Goal: Task Accomplishment & Management: Manage account settings

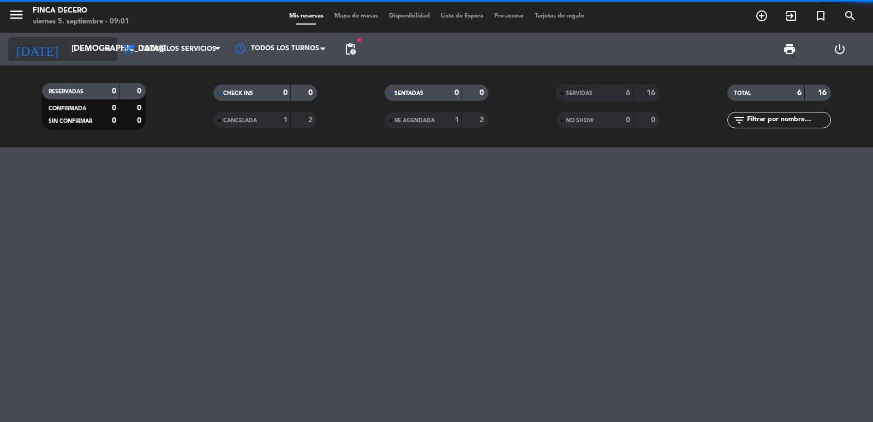
click at [104, 55] on icon "arrow_drop_down" at bounding box center [107, 49] width 13 height 13
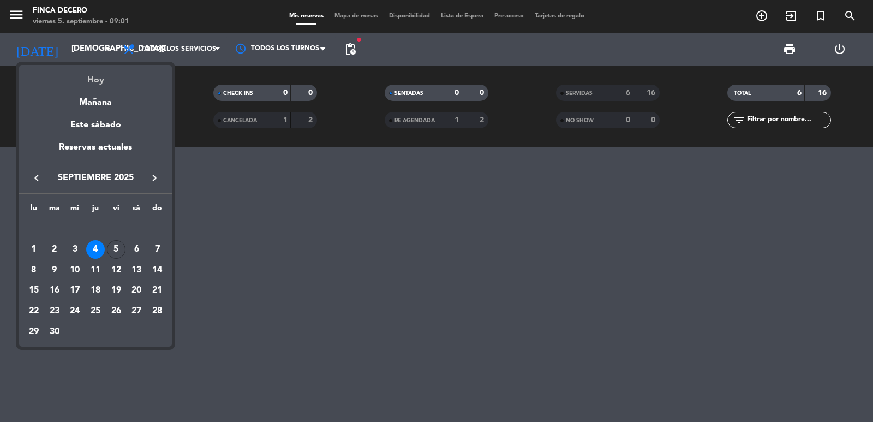
click at [110, 81] on div "Hoy" at bounding box center [95, 76] width 153 height 22
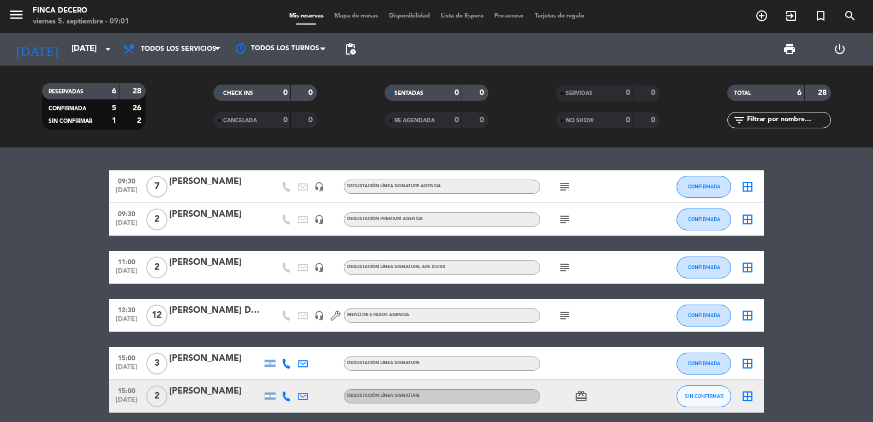
click at [213, 182] on div "[PERSON_NAME]" at bounding box center [215, 182] width 93 height 14
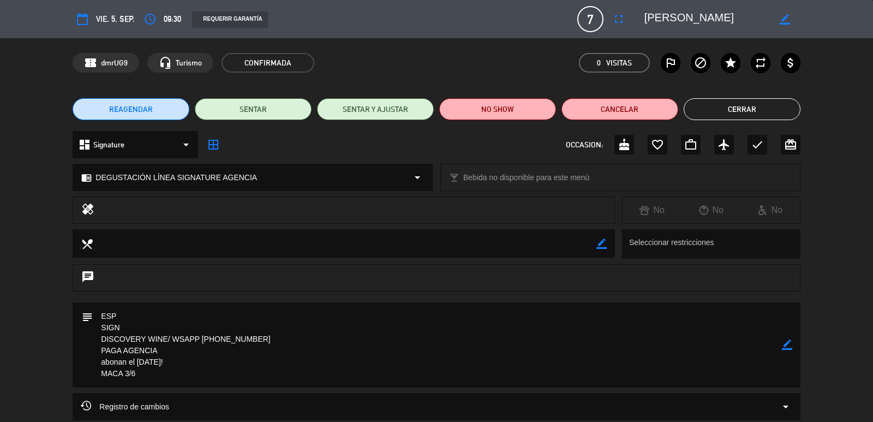
click at [721, 115] on button "Cerrar" at bounding box center [741, 109] width 117 height 22
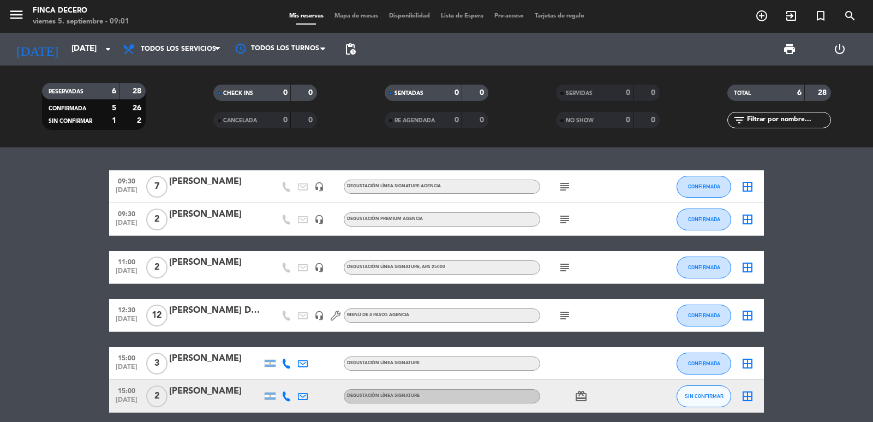
click at [243, 222] on div at bounding box center [215, 226] width 93 height 9
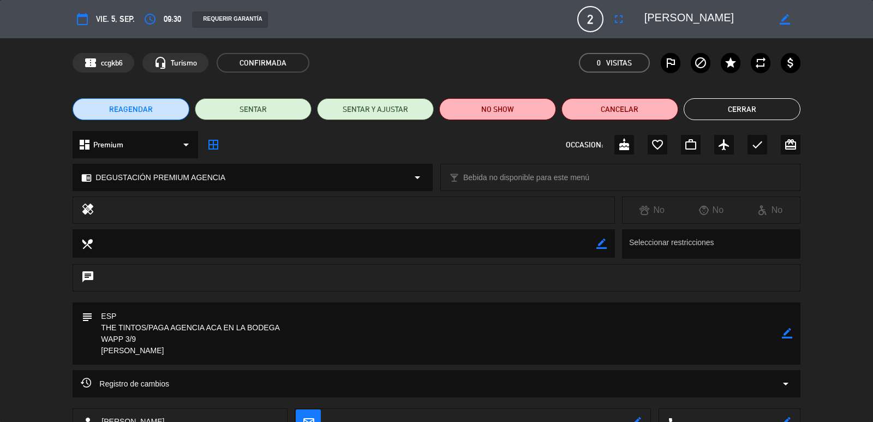
click at [784, 110] on button "Cerrar" at bounding box center [741, 109] width 117 height 22
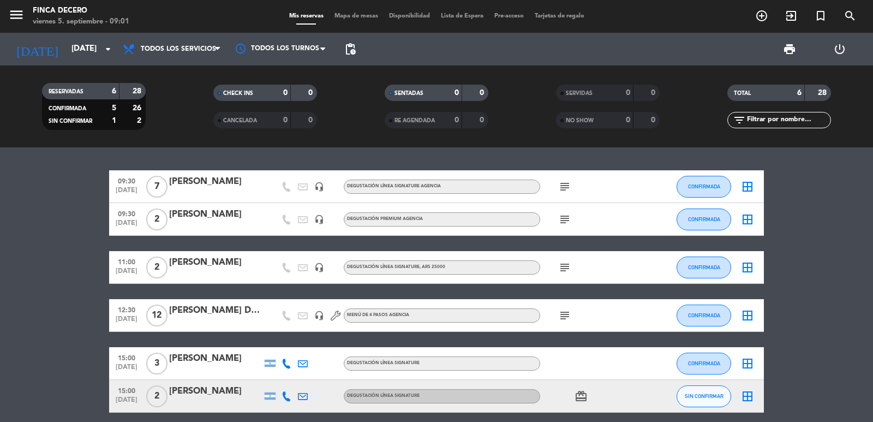
scroll to position [45, 0]
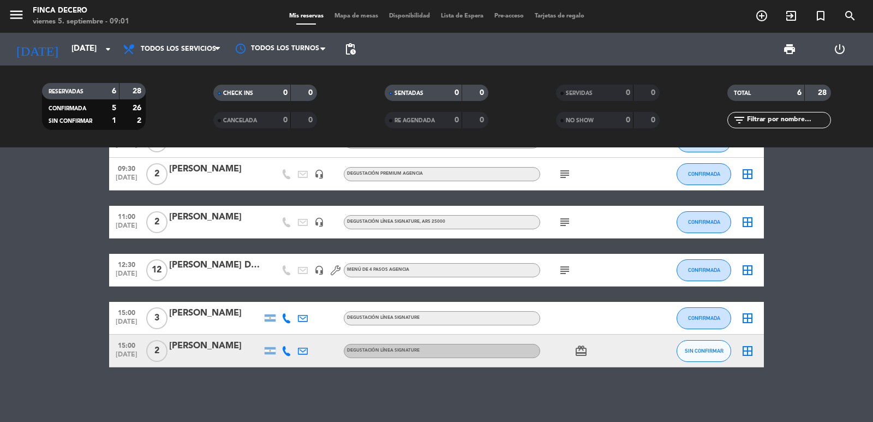
click at [229, 227] on div at bounding box center [215, 229] width 93 height 9
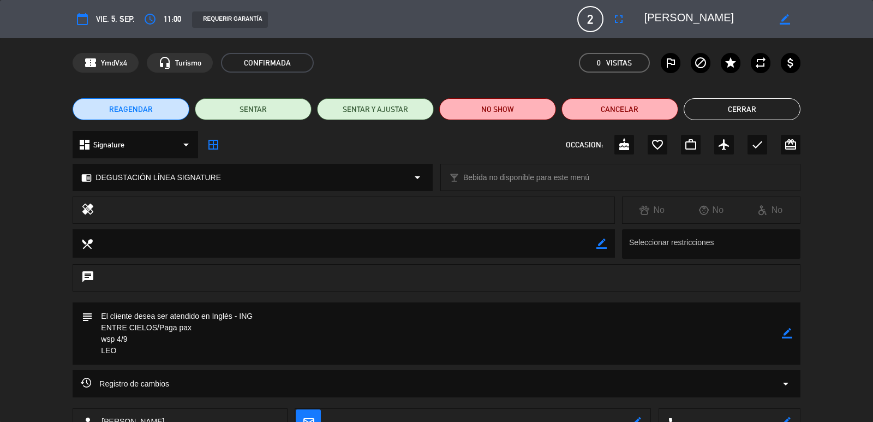
click at [768, 116] on button "Cerrar" at bounding box center [741, 109] width 117 height 22
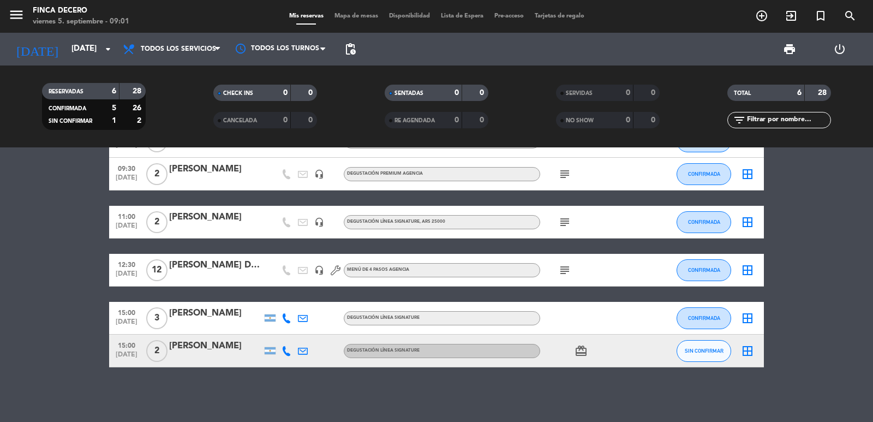
click at [219, 352] on div "[PERSON_NAME]" at bounding box center [215, 346] width 93 height 14
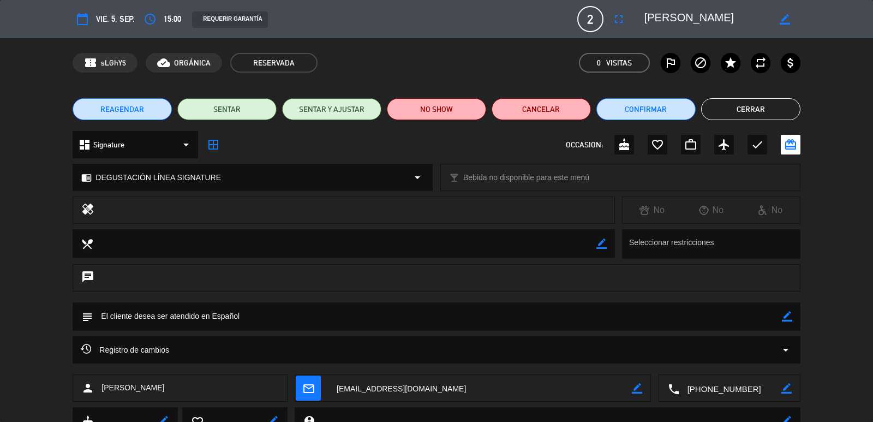
click at [777, 105] on button "Cerrar" at bounding box center [750, 109] width 99 height 22
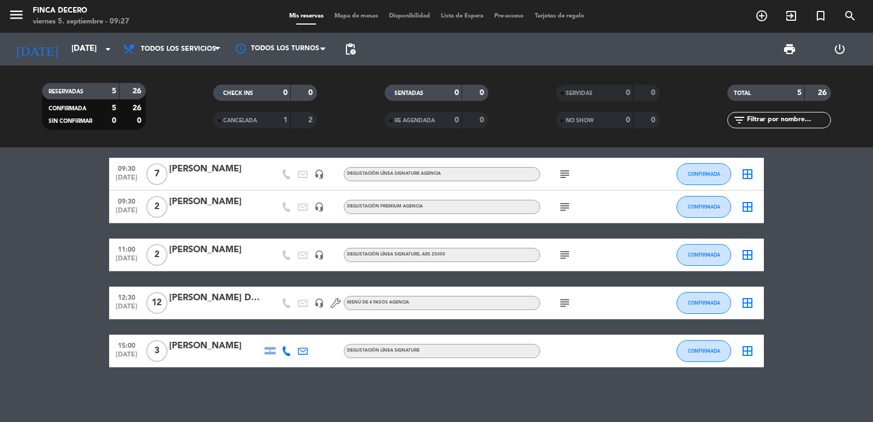
scroll to position [0, 0]
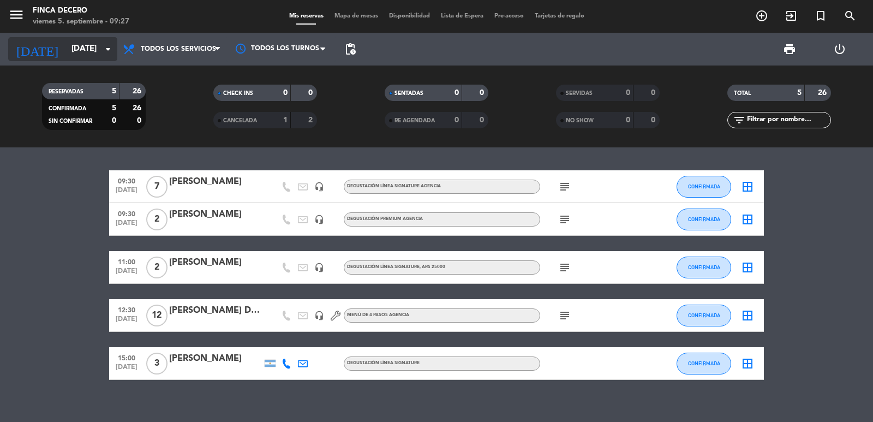
click at [83, 52] on input "[DATE]" at bounding box center [118, 49] width 105 height 21
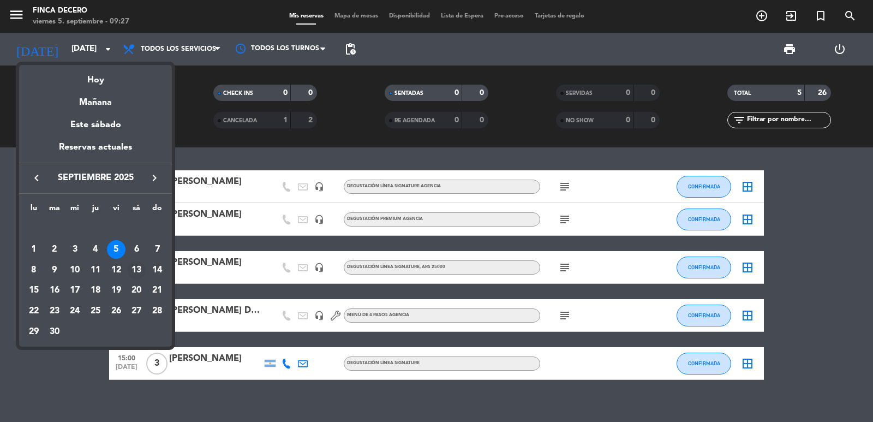
click at [134, 267] on div "13" at bounding box center [136, 270] width 19 height 19
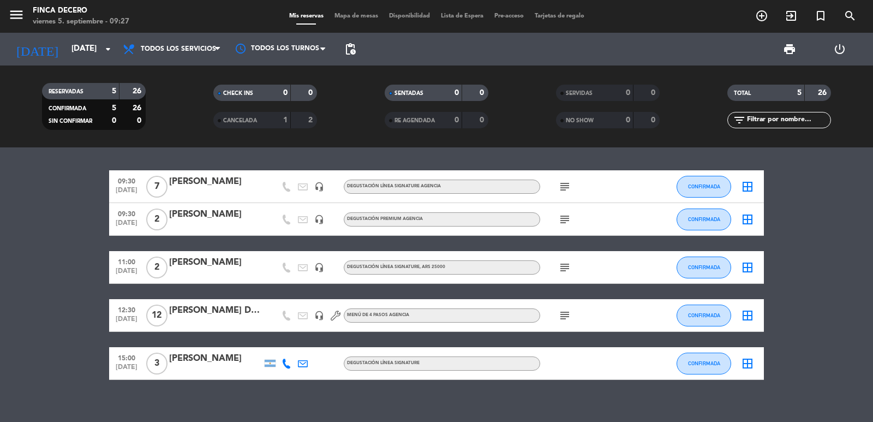
type input "[DATE]"
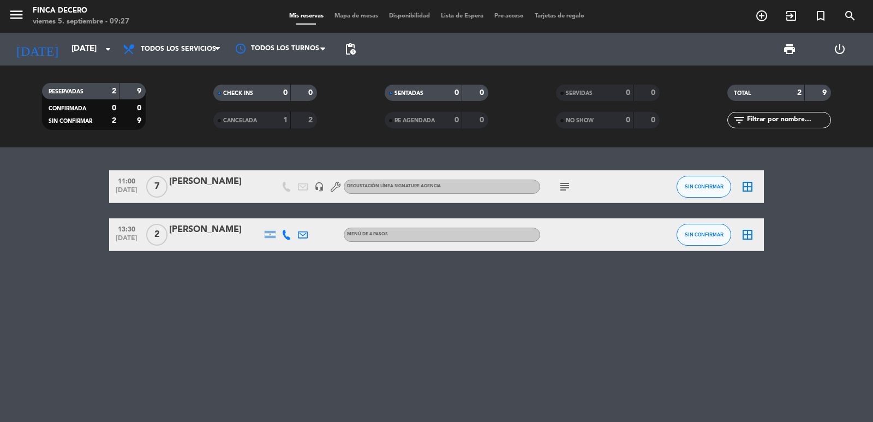
click at [213, 188] on div "[PERSON_NAME]" at bounding box center [215, 182] width 93 height 14
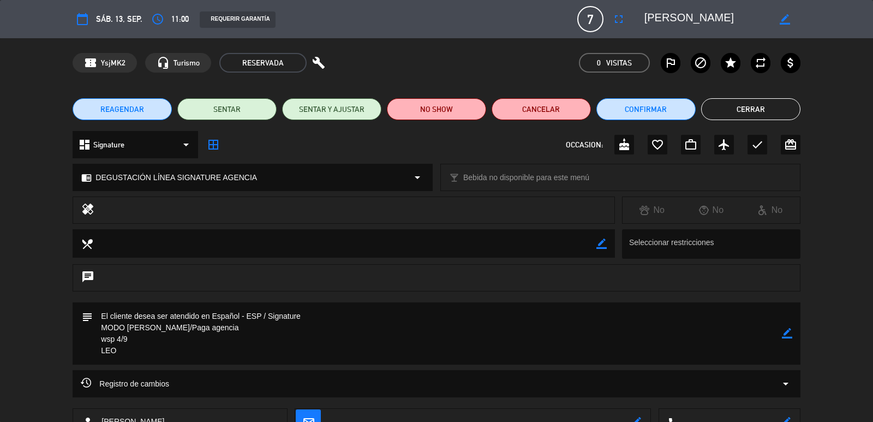
click at [111, 116] on button "REAGENDAR" at bounding box center [122, 109] width 99 height 22
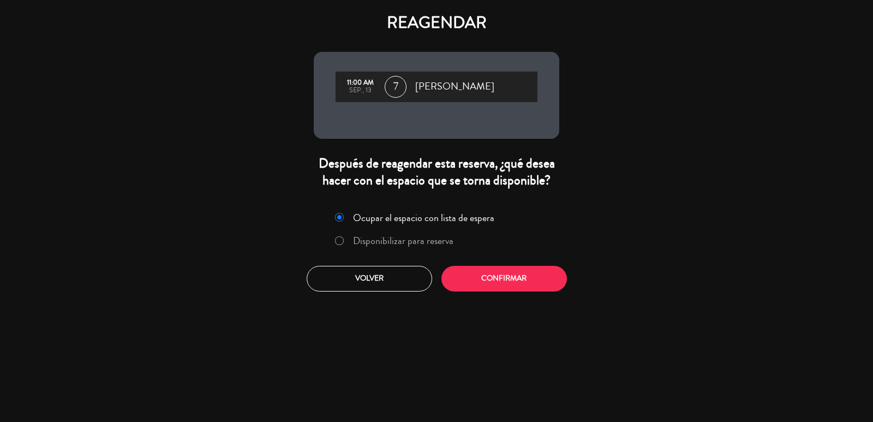
click at [395, 238] on label "Disponibilizar para reserva" at bounding box center [403, 241] width 100 height 10
click at [510, 277] on button "Confirmar" at bounding box center [503, 279] width 125 height 26
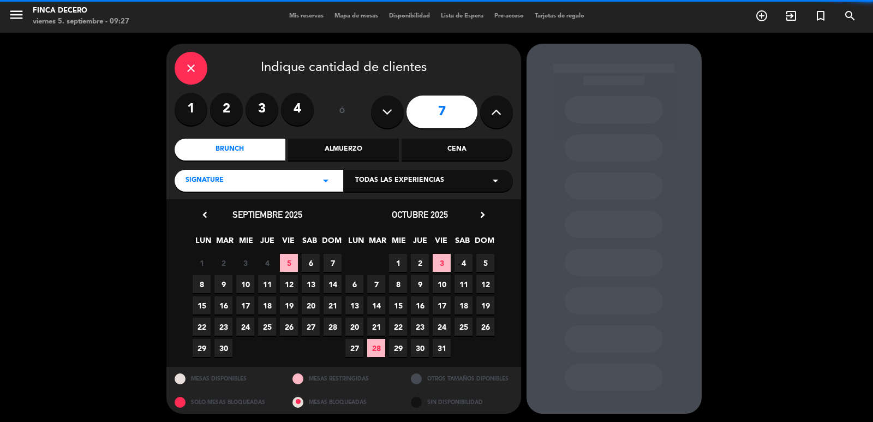
click at [369, 177] on span "Todas las experiencias" at bounding box center [399, 180] width 89 height 11
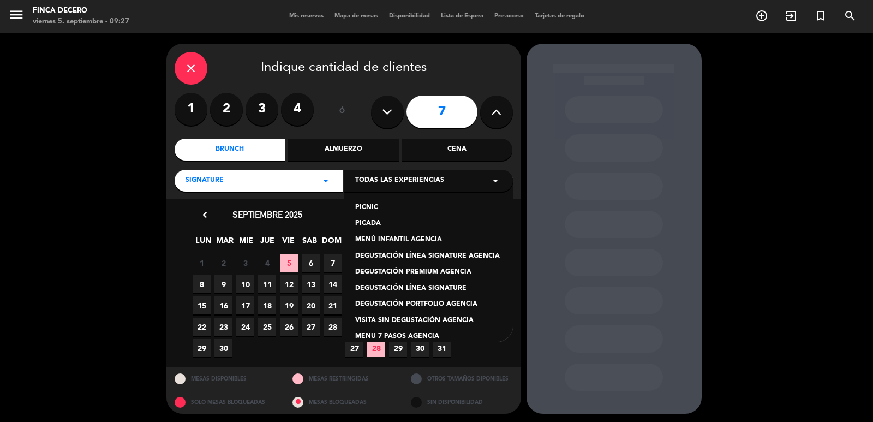
click at [459, 259] on div "DEGUSTACIÓN LÍNEA SIGNATURE AGENCIA" at bounding box center [428, 256] width 147 height 11
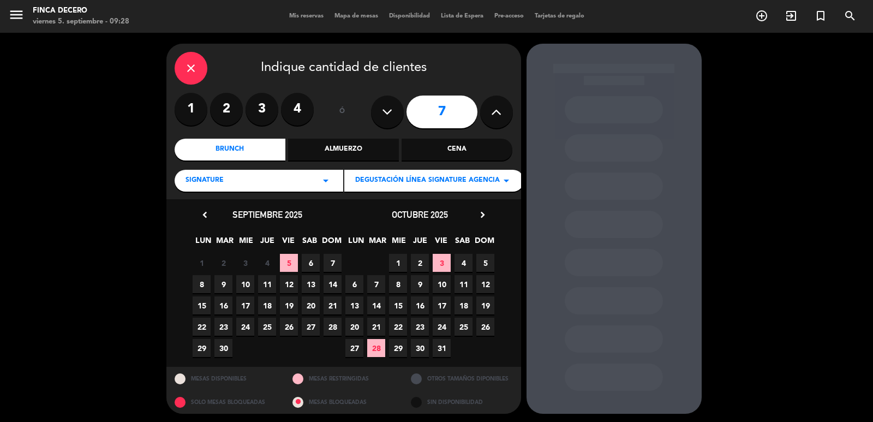
click at [284, 281] on span "12" at bounding box center [289, 284] width 18 height 18
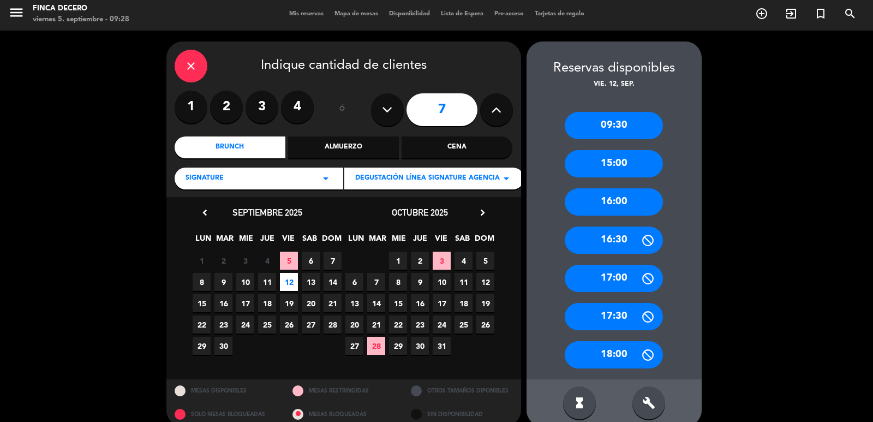
click at [623, 127] on div "09:30" at bounding box center [614, 125] width 98 height 27
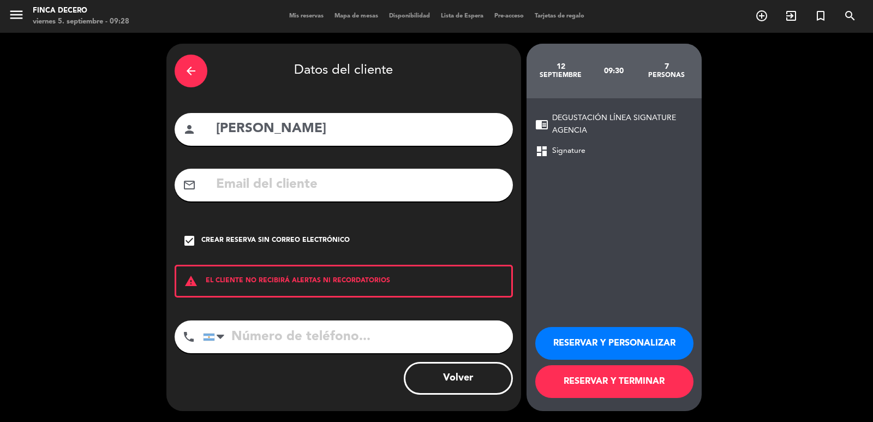
click at [224, 128] on input "[PERSON_NAME]" at bounding box center [360, 129] width 290 height 22
type input "11 H! [PERSON_NAME]"
click at [636, 335] on button "RESERVAR Y PERSONALIZAR" at bounding box center [614, 343] width 158 height 33
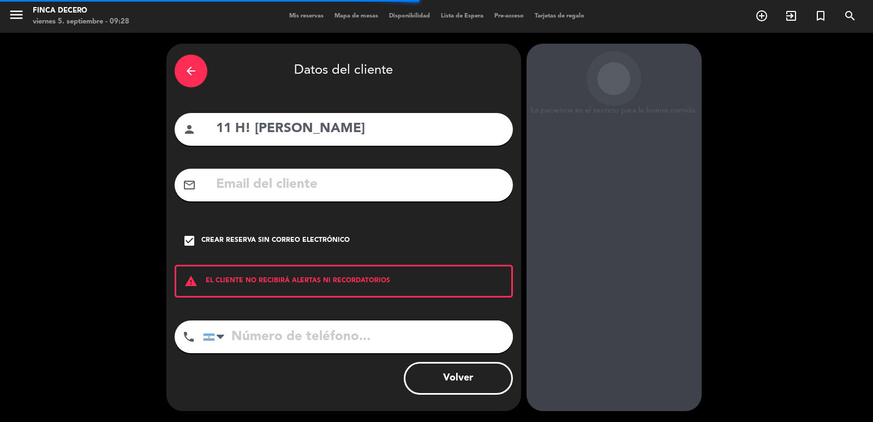
scroll to position [15, 0]
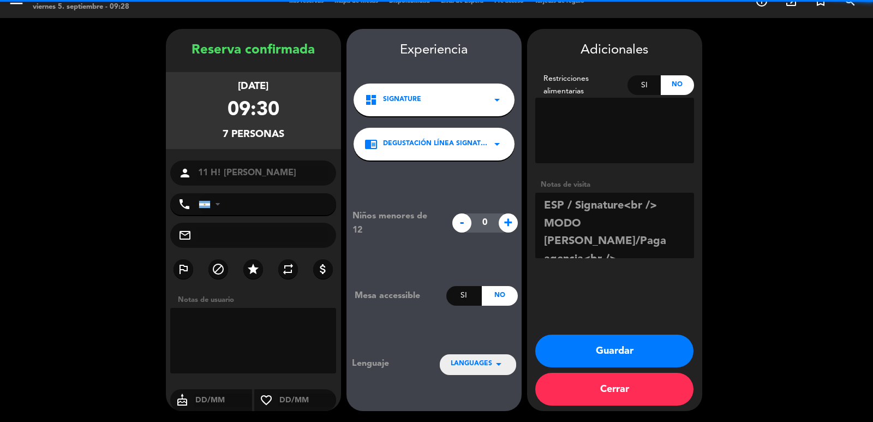
click at [645, 344] on button "Guardar" at bounding box center [614, 350] width 158 height 33
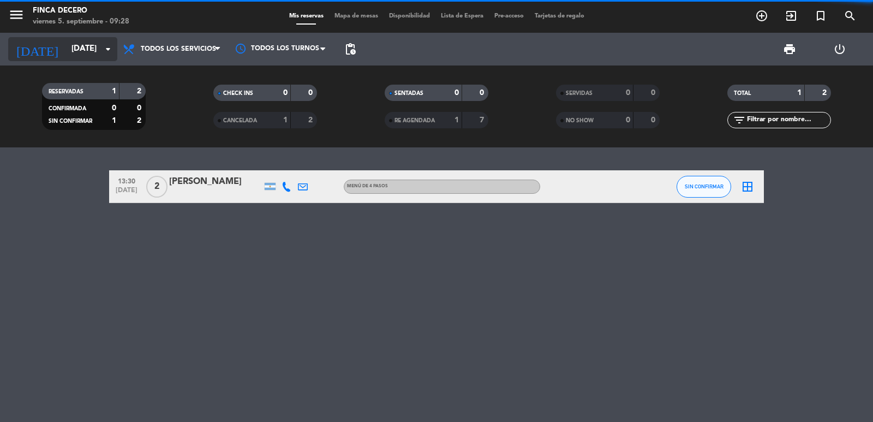
click at [82, 41] on input "[DATE]" at bounding box center [118, 49] width 105 height 21
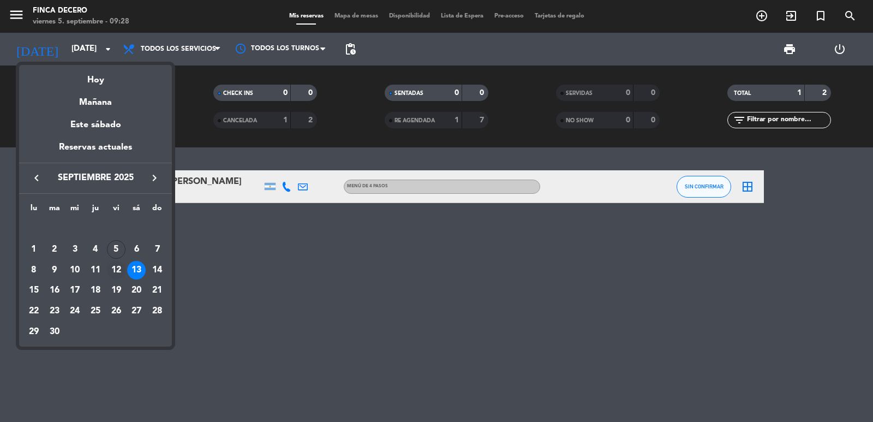
click at [115, 269] on div "12" at bounding box center [116, 270] width 19 height 19
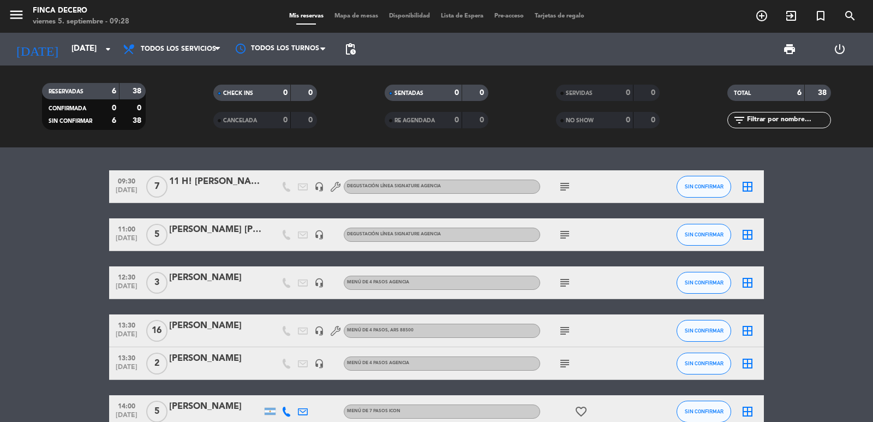
scroll to position [61, 0]
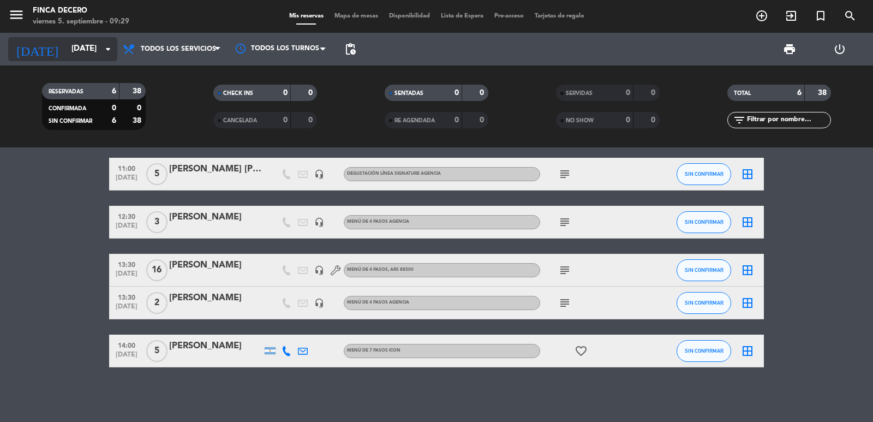
click at [88, 51] on input "[DATE]" at bounding box center [118, 49] width 105 height 21
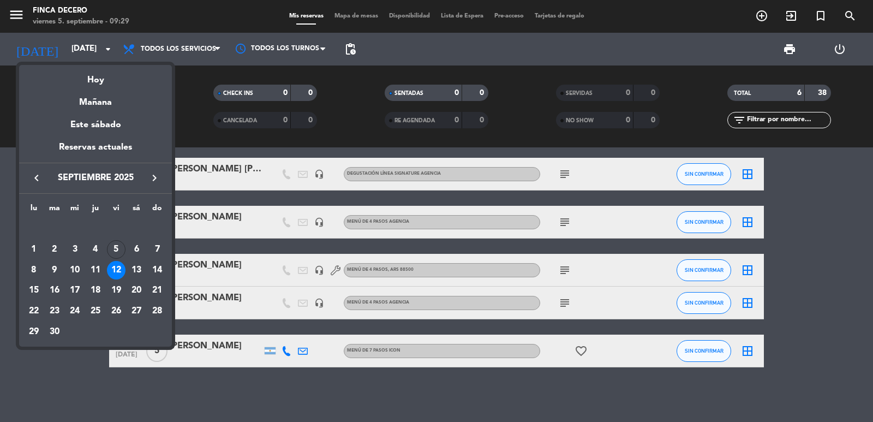
drag, startPoint x: 88, startPoint y: 51, endPoint x: 86, endPoint y: 75, distance: 24.7
click at [83, 77] on div "Hoy" at bounding box center [95, 76] width 153 height 22
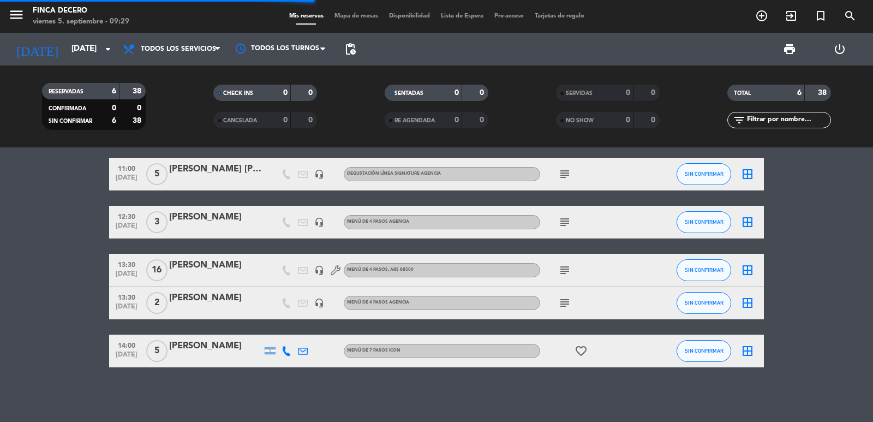
scroll to position [13, 0]
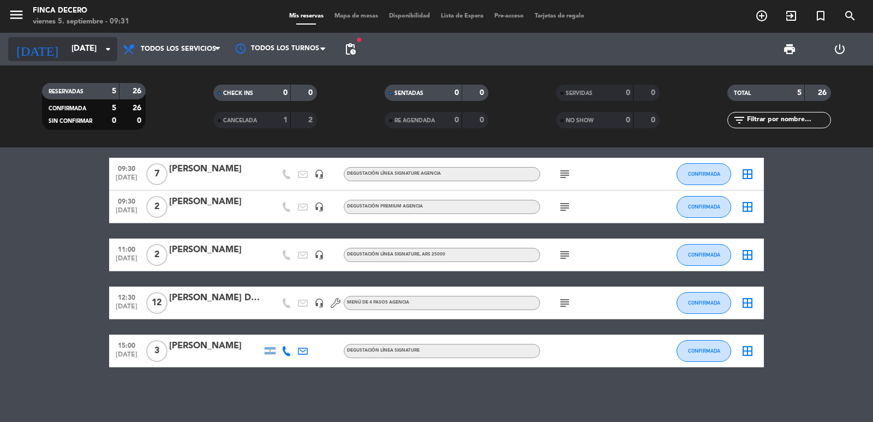
click at [94, 49] on input "[DATE]" at bounding box center [118, 49] width 105 height 21
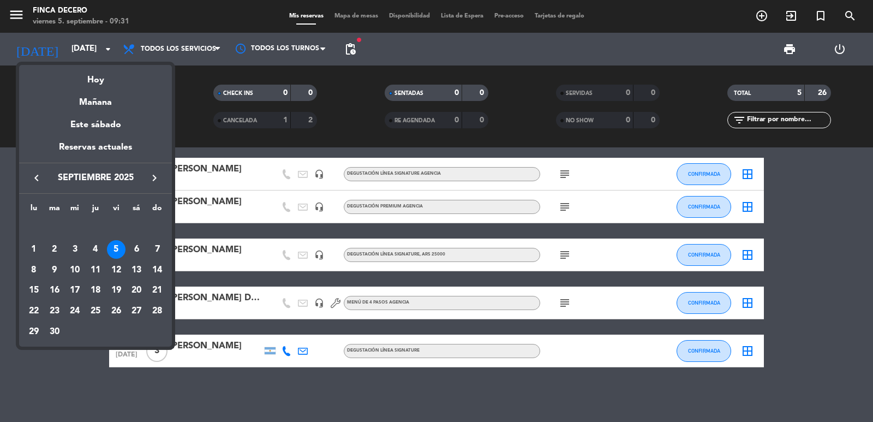
click at [155, 173] on icon "keyboard_arrow_right" at bounding box center [154, 177] width 13 height 13
click at [144, 272] on div "11" at bounding box center [136, 270] width 19 height 19
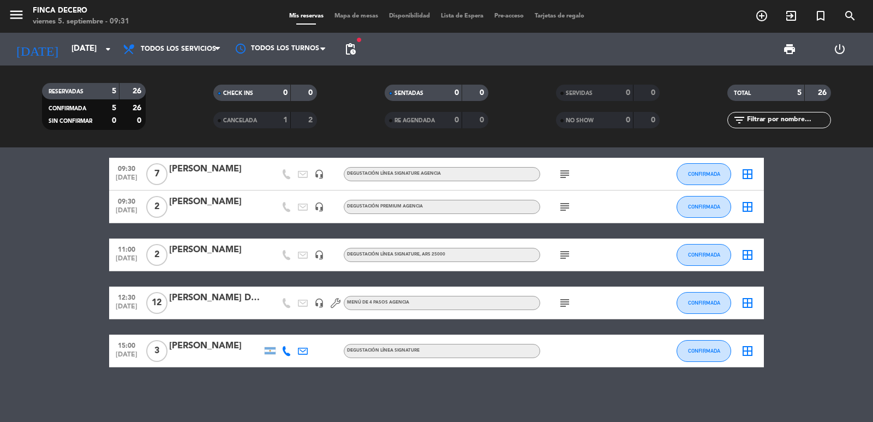
type input "[DATE]"
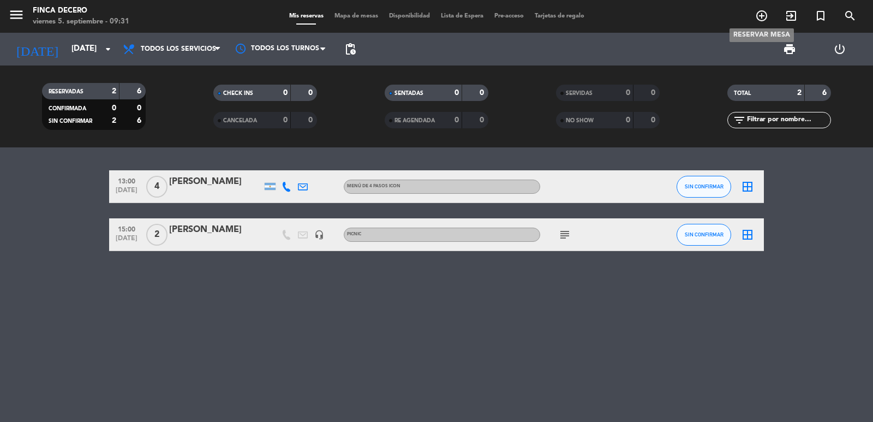
click at [760, 16] on icon "add_circle_outline" at bounding box center [761, 15] width 13 height 13
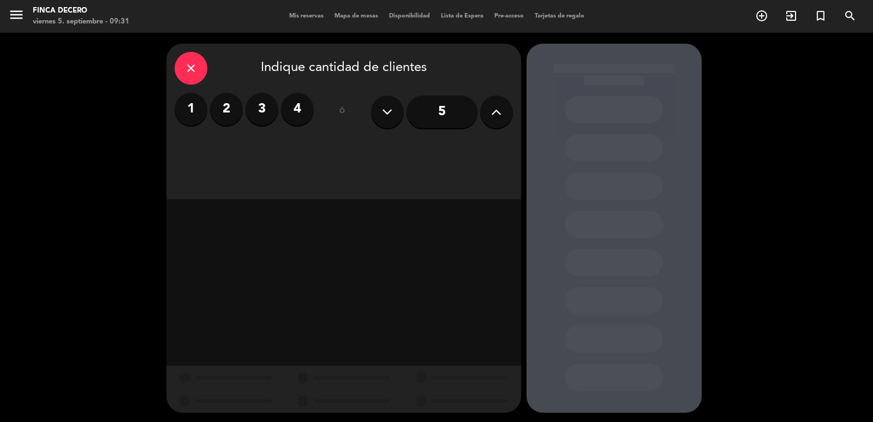
click at [484, 106] on button at bounding box center [496, 111] width 33 height 33
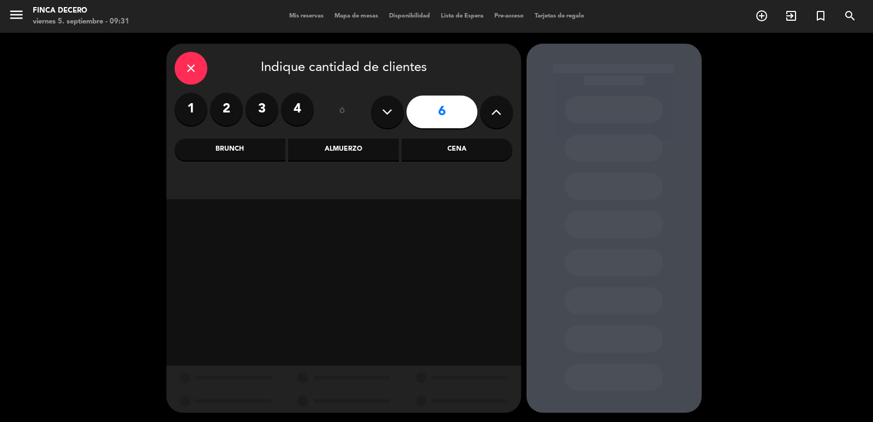
click at [494, 106] on icon at bounding box center [496, 112] width 10 height 16
type input "7"
click at [337, 151] on div "Almuerzo" at bounding box center [343, 150] width 111 height 22
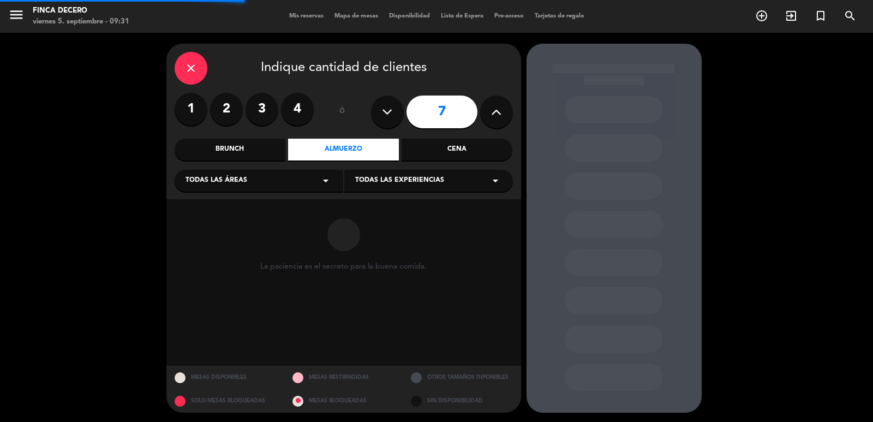
click at [256, 183] on div "Todas las áreas arrow_drop_down" at bounding box center [259, 181] width 169 height 22
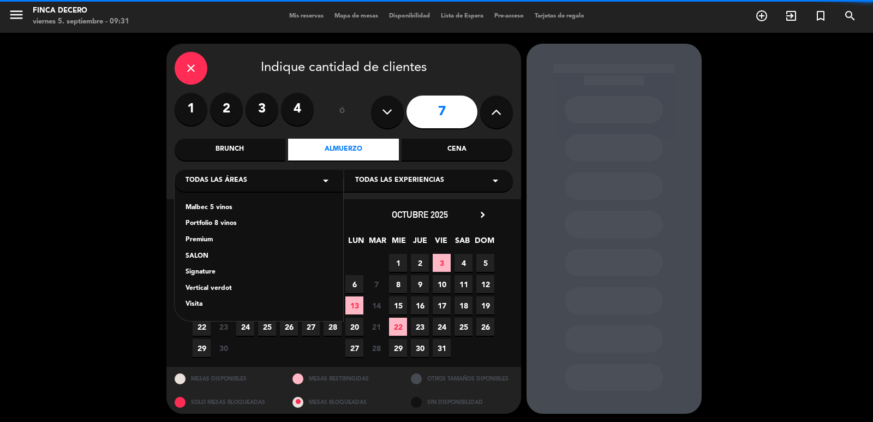
click at [195, 256] on div "SALON" at bounding box center [258, 256] width 147 height 11
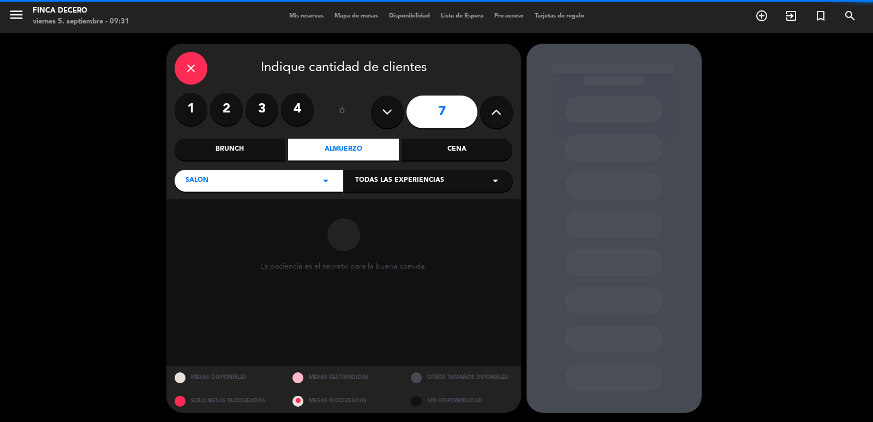
click at [399, 184] on span "Todas las experiencias" at bounding box center [399, 180] width 89 height 11
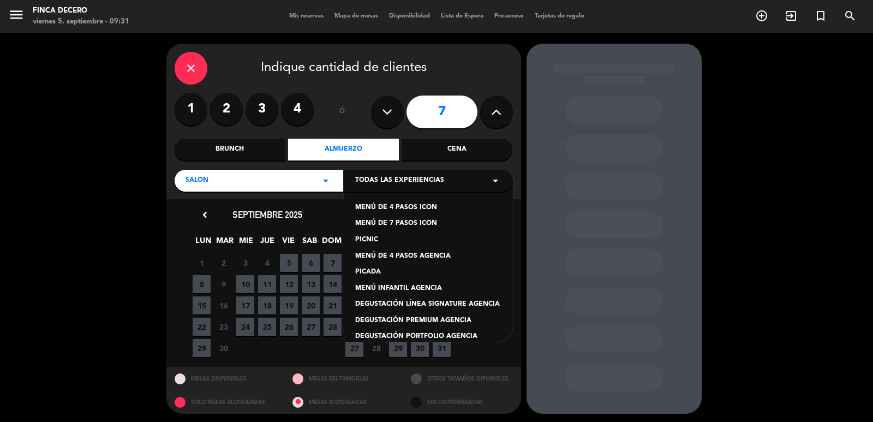
scroll to position [92, 0]
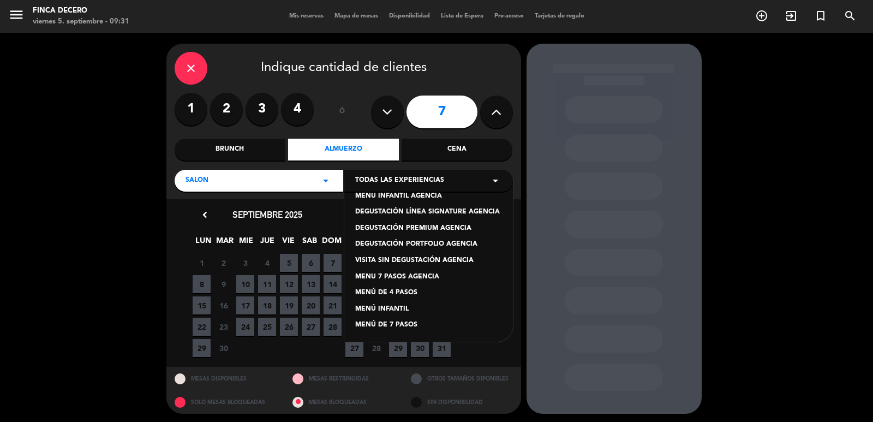
click at [400, 291] on div "MENÚ DE 4 PASOS" at bounding box center [428, 292] width 147 height 11
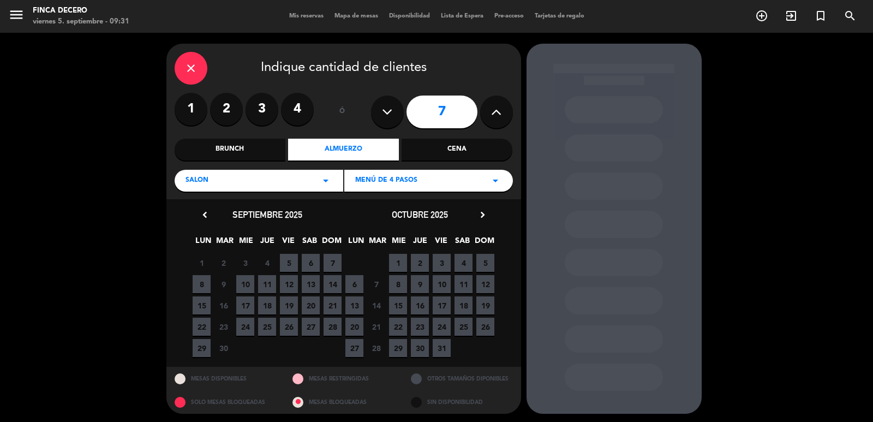
click at [465, 280] on span "11" at bounding box center [463, 284] width 18 height 18
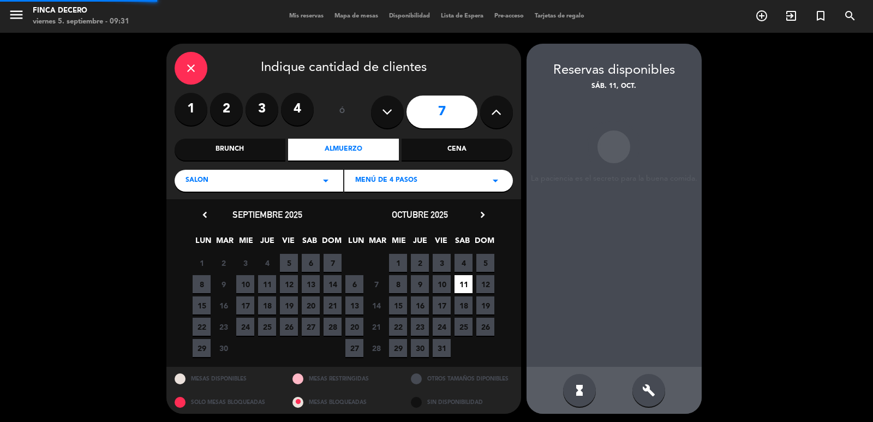
scroll to position [2, 0]
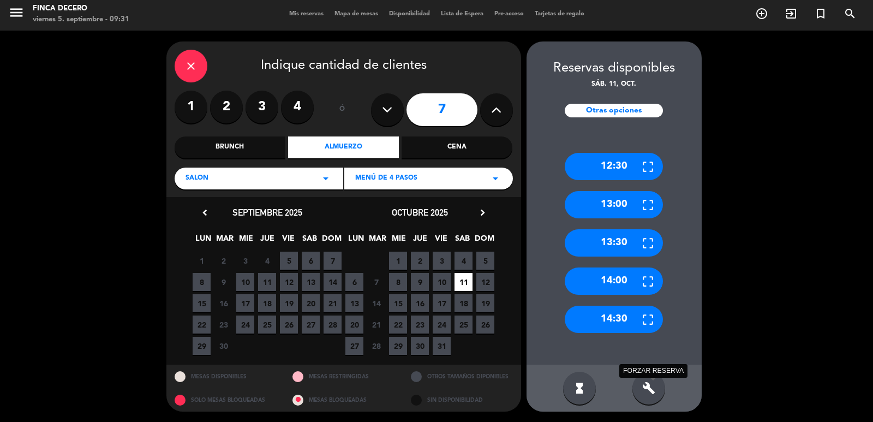
click at [645, 389] on icon "build" at bounding box center [648, 387] width 13 height 13
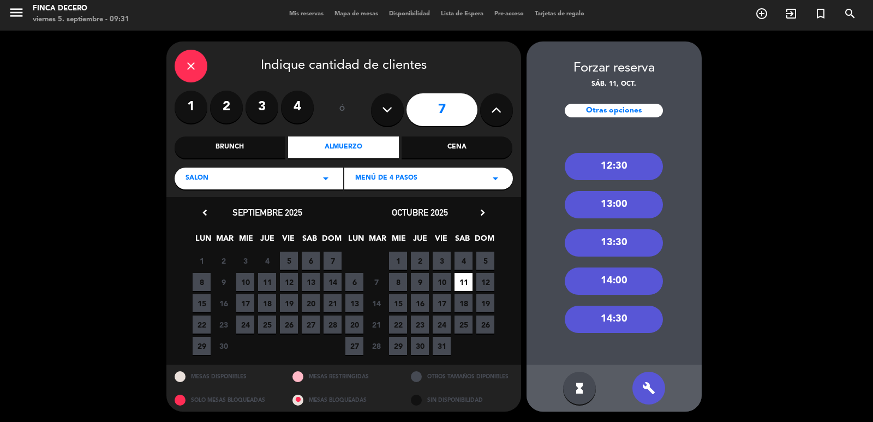
click at [622, 286] on div "14:00" at bounding box center [614, 280] width 98 height 27
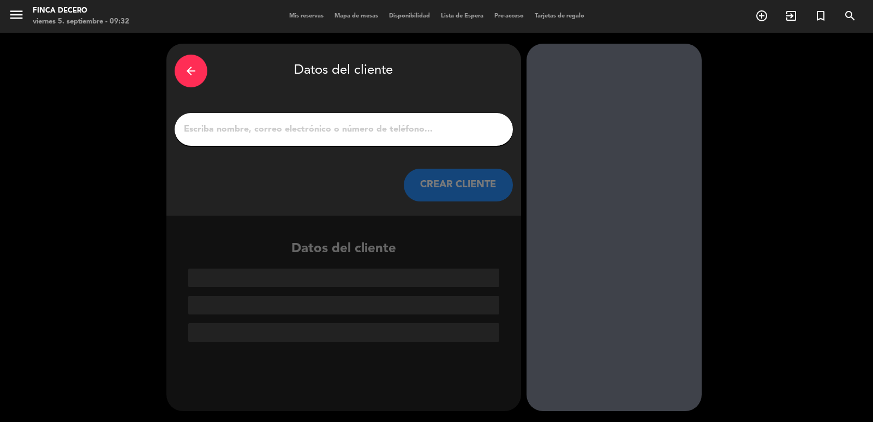
click at [344, 137] on div at bounding box center [344, 129] width 338 height 33
click at [349, 133] on input "1" at bounding box center [344, 129] width 322 height 15
paste input "[PERSON_NAME]"
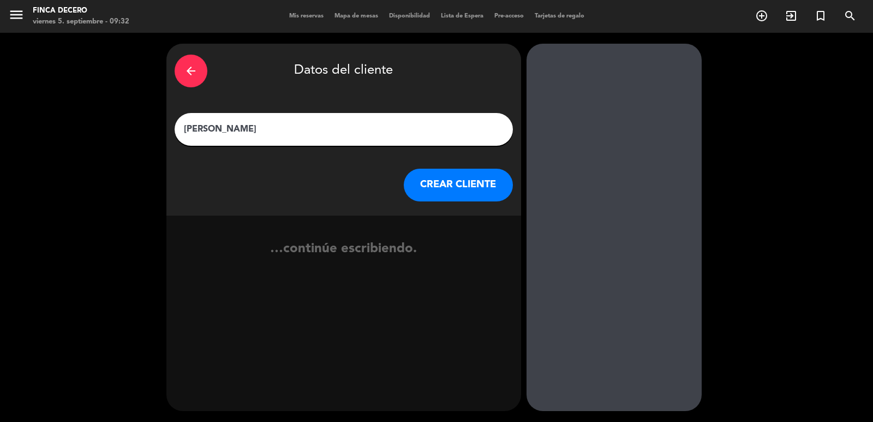
type input "[PERSON_NAME]"
click at [458, 172] on button "CREAR CLIENTE" at bounding box center [458, 185] width 109 height 33
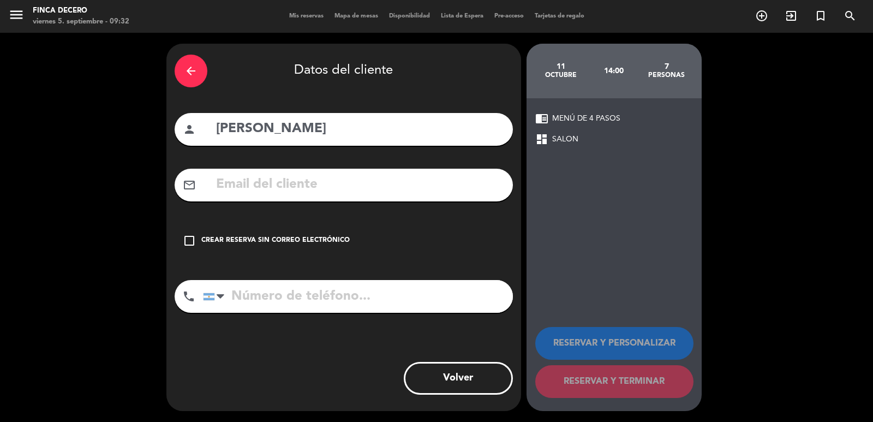
click at [245, 237] on div "Crear reserva sin correo electrónico" at bounding box center [275, 240] width 148 height 11
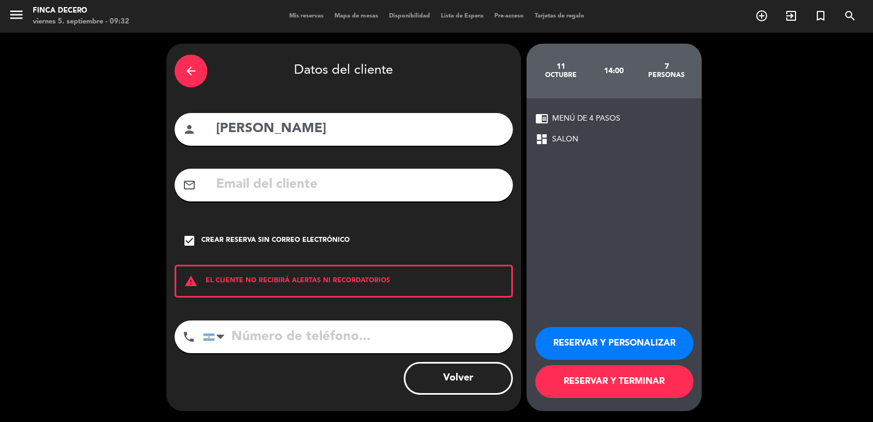
click at [594, 341] on button "RESERVAR Y PERSONALIZAR" at bounding box center [614, 343] width 158 height 33
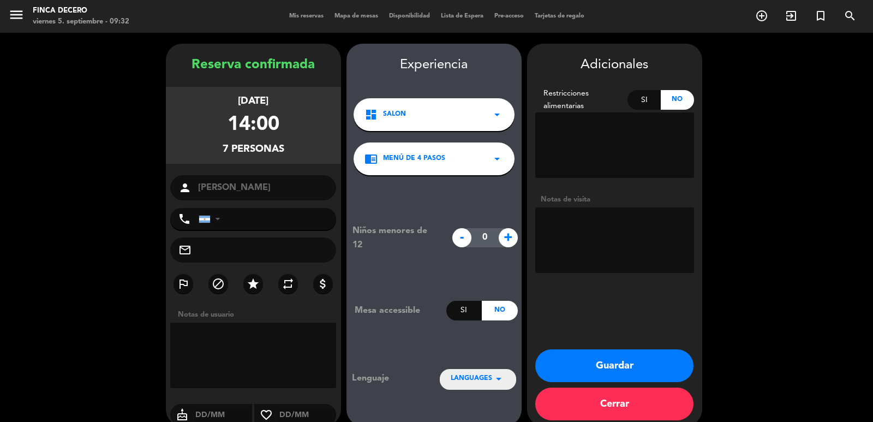
scroll to position [15, 0]
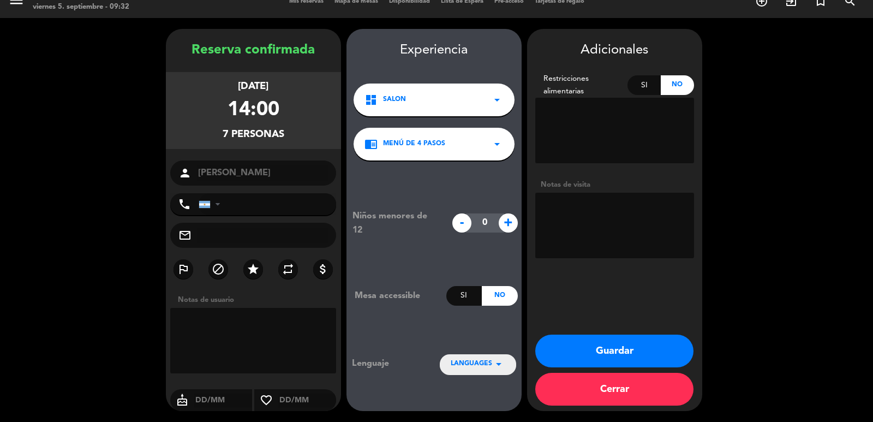
click at [547, 195] on textarea at bounding box center [614, 225] width 159 height 65
type textarea "ESP 4 PASOS 1 VEGETARIANO PARTICULAR/PAGA PASAJERO PAGA SEÑA EN [DATE] ALZOS WA…"
click at [566, 360] on button "Guardar" at bounding box center [614, 350] width 158 height 33
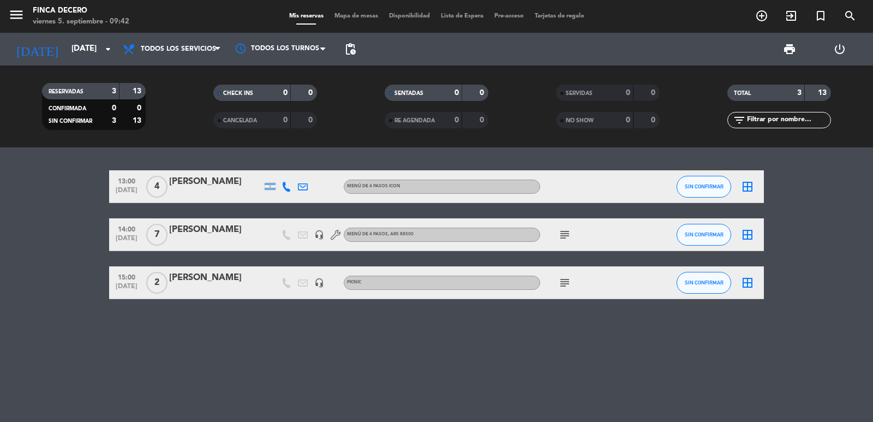
drag, startPoint x: 105, startPoint y: 349, endPoint x: 99, endPoint y: 326, distance: 23.7
click at [104, 349] on div "13:00 [DATE] 4 [PERSON_NAME] MENÚ DE 4 PASOS ICON SIN CONFIRMAR border_all 14:0…" at bounding box center [436, 284] width 873 height 274
click at [92, 225] on bookings-row "13:00 [DATE] 4 [PERSON_NAME] MENÚ DE 4 PASOS ICON SIN CONFIRMAR border_all 14:0…" at bounding box center [436, 234] width 873 height 129
click at [66, 45] on input "[DATE]" at bounding box center [118, 49] width 105 height 21
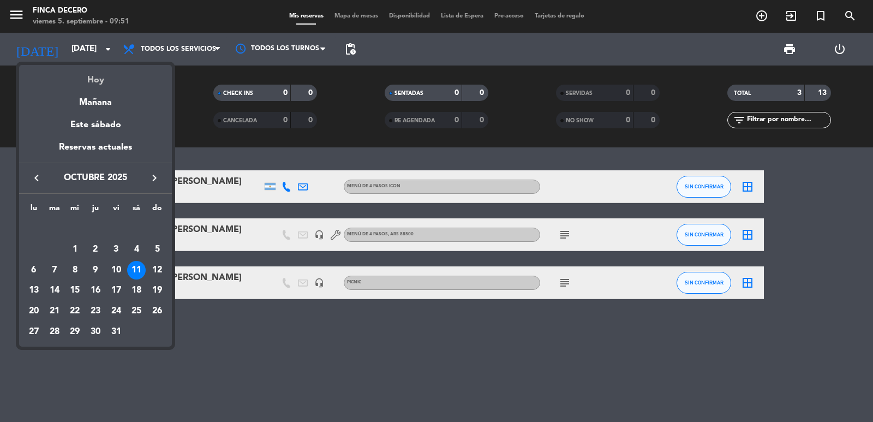
click at [89, 72] on div "Hoy" at bounding box center [95, 76] width 153 height 22
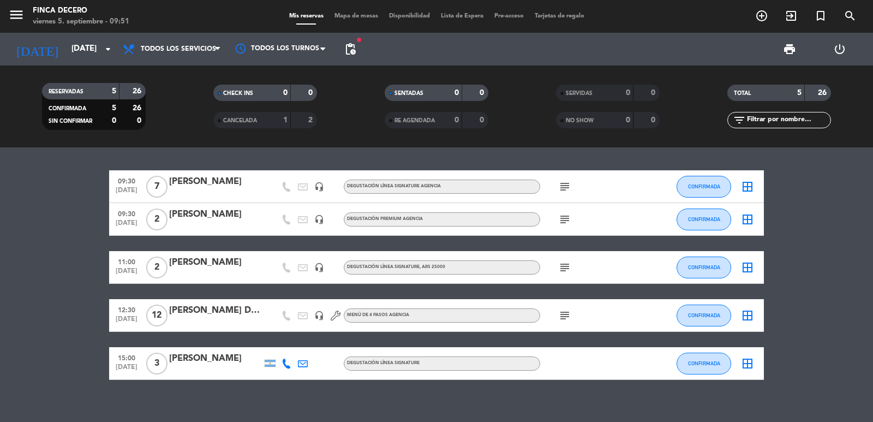
click at [84, 61] on div "[DATE] [DATE] arrow_drop_down" at bounding box center [62, 49] width 109 height 33
click at [86, 53] on input "[DATE]" at bounding box center [118, 49] width 105 height 21
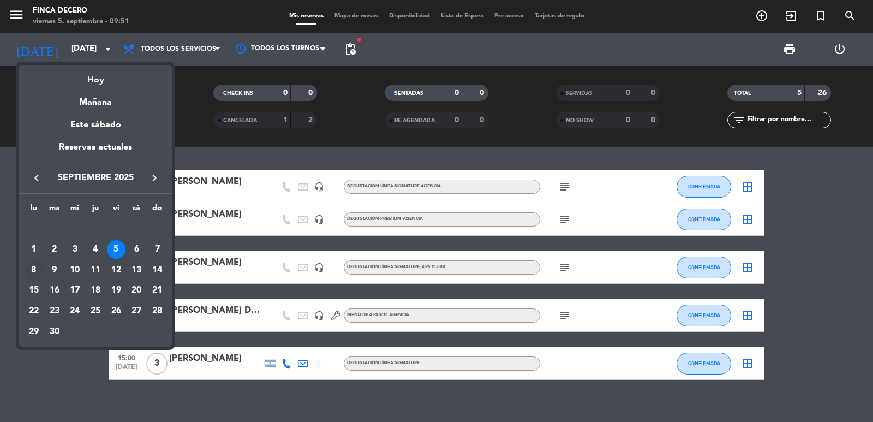
click at [35, 274] on div "8" at bounding box center [34, 270] width 19 height 19
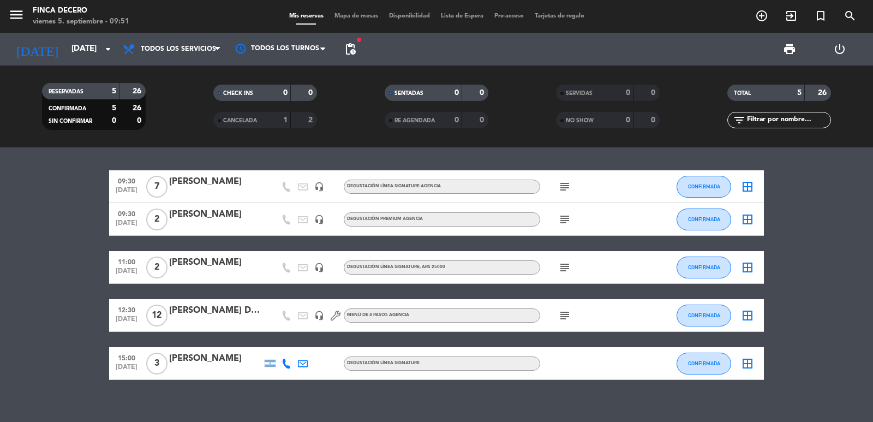
type input "[DATE]"
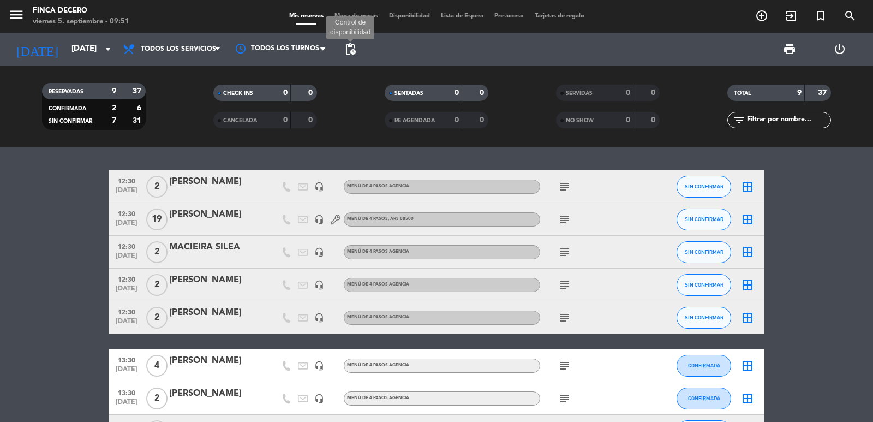
click at [346, 47] on span "pending_actions" at bounding box center [350, 49] width 13 height 13
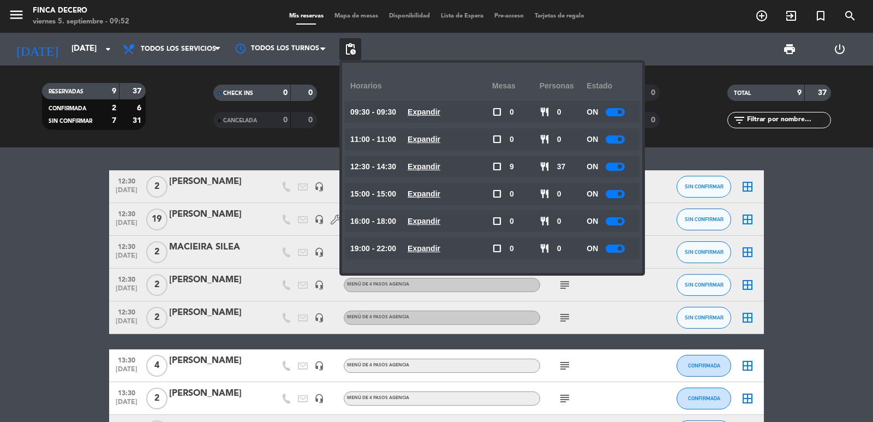
click at [79, 283] on bookings-row "12:30 [DATE] 2 [PERSON_NAME] headset_mic MENÚ DE 4 PASOS AGENCIA subject SIN CO…" at bounding box center [436, 332] width 873 height 325
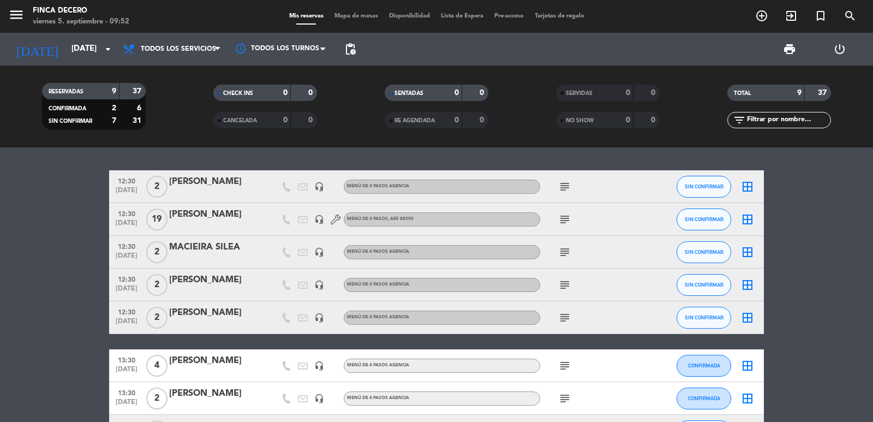
click at [563, 223] on icon "subject" at bounding box center [564, 219] width 13 height 13
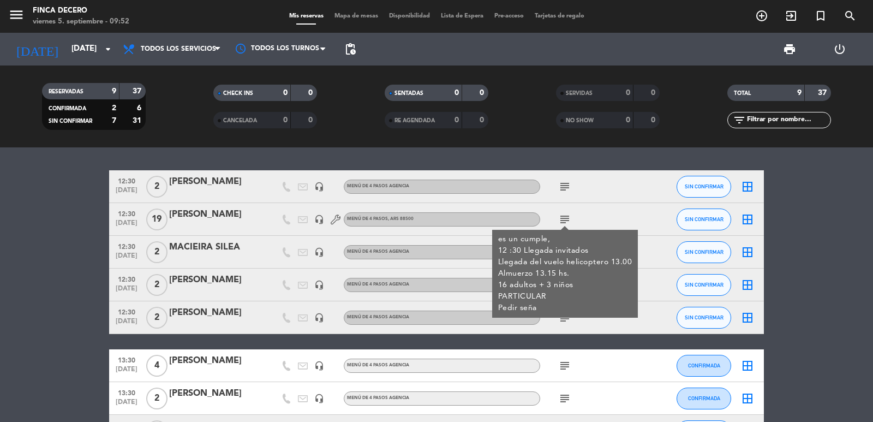
click at [197, 216] on div "[PERSON_NAME]" at bounding box center [215, 214] width 93 height 14
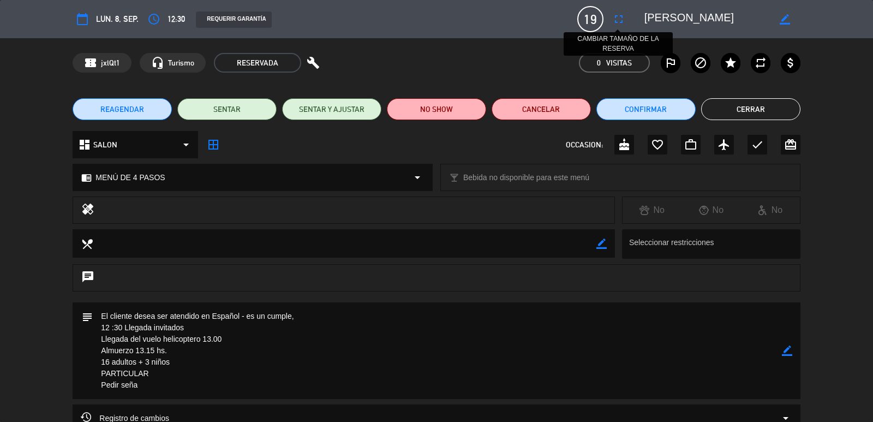
click at [616, 19] on icon "fullscreen" at bounding box center [618, 19] width 13 height 13
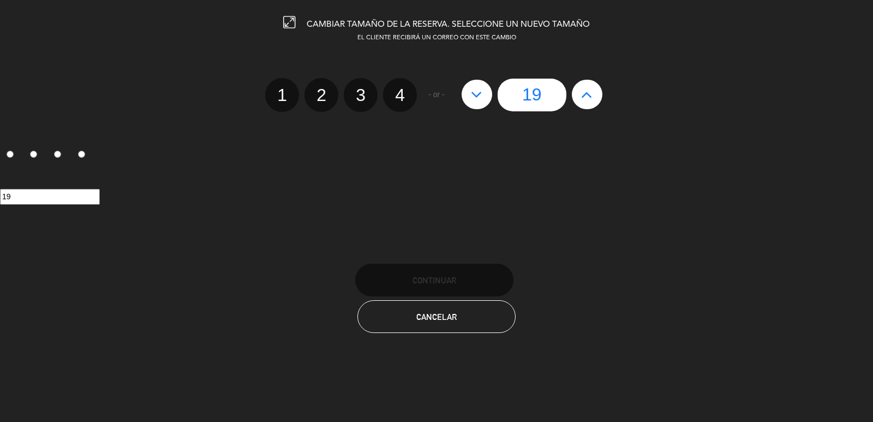
click at [585, 102] on icon at bounding box center [586, 94] width 11 height 17
type input "20"
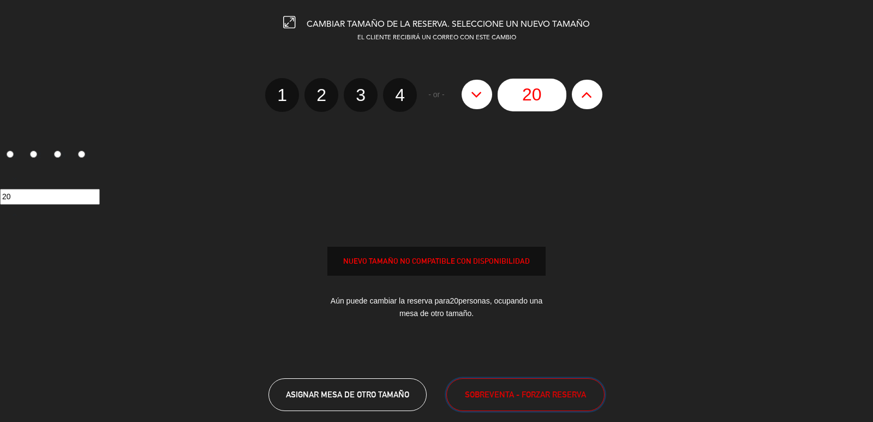
click at [558, 396] on span "SOBREVENTA - FORZAR RESERVA" at bounding box center [525, 394] width 121 height 13
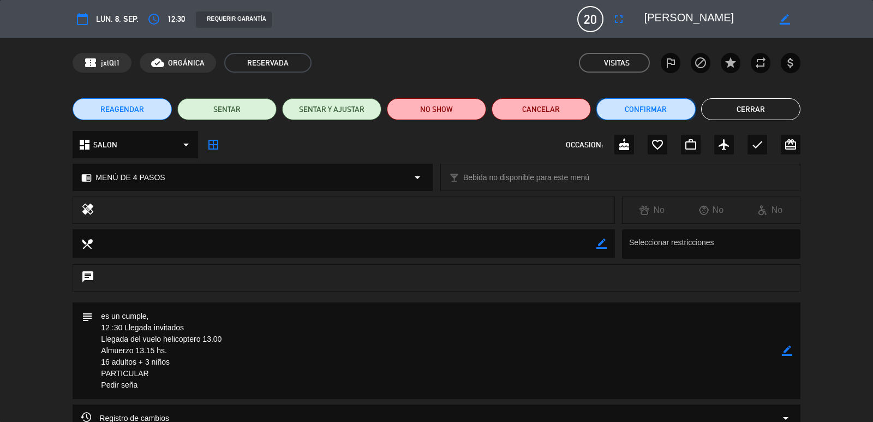
click at [649, 112] on button "Confirmar" at bounding box center [645, 109] width 99 height 22
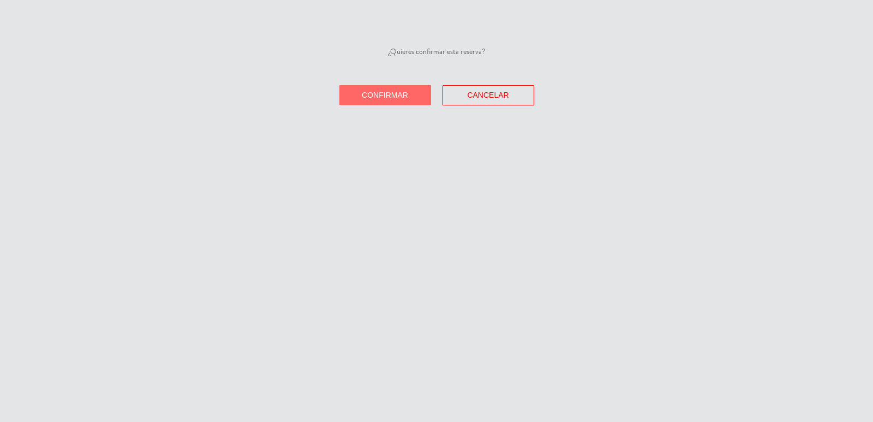
click at [425, 91] on button "Confirmar" at bounding box center [385, 95] width 92 height 20
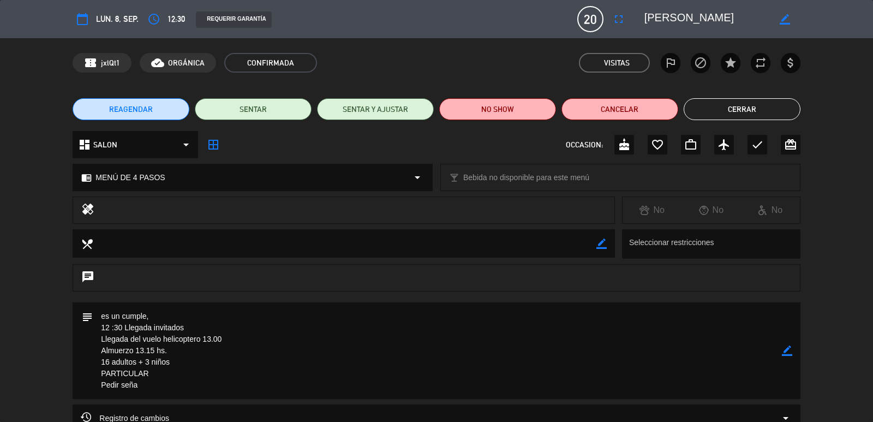
click at [787, 352] on icon "border_color" at bounding box center [787, 350] width 10 height 10
click at [107, 362] on textarea at bounding box center [437, 350] width 688 height 97
drag, startPoint x: 143, startPoint y: 391, endPoint x: 86, endPoint y: 382, distance: 57.9
click at [86, 382] on div "subject" at bounding box center [436, 350] width 727 height 97
click at [233, 337] on textarea at bounding box center [437, 356] width 688 height 108
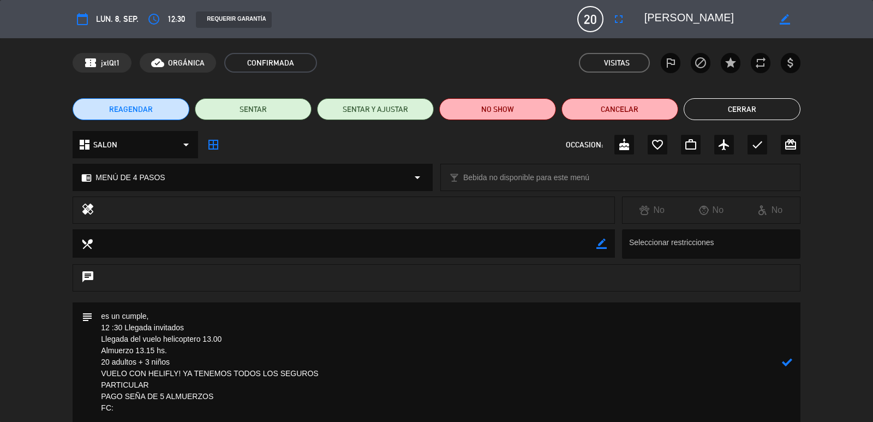
click at [787, 361] on icon at bounding box center [787, 362] width 10 height 10
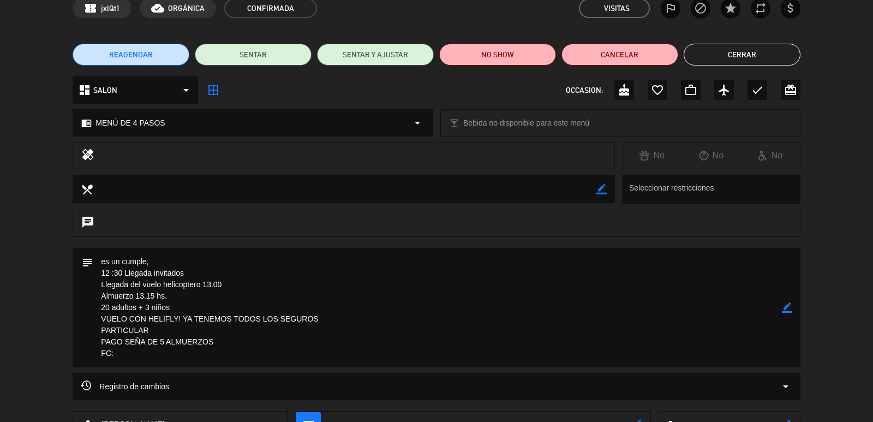
click at [783, 304] on icon "border_color" at bounding box center [787, 307] width 10 height 10
click at [161, 351] on textarea at bounding box center [437, 307] width 688 height 119
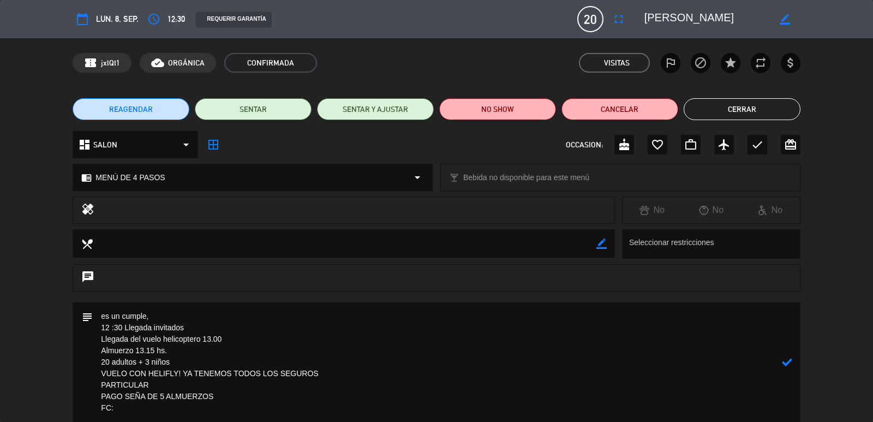
click at [665, 15] on textarea at bounding box center [706, 19] width 125 height 20
click at [116, 407] on textarea at bounding box center [437, 361] width 688 height 119
paste textarea "[PHONE_NUMBER]"
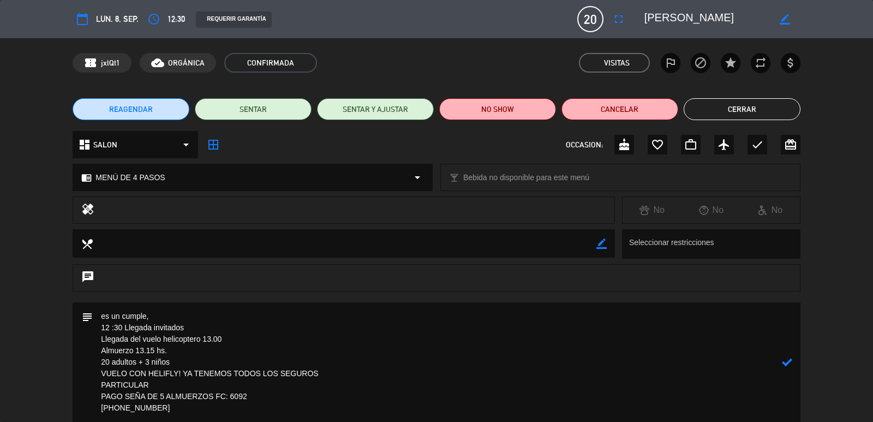
click at [788, 363] on icon at bounding box center [787, 362] width 10 height 10
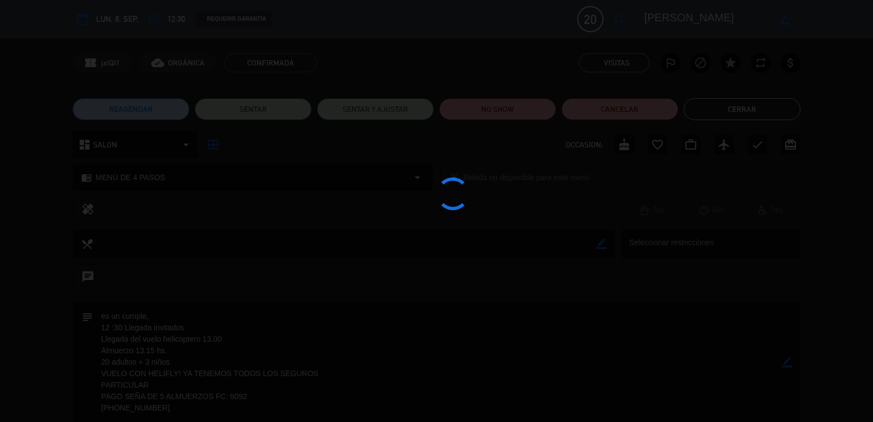
type textarea "es un cumple, 12 :30 Llegada invitados Llegada del vuelo helicoptero 13.00 Almu…"
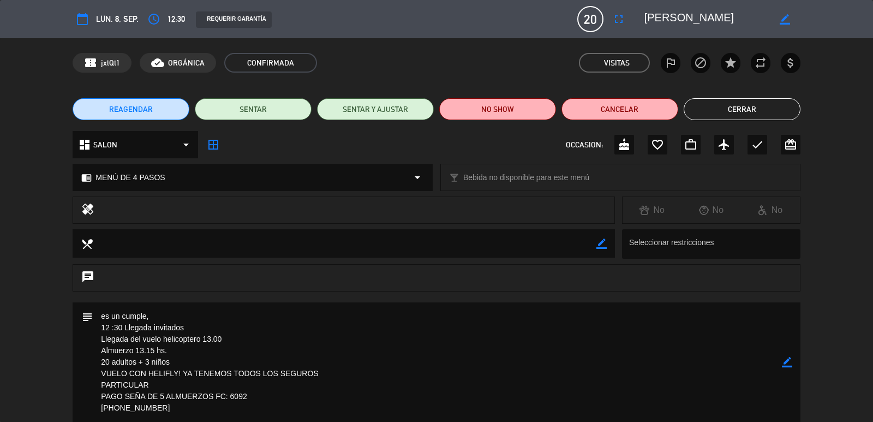
click at [730, 112] on button "Cerrar" at bounding box center [741, 109] width 117 height 22
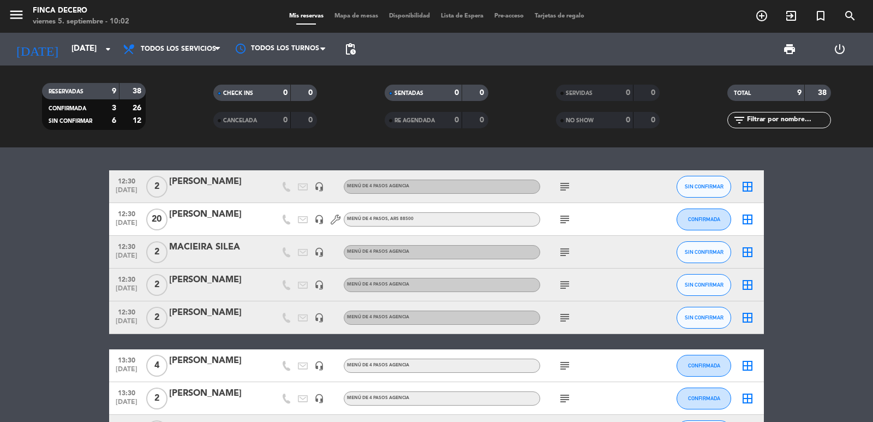
scroll to position [128, 0]
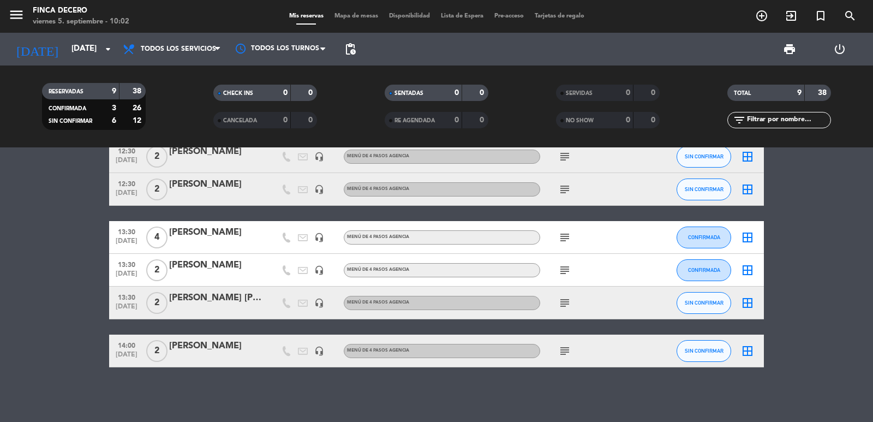
click at [67, 269] on bookings-row "12:30 [DATE] 2 [PERSON_NAME] headset_mic MENÚ DE 4 PASOS AGENCIA subject SIN CO…" at bounding box center [436, 204] width 873 height 325
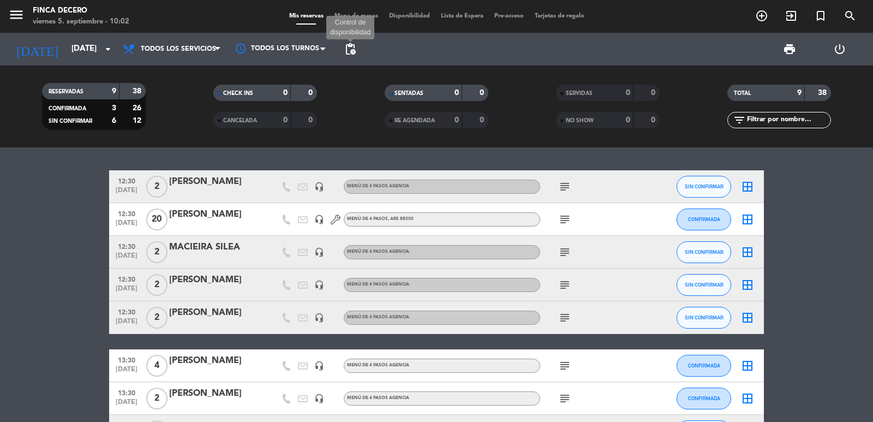
click at [349, 53] on span "pending_actions" at bounding box center [350, 49] width 13 height 13
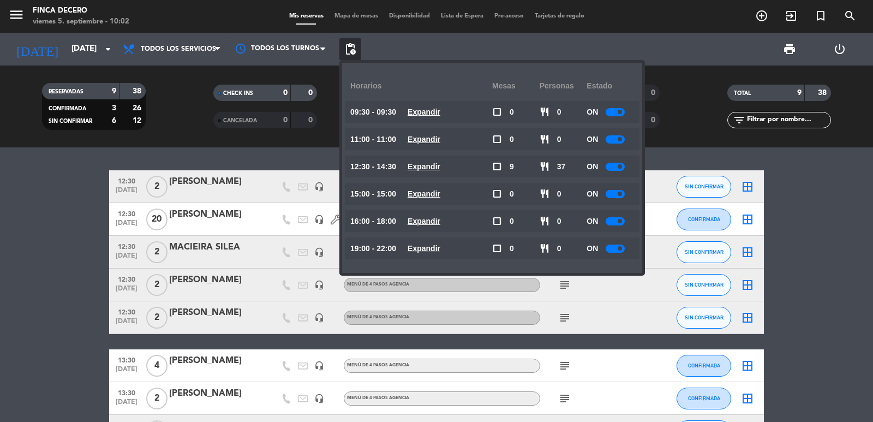
click at [1, 257] on bookings-row "12:30 [DATE] 2 [PERSON_NAME] headset_mic MENÚ DE 4 PASOS AGENCIA subject SIN CO…" at bounding box center [436, 332] width 873 height 325
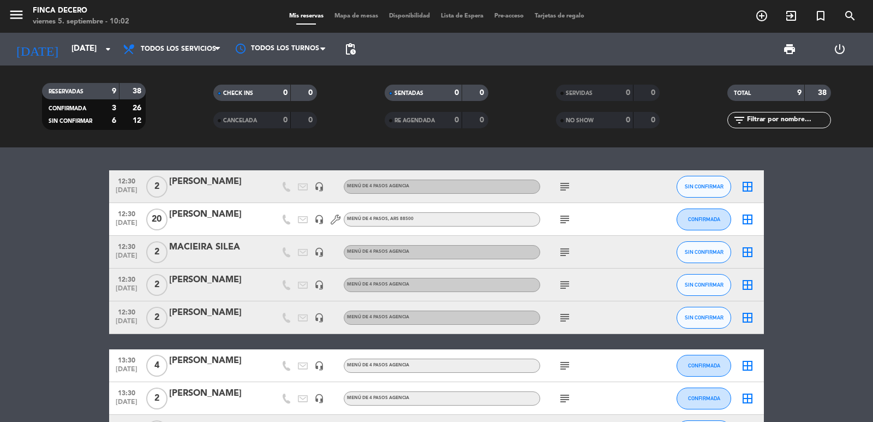
click at [356, 47] on span "pending_actions" at bounding box center [350, 49] width 13 height 13
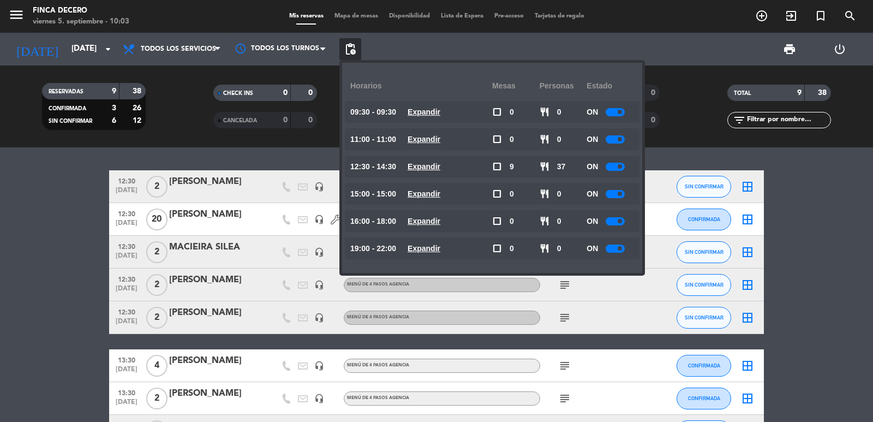
click at [79, 196] on bookings-row "12:30 [DATE] 2 [PERSON_NAME] headset_mic MENÚ DE 4 PASOS AGENCIA subject SIN CO…" at bounding box center [436, 332] width 873 height 325
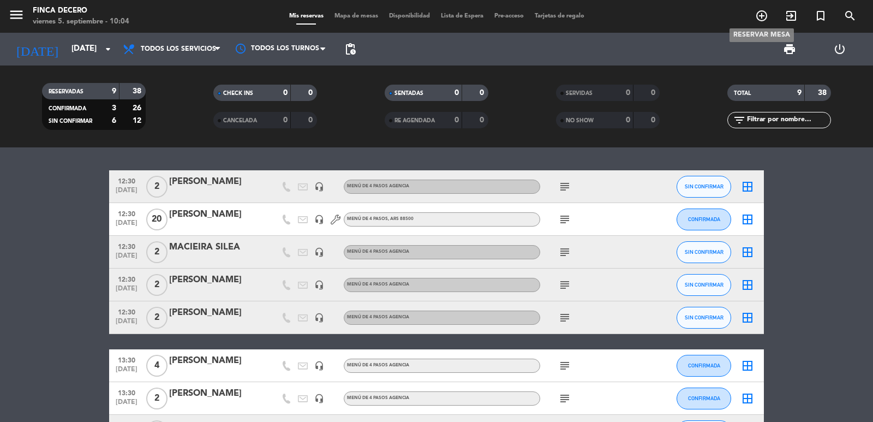
click at [765, 15] on icon "add_circle_outline" at bounding box center [761, 15] width 13 height 13
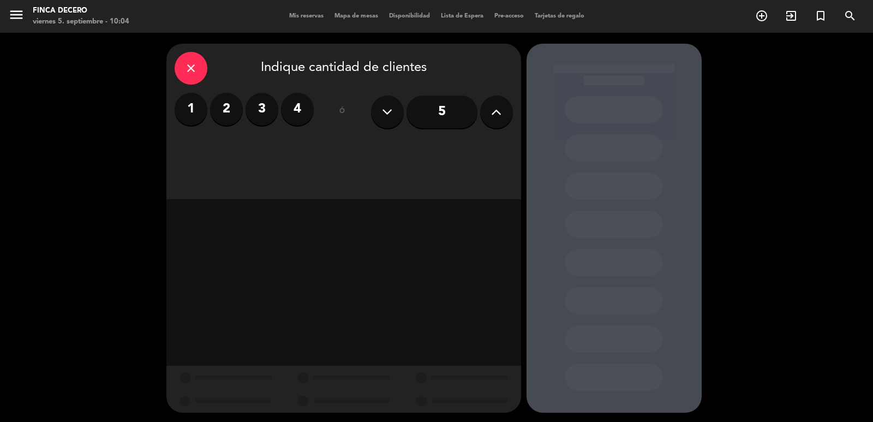
click at [259, 116] on label "3" at bounding box center [261, 109] width 33 height 33
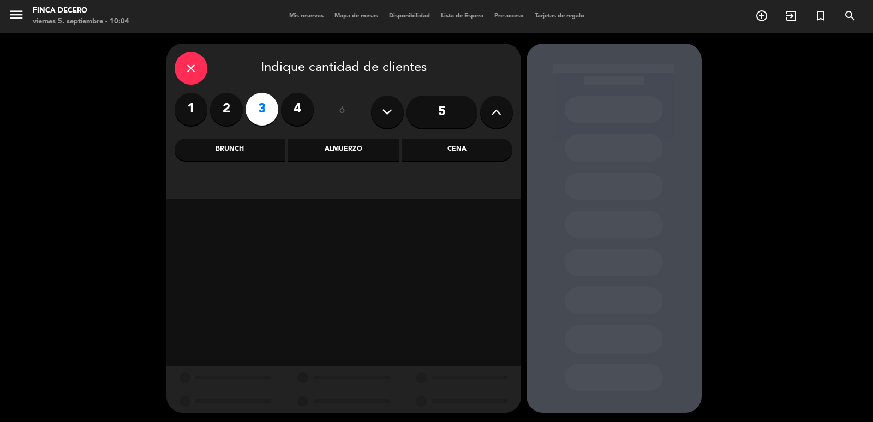
click at [322, 148] on div "Almuerzo" at bounding box center [343, 150] width 111 height 22
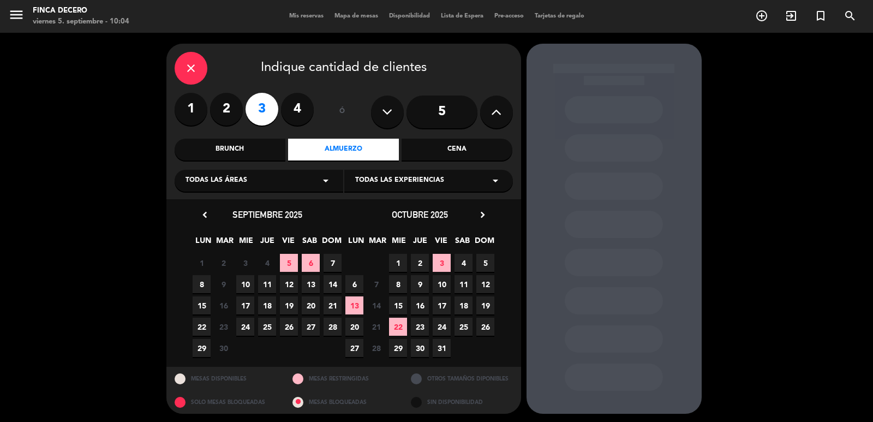
click at [268, 180] on div "Todas las áreas arrow_drop_down" at bounding box center [259, 181] width 169 height 22
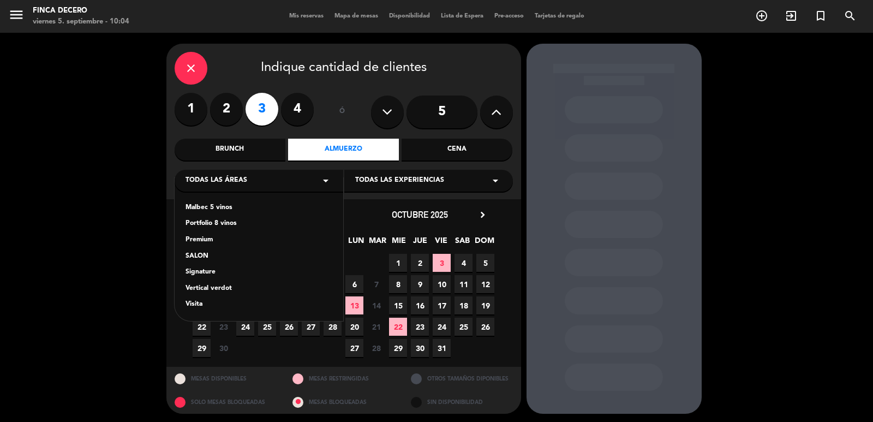
click at [200, 256] on div "SALON" at bounding box center [258, 256] width 147 height 11
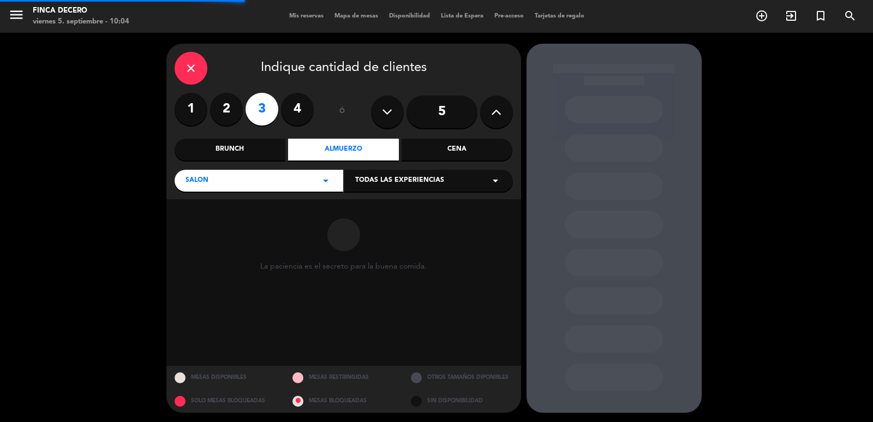
click at [424, 185] on span "Todas las experiencias" at bounding box center [399, 180] width 89 height 11
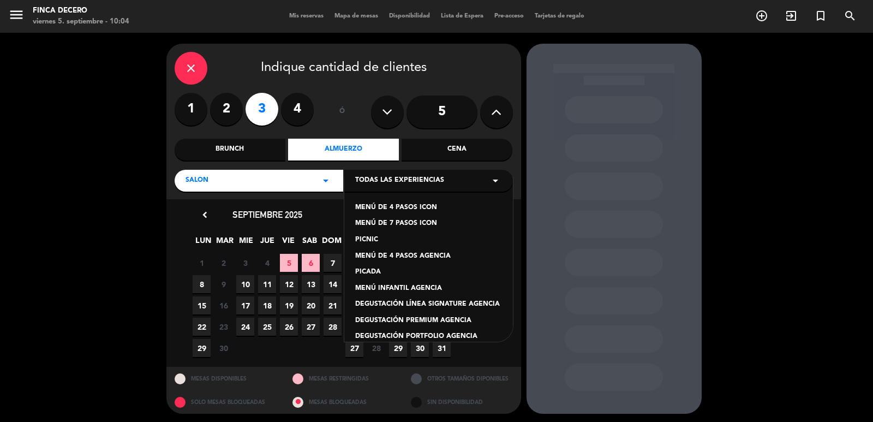
click at [418, 207] on div "MENÚ DE 4 PASOS ICON" at bounding box center [428, 207] width 147 height 11
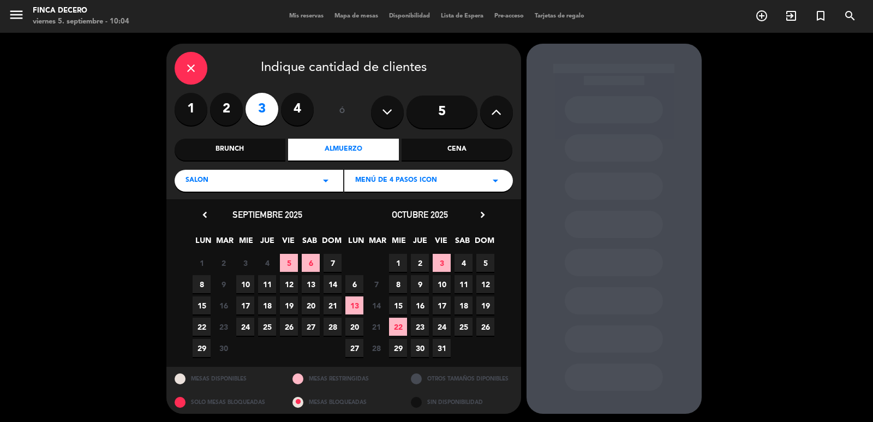
click at [338, 305] on span "21" at bounding box center [332, 305] width 18 height 18
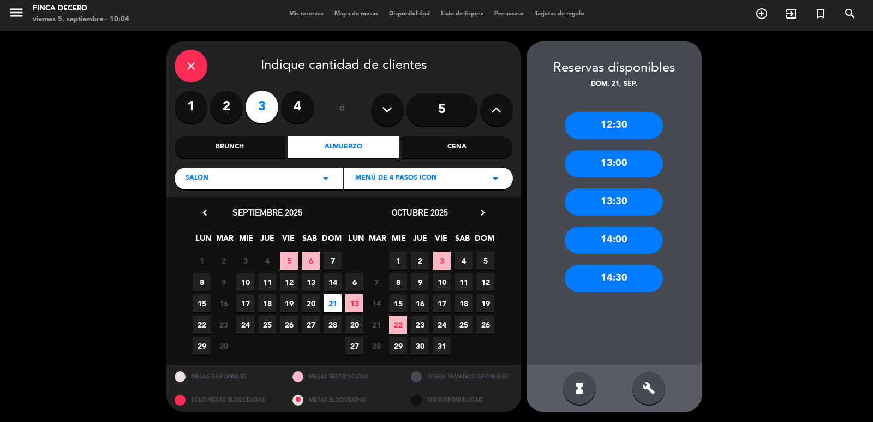
click at [631, 210] on div "13:30" at bounding box center [614, 201] width 98 height 27
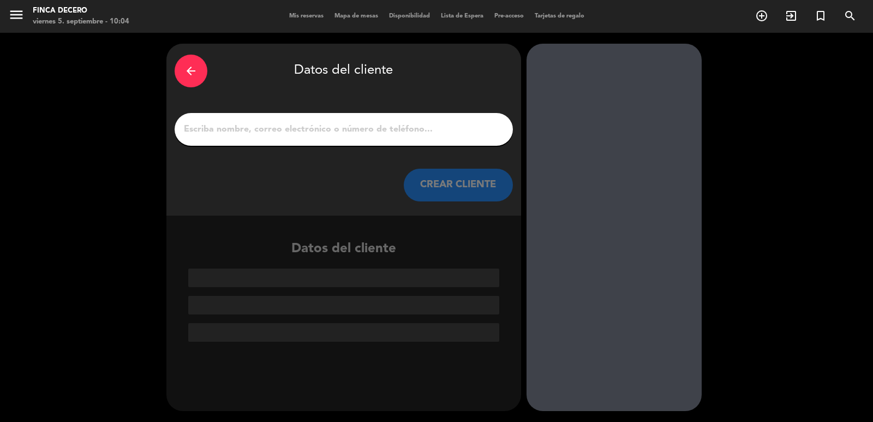
click at [370, 132] on input "1" at bounding box center [344, 129] width 322 height 15
paste input "[PERSON_NAME]/ [PERSON_NAME]"
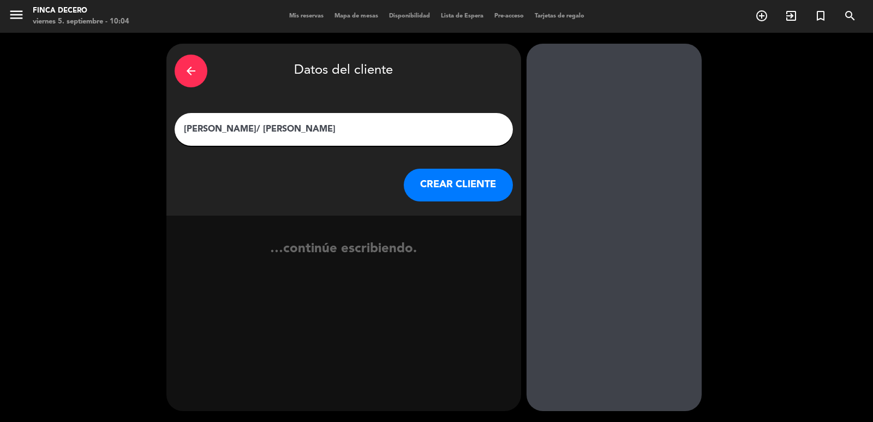
type input "[PERSON_NAME]/ [PERSON_NAME]"
click at [433, 178] on button "CREAR CLIENTE" at bounding box center [458, 185] width 109 height 33
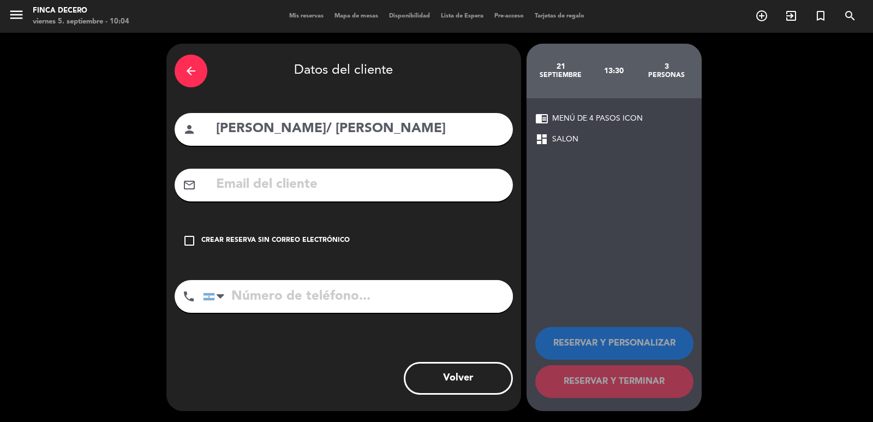
click at [309, 243] on div "Crear reserva sin correo electrónico" at bounding box center [275, 240] width 148 height 11
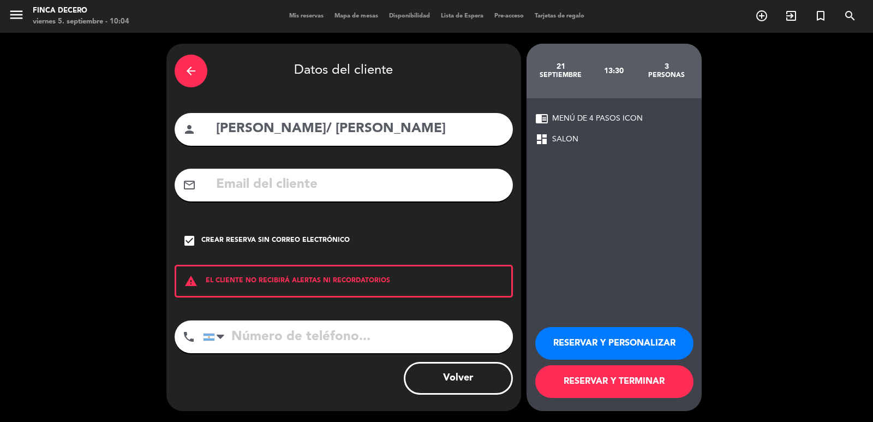
click at [627, 345] on button "RESERVAR Y PERSONALIZAR" at bounding box center [614, 343] width 158 height 33
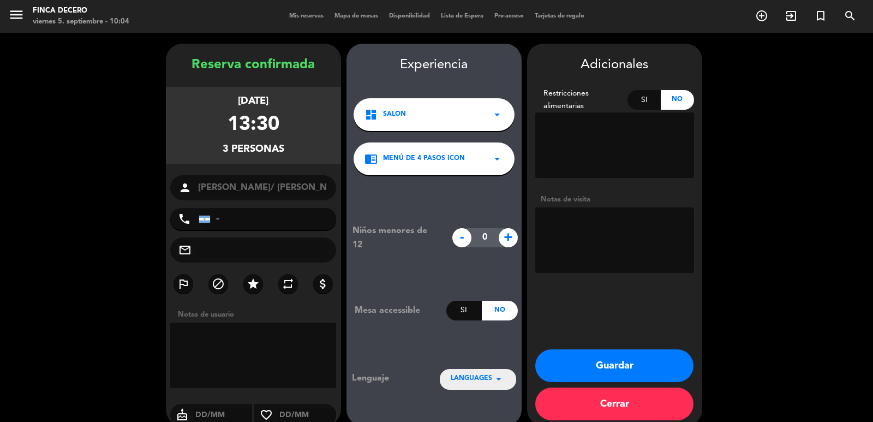
scroll to position [15, 0]
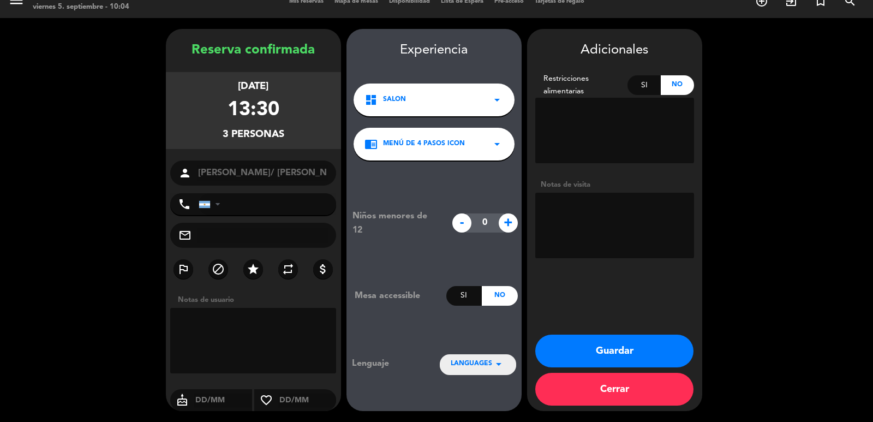
click at [620, 211] on textarea at bounding box center [614, 225] width 159 height 65
paste textarea "Si está lindo mesa afuera sin Cargo"
click at [546, 208] on textarea at bounding box center [614, 225] width 159 height 65
paste textarea "Son gerentes de ventas [PERSON_NAME] y [PERSON_NAME] Dar vinos extras para que …"
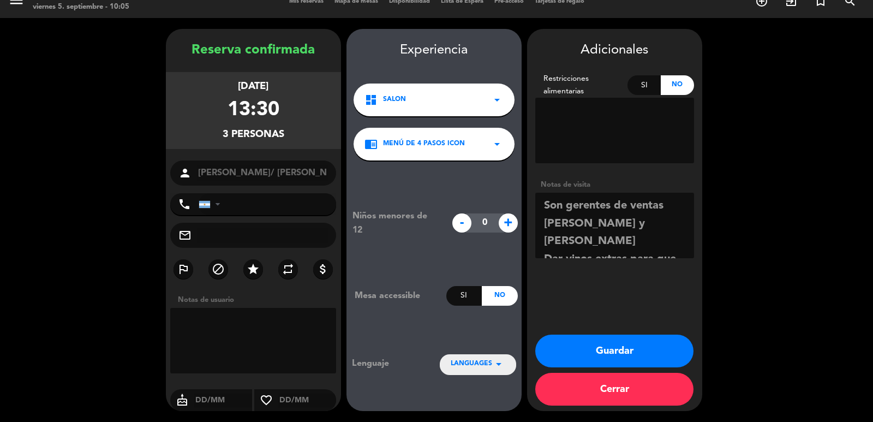
scroll to position [50, 0]
click at [622, 250] on textarea at bounding box center [614, 225] width 159 height 65
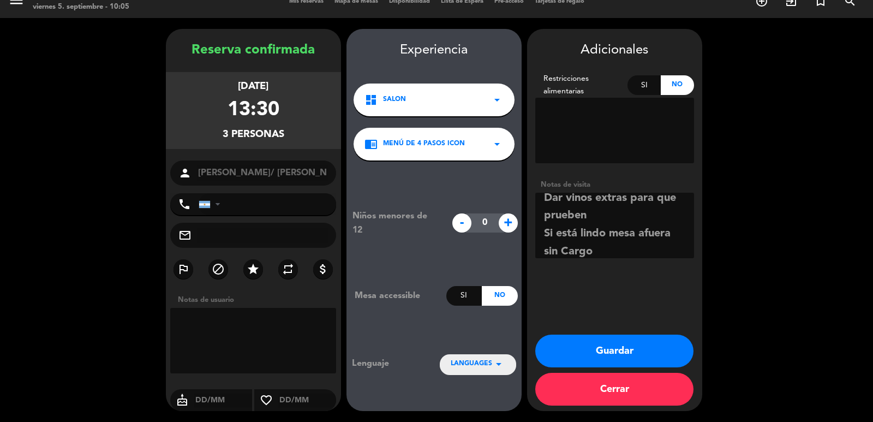
scroll to position [79, 0]
type textarea "Son gerentes de ventas [PERSON_NAME] y [PERSON_NAME] Dar vinos extras para que …"
click at [613, 357] on button "Guardar" at bounding box center [614, 350] width 158 height 33
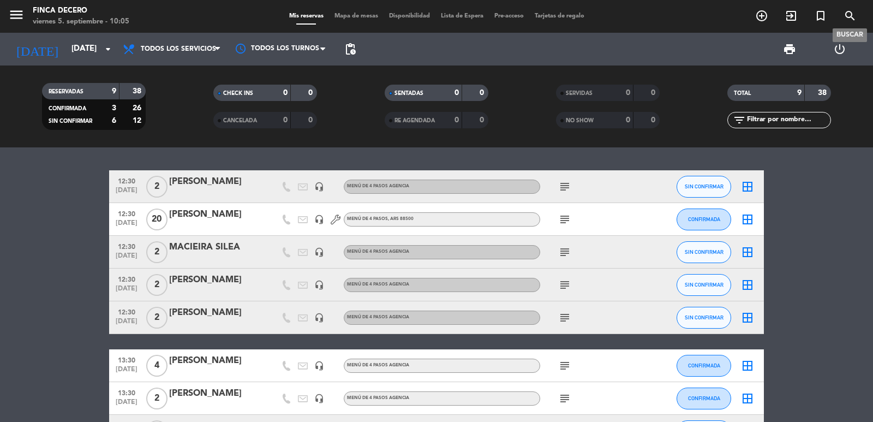
click at [853, 22] on icon "search" at bounding box center [849, 15] width 13 height 13
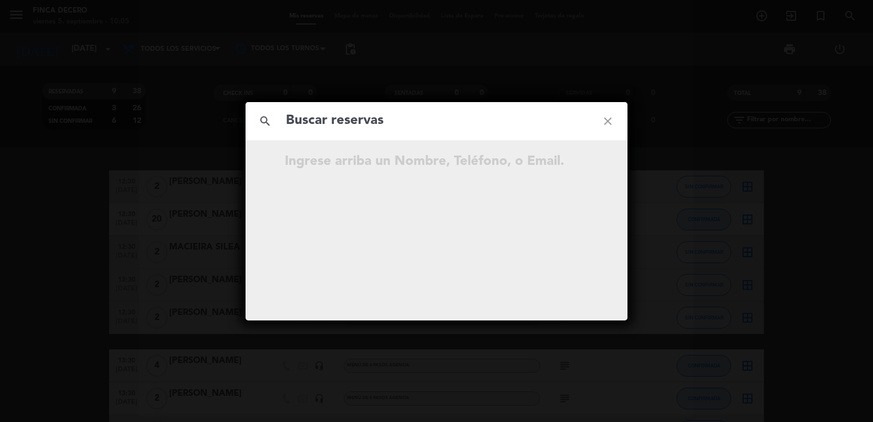
click at [383, 121] on input "text" at bounding box center [436, 121] width 303 height 22
click at [288, 125] on input "[PERSON_NAME]" at bounding box center [436, 121] width 303 height 22
click at [356, 123] on input "[PERSON_NAME]" at bounding box center [436, 121] width 303 height 22
type input "[PERSON_NAME]"
drag, startPoint x: 346, startPoint y: 125, endPoint x: 64, endPoint y: 133, distance: 281.6
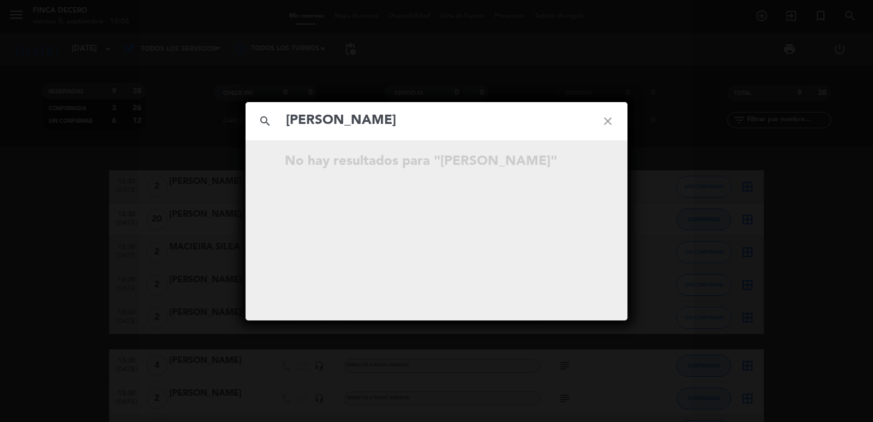
click at [73, 130] on div "search [PERSON_NAME] close No hay resultados para "[PERSON_NAME]"" at bounding box center [436, 211] width 873 height 422
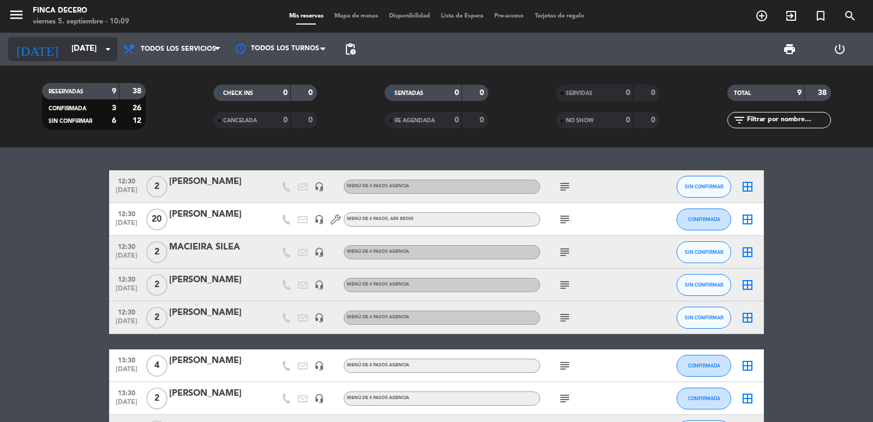
click at [66, 46] on input "[DATE]" at bounding box center [118, 49] width 105 height 21
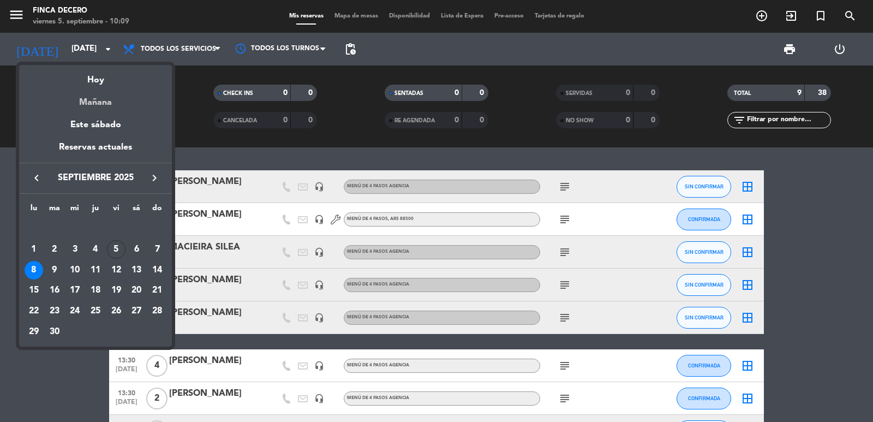
click at [92, 106] on div "Mañana" at bounding box center [95, 98] width 153 height 22
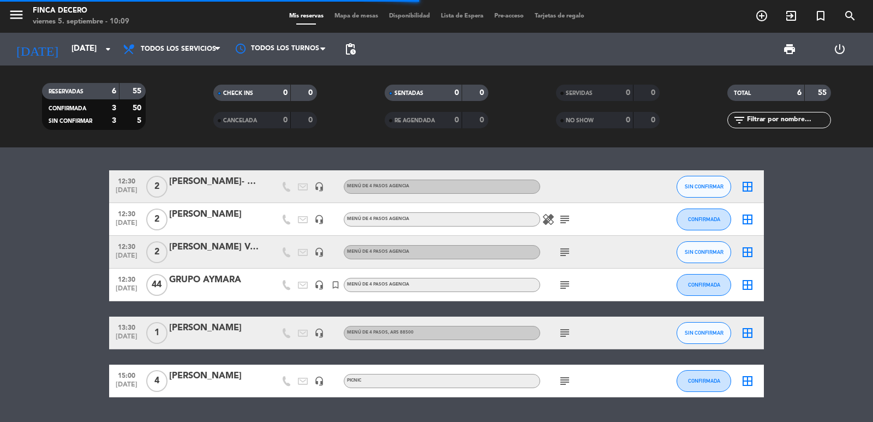
scroll to position [30, 0]
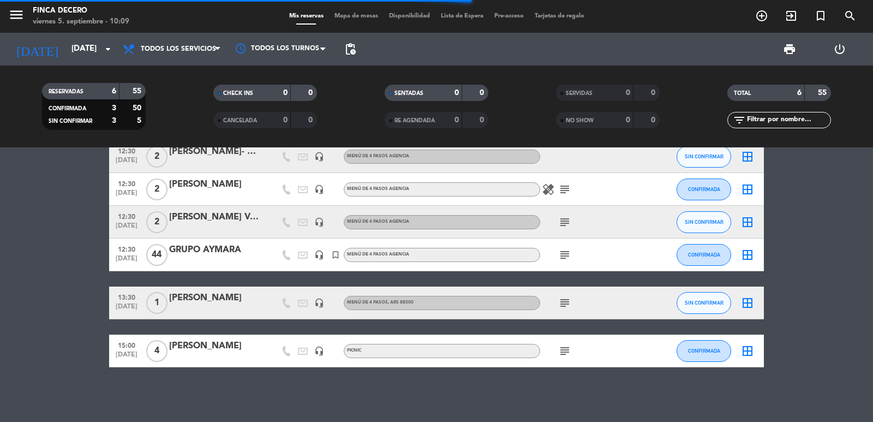
click at [560, 352] on icon "subject" at bounding box center [564, 350] width 13 height 13
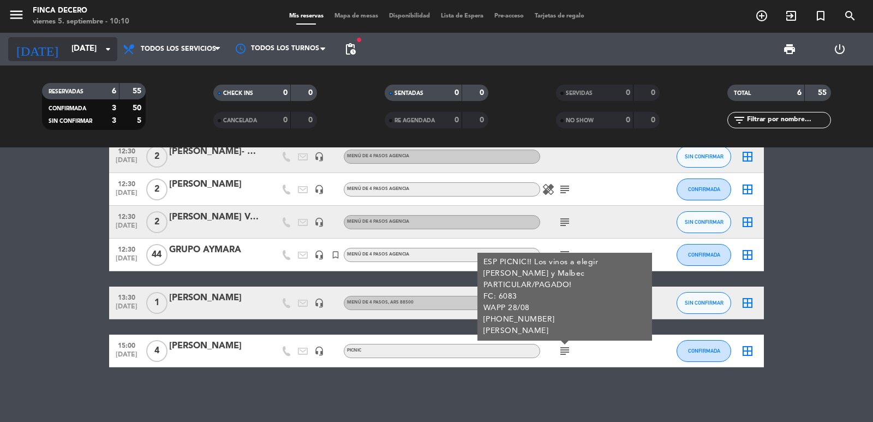
click at [85, 53] on input "[DATE]" at bounding box center [118, 49] width 105 height 21
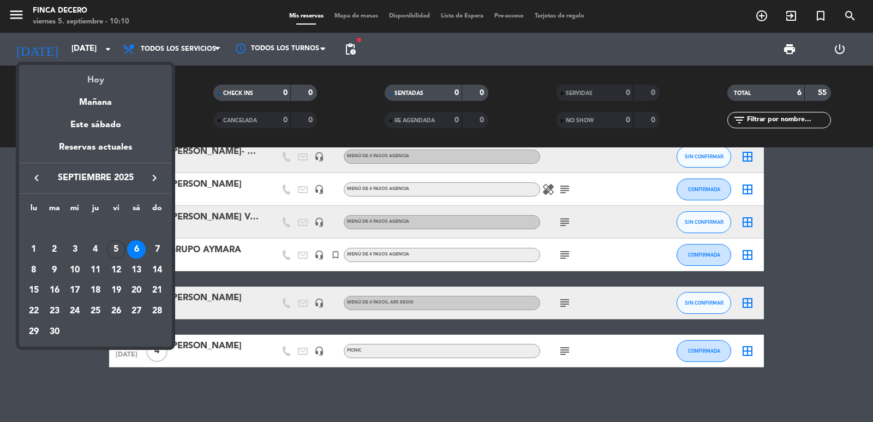
click at [103, 84] on div "Hoy" at bounding box center [95, 76] width 153 height 22
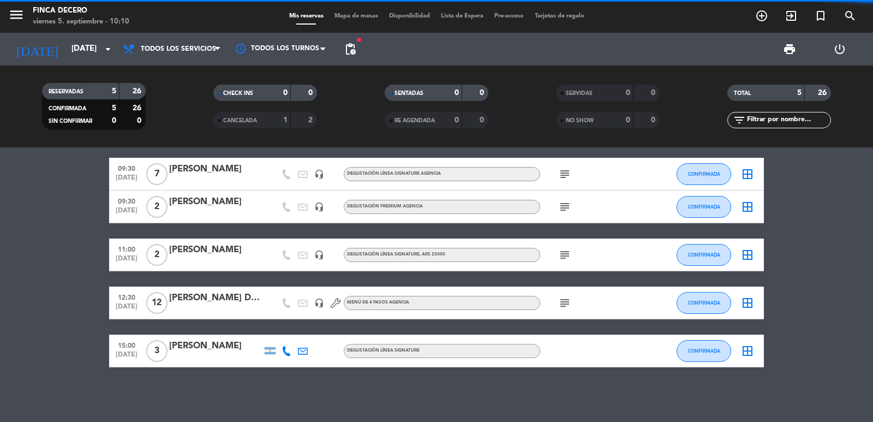
scroll to position [0, 0]
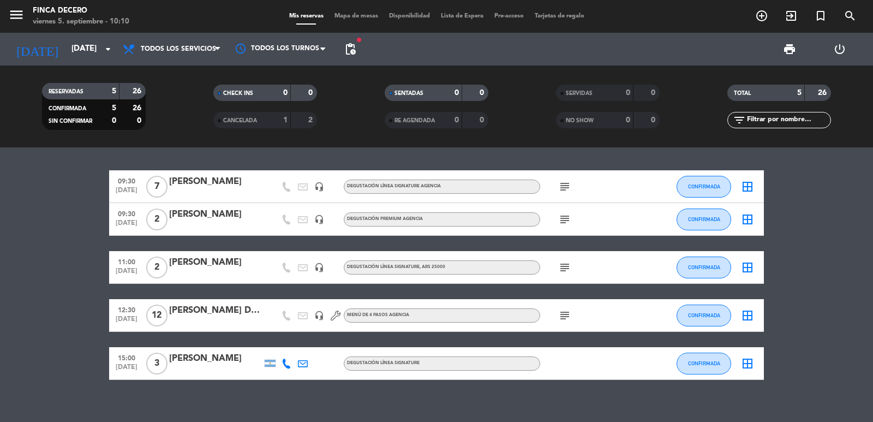
click at [562, 268] on icon "subject" at bounding box center [564, 267] width 13 height 13
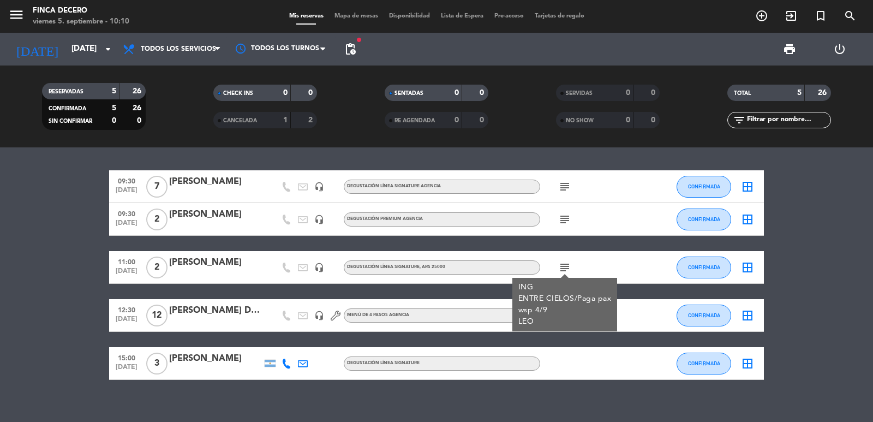
click at [64, 260] on bookings-row "09:30 [DATE] 7 [PERSON_NAME] headset_mic DEGUSTACIÓN LÍNEA SIGNATURE AGENCIA su…" at bounding box center [436, 274] width 873 height 209
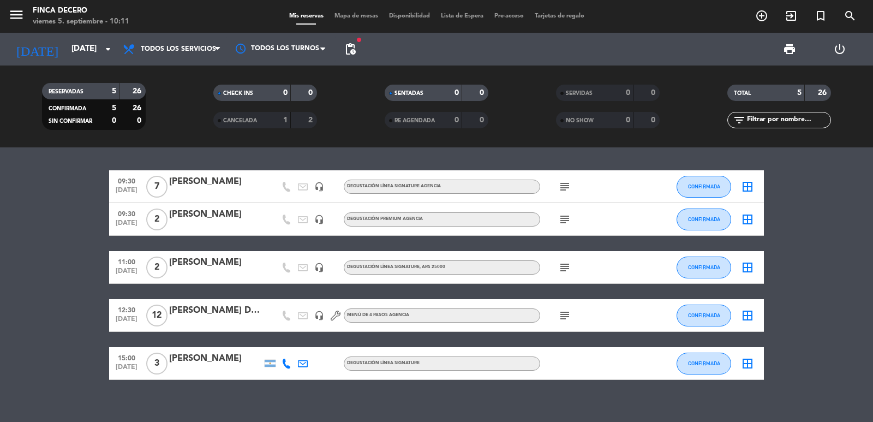
click at [569, 265] on icon "subject" at bounding box center [564, 267] width 13 height 13
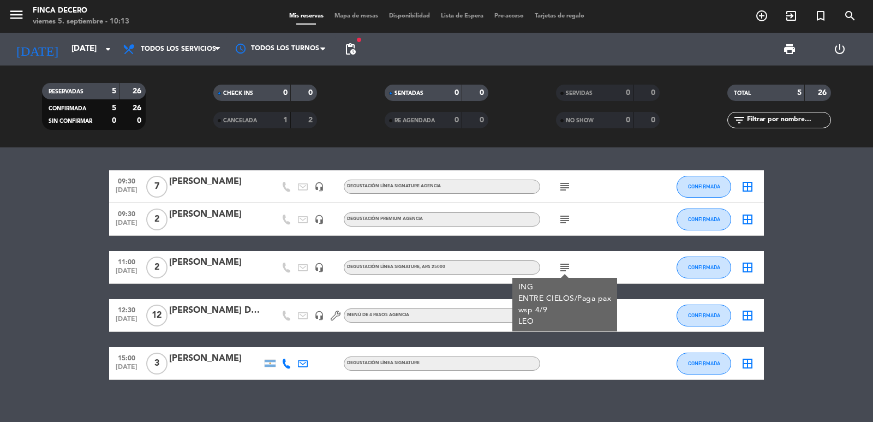
click at [93, 36] on div "[DATE] [DATE] arrow_drop_down" at bounding box center [62, 49] width 109 height 33
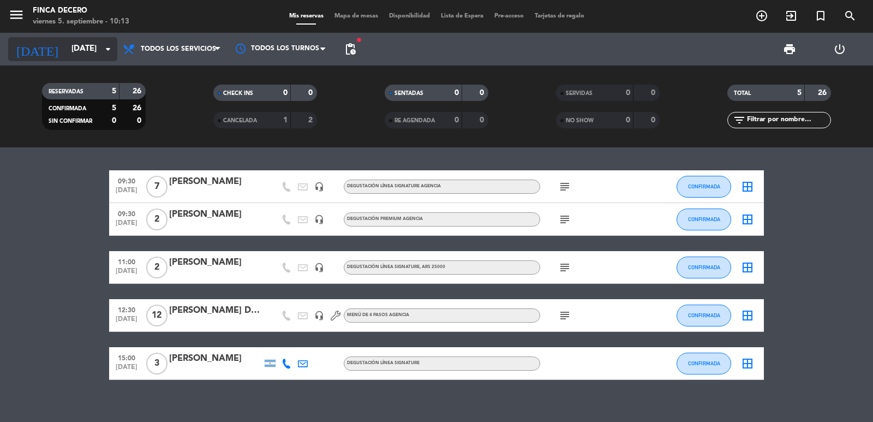
click at [80, 49] on input "[DATE]" at bounding box center [118, 49] width 105 height 21
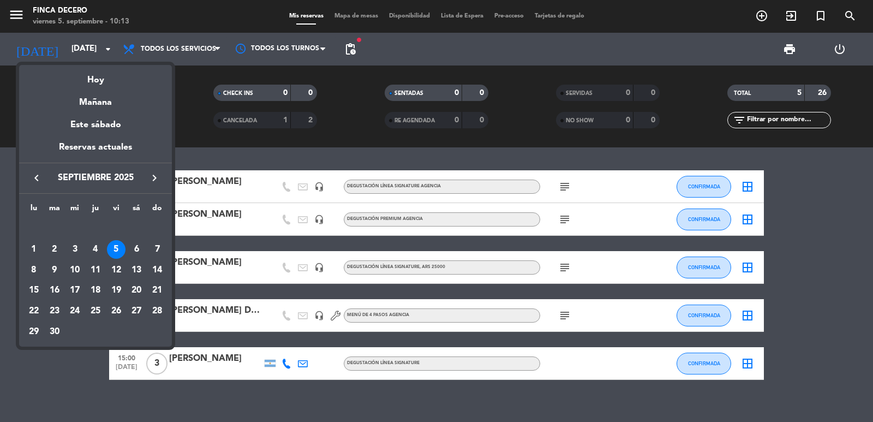
click at [153, 183] on icon "keyboard_arrow_right" at bounding box center [154, 177] width 13 height 13
click at [119, 248] on div "3" at bounding box center [116, 249] width 19 height 19
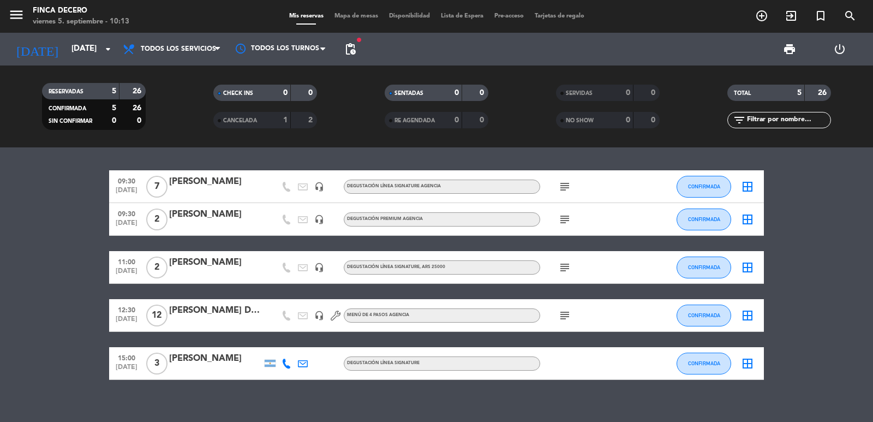
type input "[DATE]"
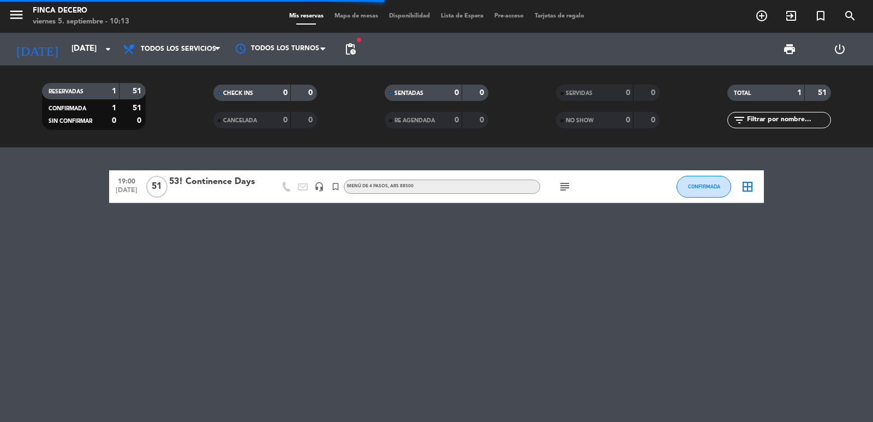
click at [207, 189] on div "53! Continence Days" at bounding box center [215, 182] width 93 height 14
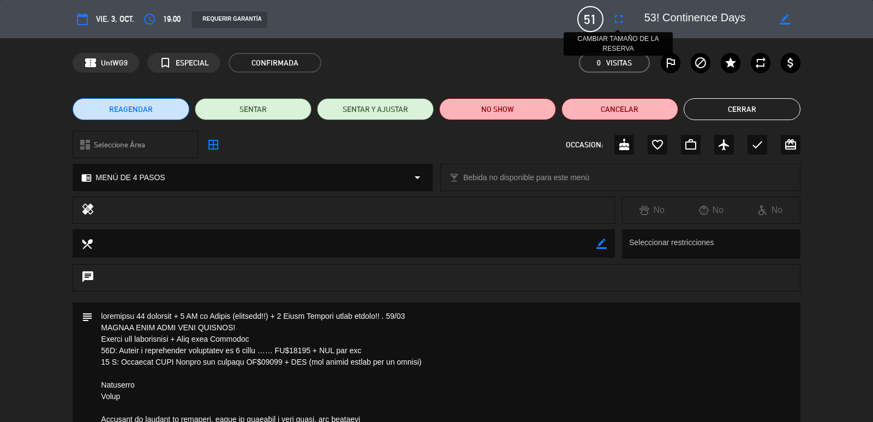
click at [615, 17] on icon "fullscreen" at bounding box center [618, 19] width 13 height 13
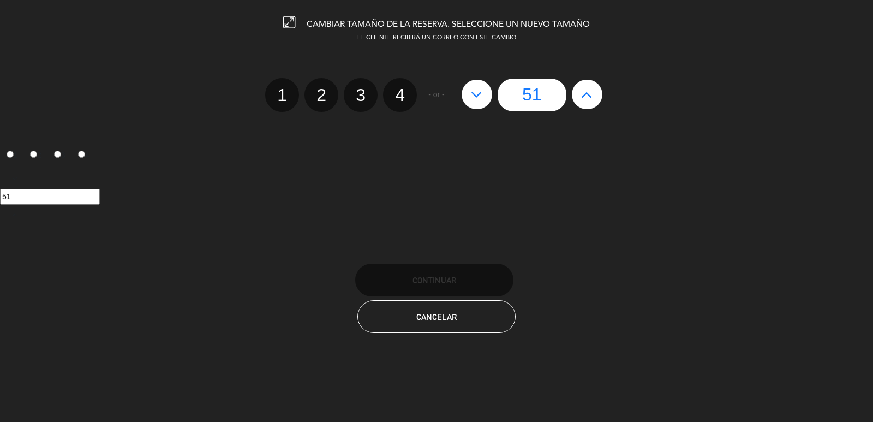
click at [589, 91] on icon at bounding box center [586, 94] width 11 height 17
type input "52"
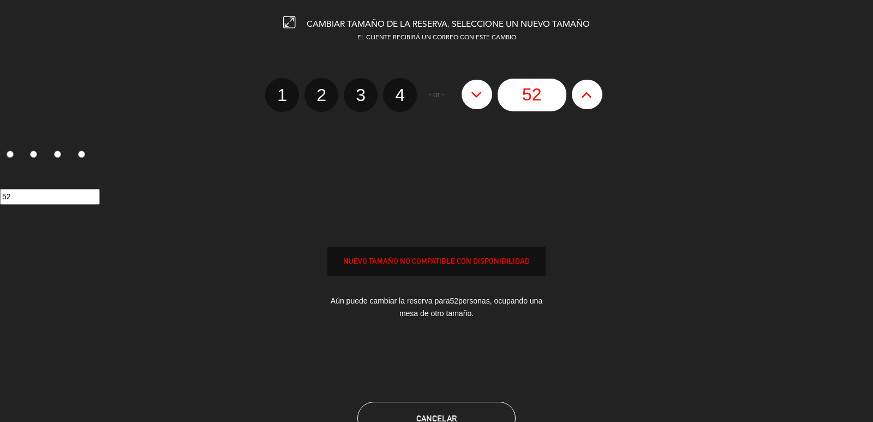
click at [589, 91] on icon at bounding box center [586, 94] width 11 height 17
type input "53"
click at [589, 91] on icon at bounding box center [586, 94] width 11 height 17
type input "54"
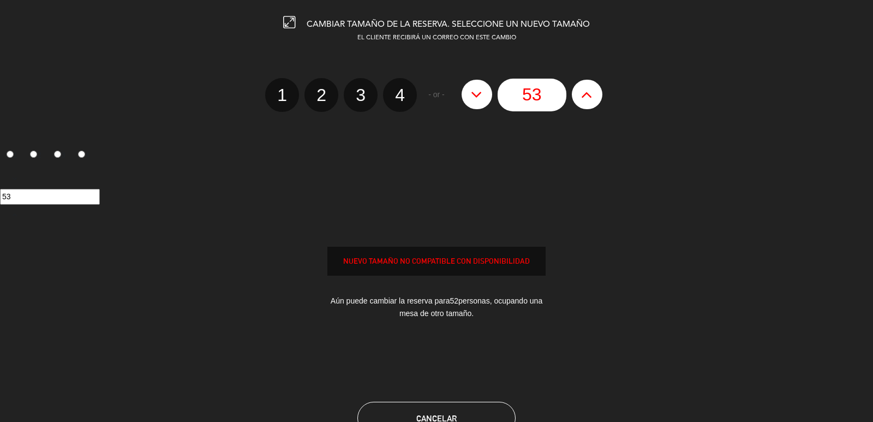
type input "54"
click at [589, 91] on icon at bounding box center [586, 94] width 11 height 17
type input "55"
click at [589, 91] on icon at bounding box center [586, 94] width 11 height 17
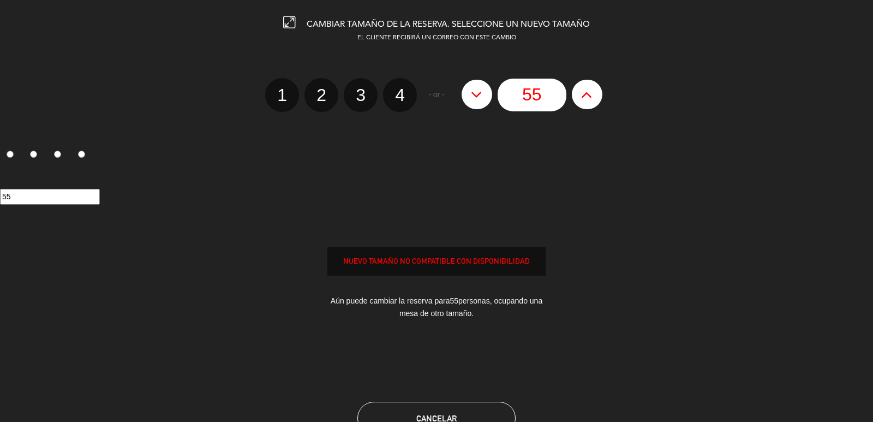
type input "56"
click at [589, 91] on icon at bounding box center [586, 94] width 11 height 17
type input "57"
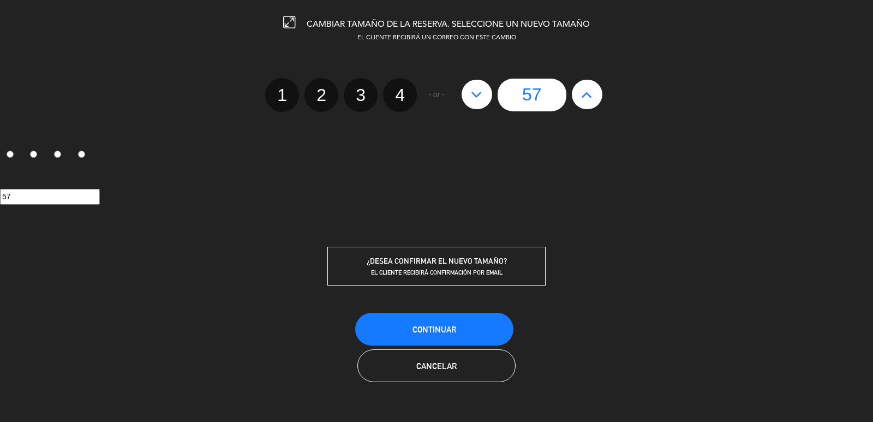
click at [587, 101] on icon at bounding box center [586, 94] width 11 height 17
type input "58"
click at [470, 325] on button "Continuar" at bounding box center [434, 329] width 158 height 33
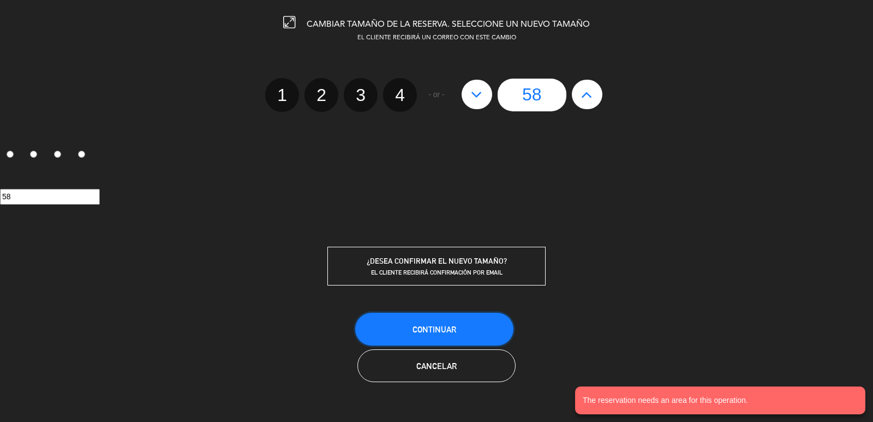
click at [470, 325] on button "Continuar" at bounding box center [434, 329] width 158 height 33
click at [0, 0] on div at bounding box center [0, 0] width 0 height 0
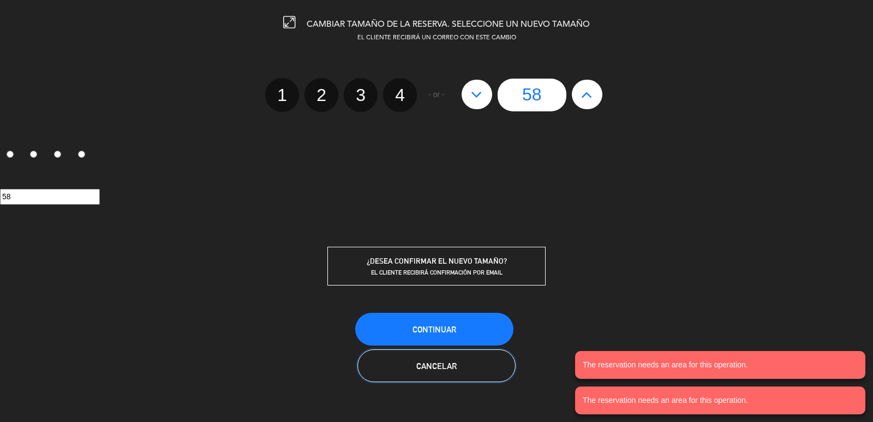
click at [451, 364] on span "Cancelar" at bounding box center [436, 365] width 40 height 9
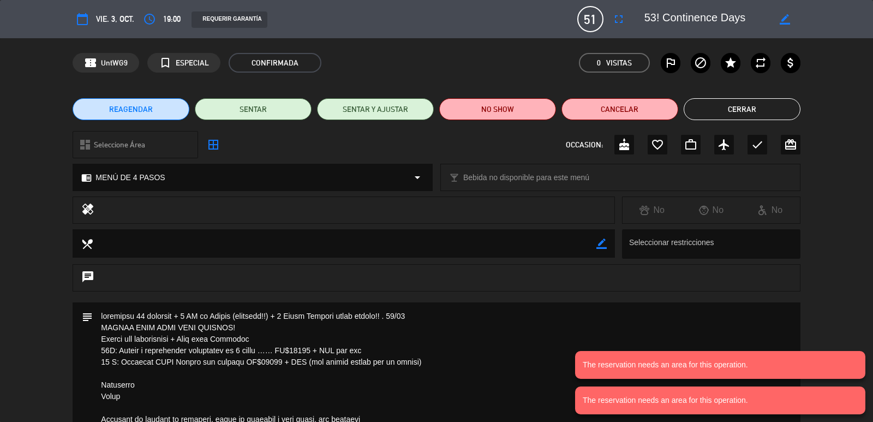
click at [788, 21] on icon "border_color" at bounding box center [784, 19] width 10 height 10
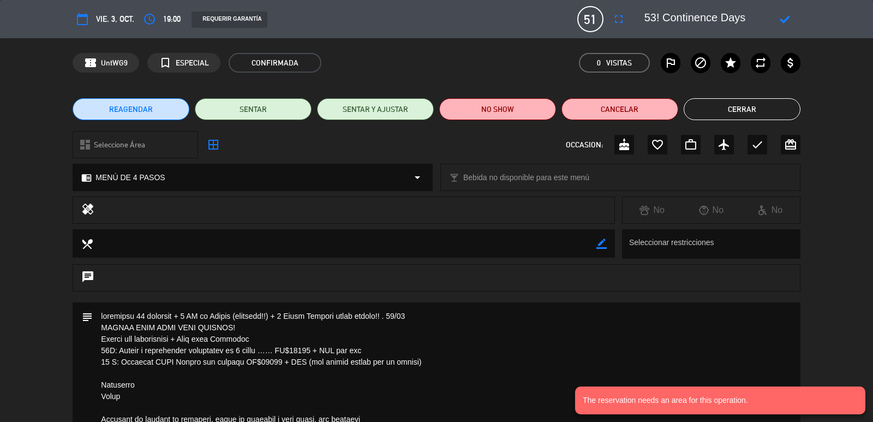
click at [659, 20] on textarea at bounding box center [706, 19] width 125 height 20
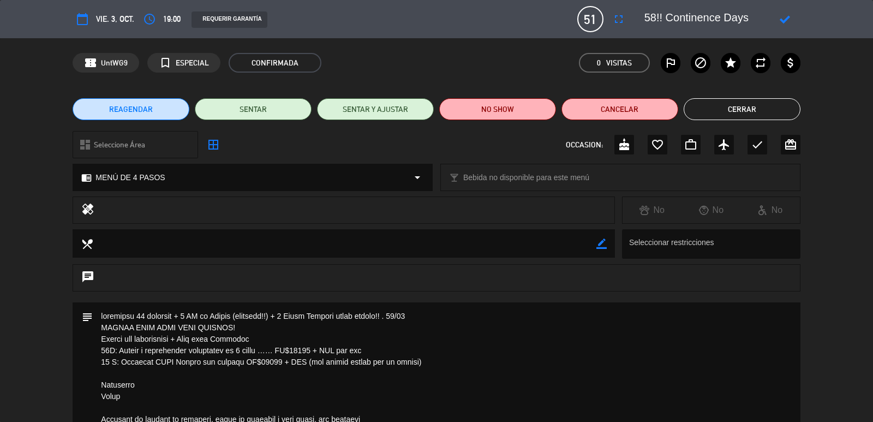
type textarea "58!! Continence Days"
click at [782, 19] on icon at bounding box center [784, 19] width 10 height 10
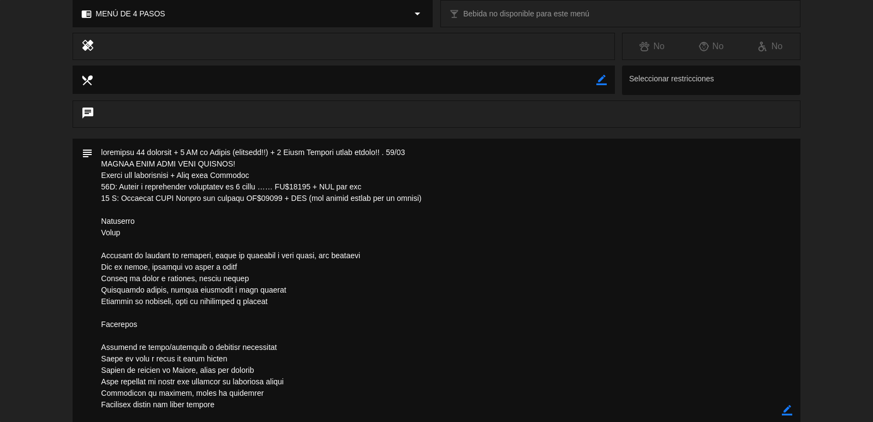
scroll to position [218, 0]
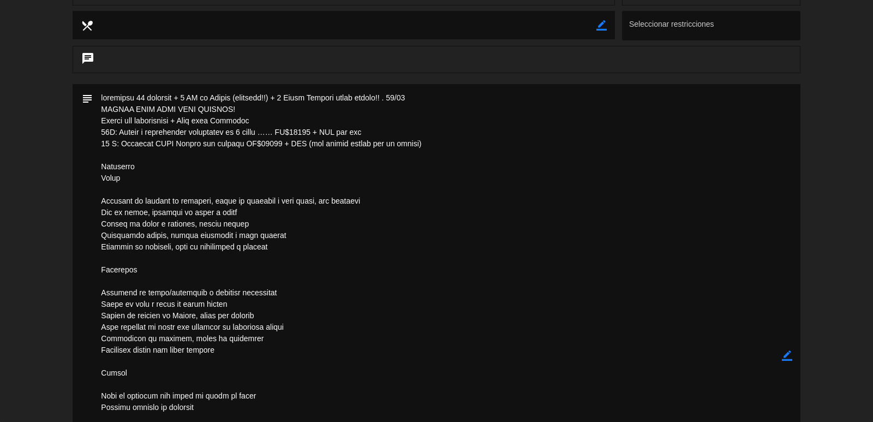
click at [784, 354] on icon "border_color" at bounding box center [787, 355] width 10 height 10
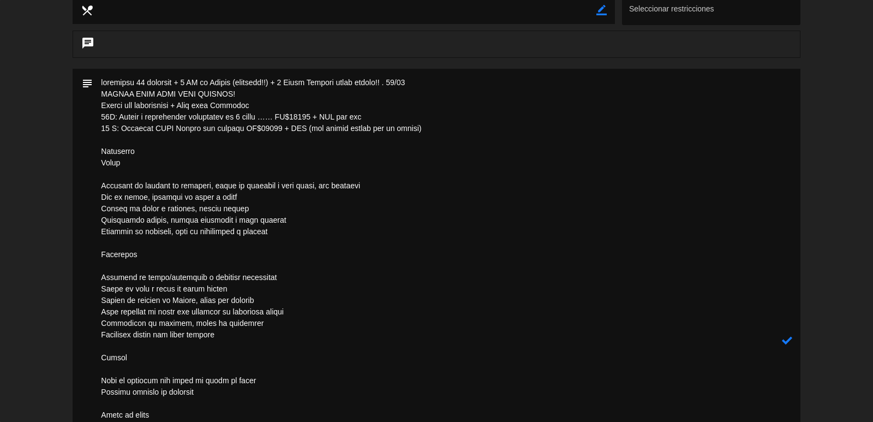
scroll to position [179, 0]
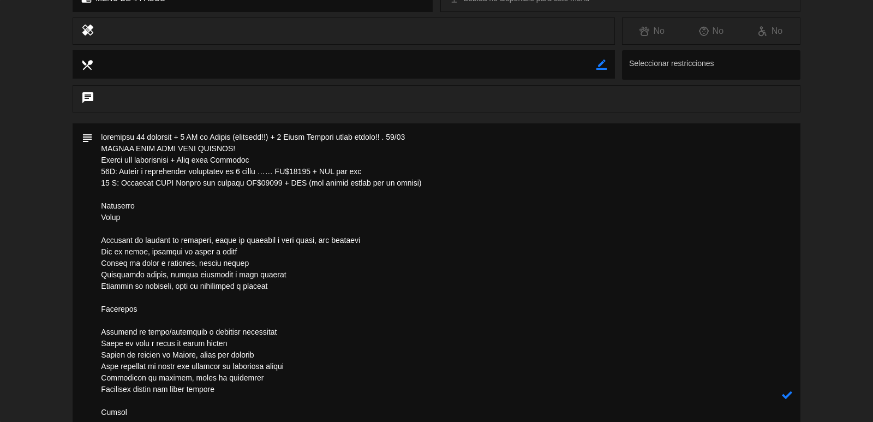
click at [145, 138] on textarea at bounding box center [437, 394] width 688 height 543
type textarea "loremipsu 98 dolorsit + 7 AM co Adipis (elitsedd!!) + 9 Eiusm Tempori utlab etd…"
click at [788, 395] on icon at bounding box center [787, 394] width 10 height 10
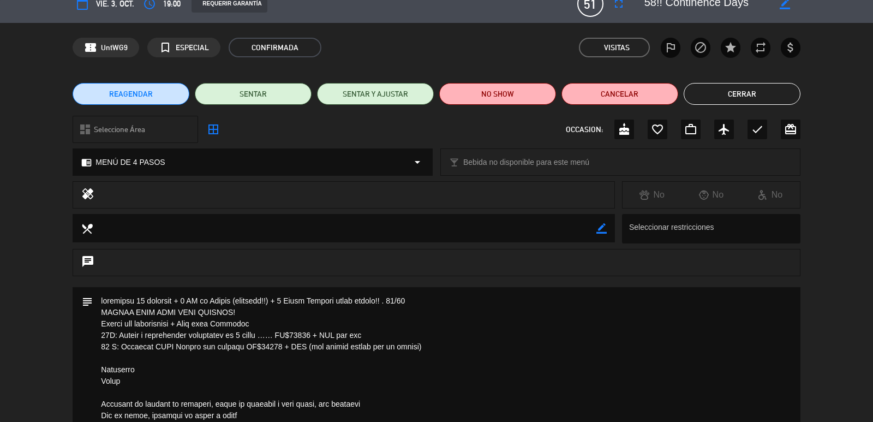
click at [734, 99] on button "Cerrar" at bounding box center [741, 94] width 117 height 22
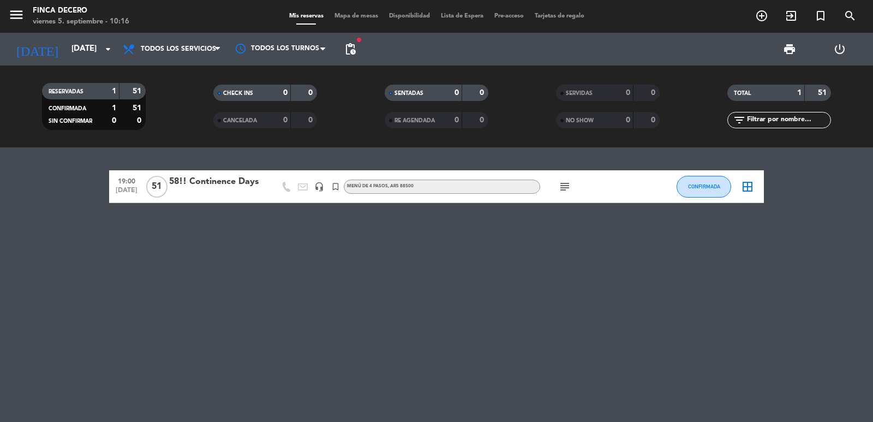
click at [67, 29] on div "menu Finca Decero [DATE] 5. septiembre - 10:16 Mis reservas Mapa de mesas Dispo…" at bounding box center [436, 16] width 873 height 33
click at [66, 51] on input "[DATE]" at bounding box center [118, 49] width 105 height 21
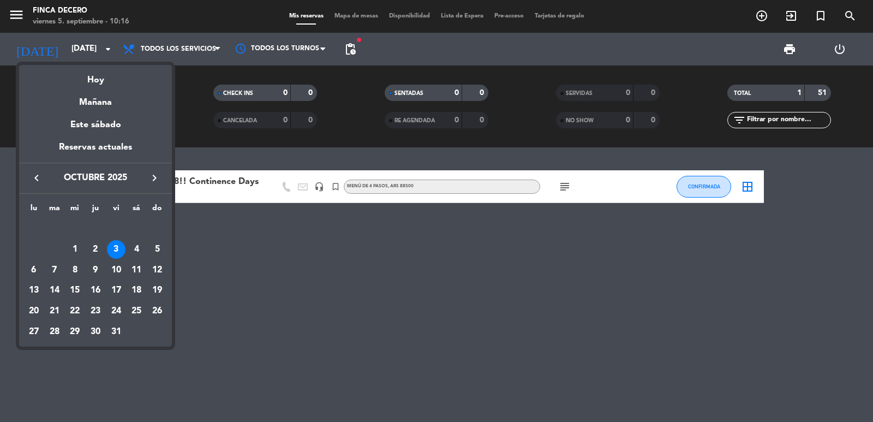
click at [96, 101] on div "Mañana" at bounding box center [95, 98] width 153 height 22
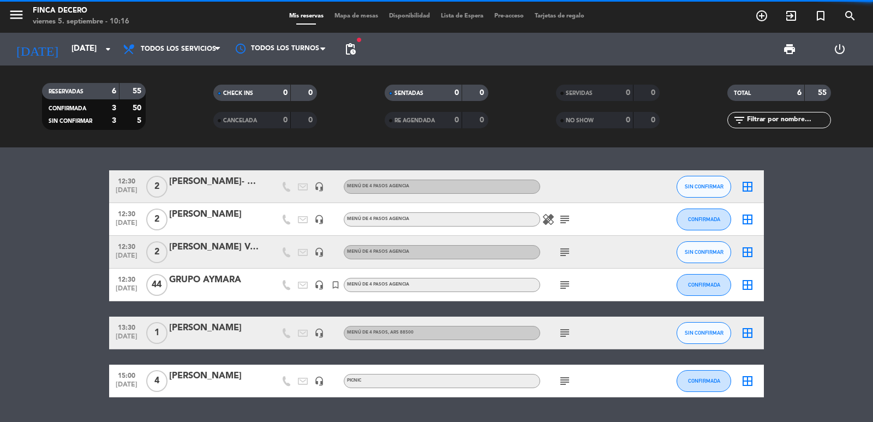
click at [566, 215] on icon "subject" at bounding box center [564, 219] width 13 height 13
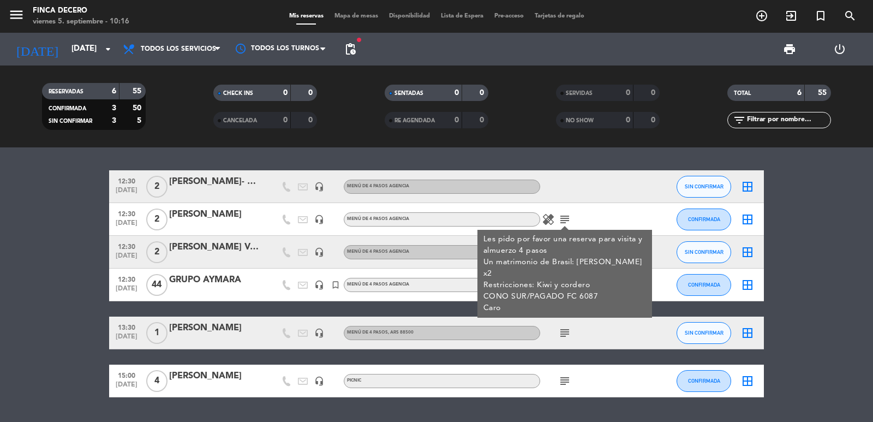
click at [564, 254] on div "Les pido por favor una reserva para visita y almuerzo 4 pasos Un matrimonio de …" at bounding box center [564, 273] width 163 height 80
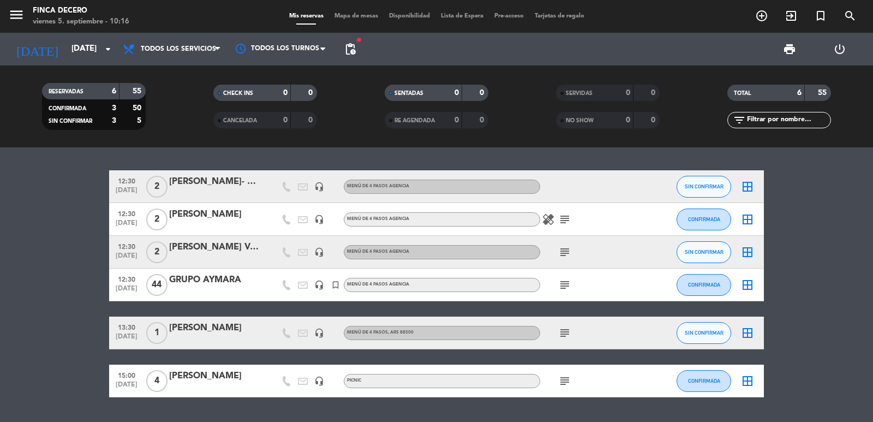
click at [563, 254] on icon "subject" at bounding box center [564, 251] width 13 height 13
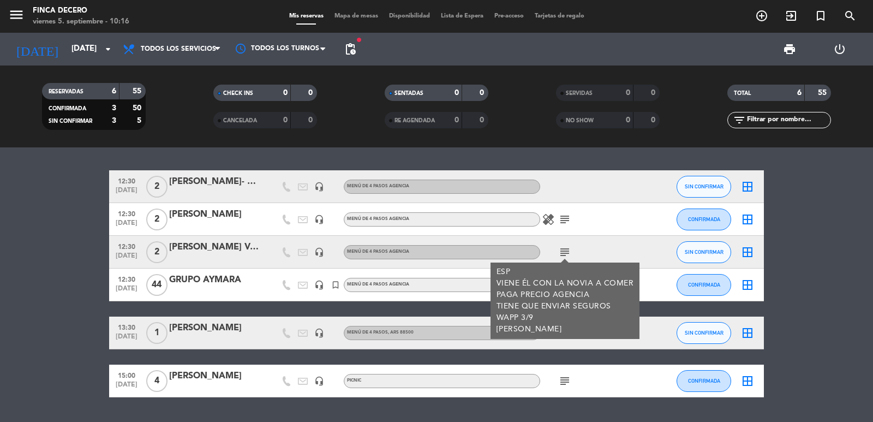
click at [566, 287] on div "ESP VIENE ÉL CON LA NOVIA A COMER PAGA PRECIO AGENCIA TIENE QUE ENVIAR SEGUROS …" at bounding box center [564, 300] width 137 height 69
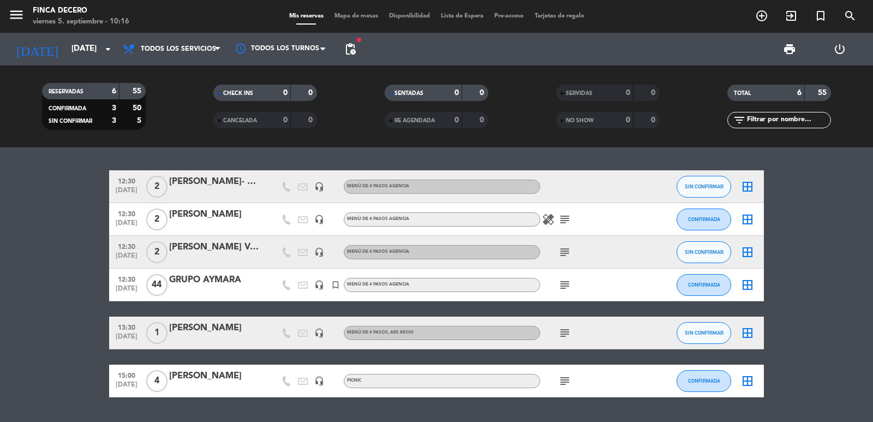
click at [566, 287] on icon "subject" at bounding box center [564, 284] width 13 height 13
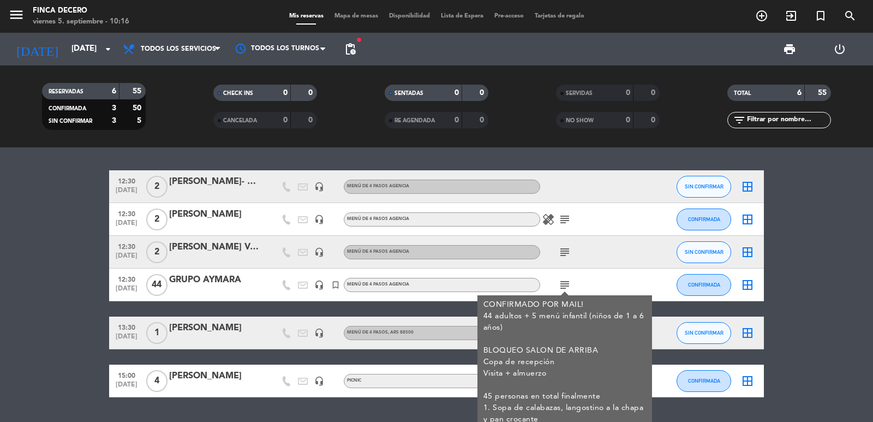
scroll to position [109, 0]
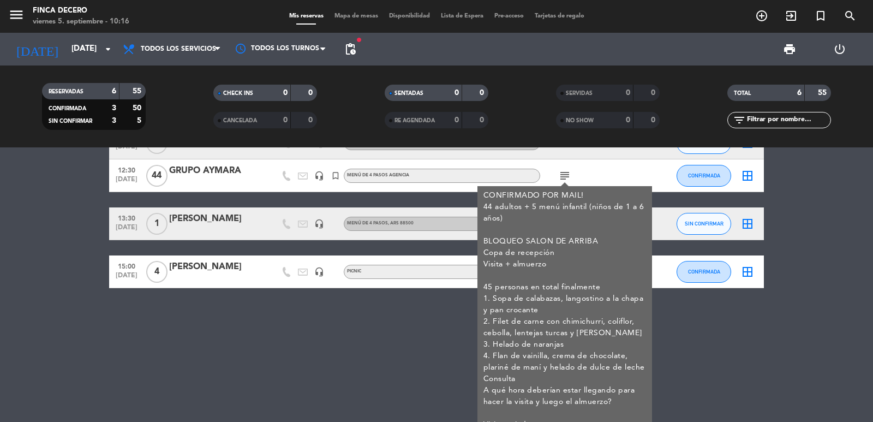
click at [277, 326] on div "12:30 [DATE] 2 [PERSON_NAME]- Aniversario![PERSON_NAME] headset_mic MENÚ DE 4 P…" at bounding box center [436, 284] width 873 height 274
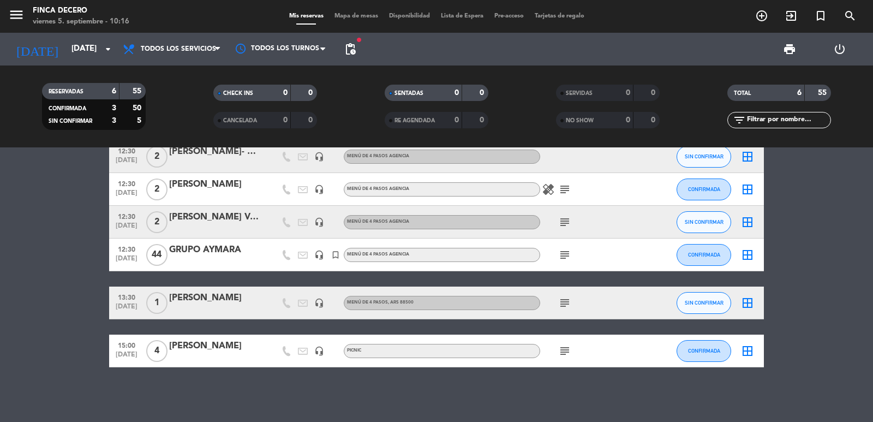
click at [569, 310] on div "subject" at bounding box center [589, 302] width 98 height 32
click at [570, 302] on icon "subject" at bounding box center [564, 302] width 13 height 13
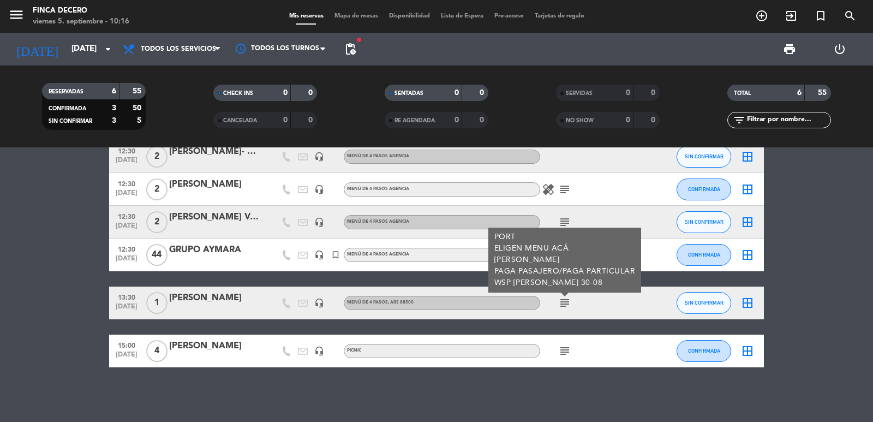
click at [565, 344] on div "subject" at bounding box center [589, 350] width 98 height 32
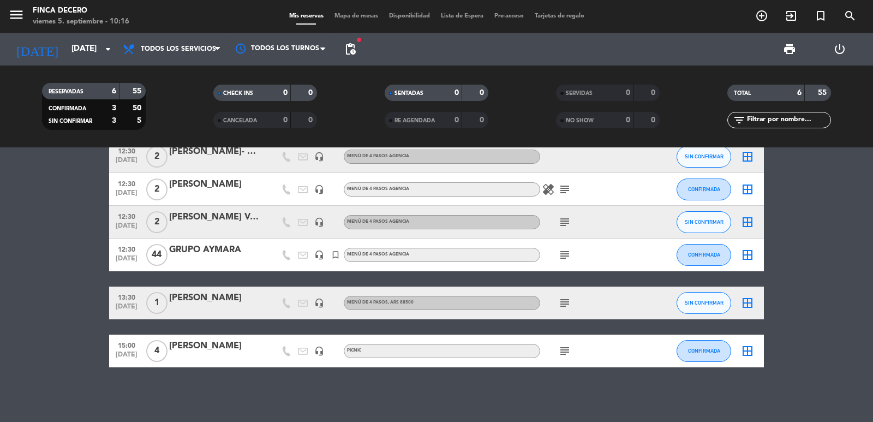
click at [565, 345] on icon "subject" at bounding box center [564, 350] width 13 height 13
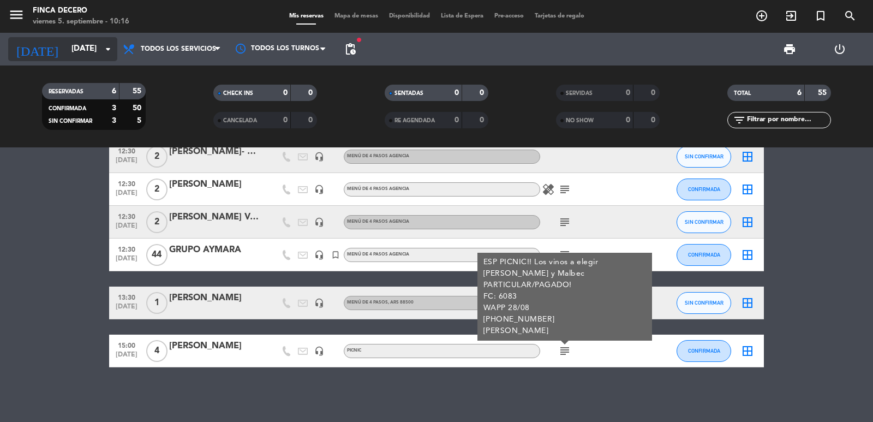
click at [66, 50] on input "[DATE]" at bounding box center [118, 49] width 105 height 21
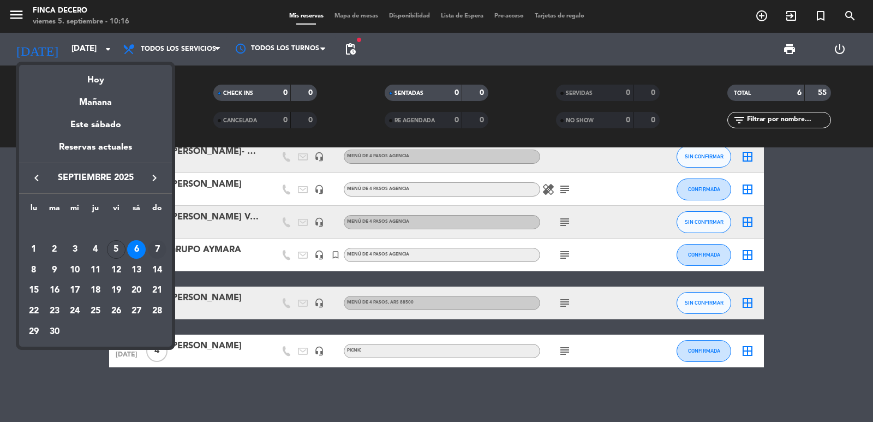
click at [157, 241] on div "7" at bounding box center [157, 249] width 19 height 19
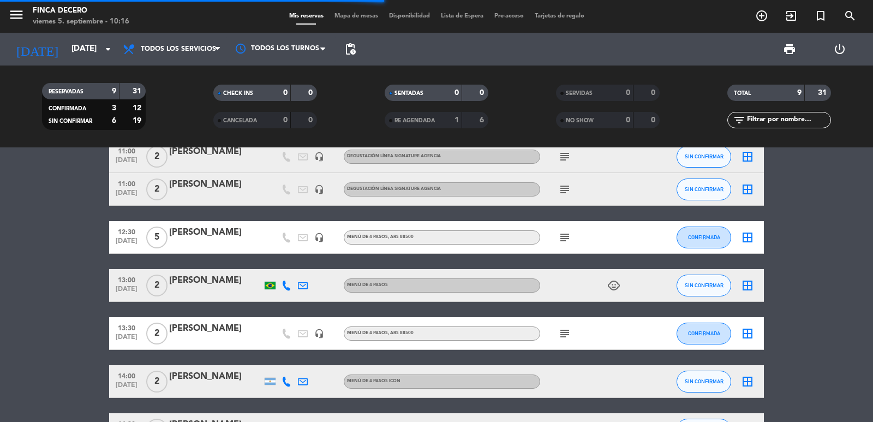
scroll to position [0, 0]
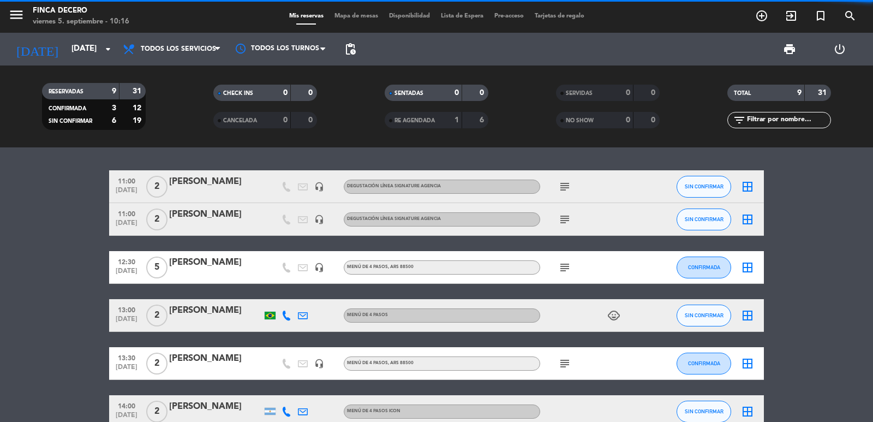
click at [559, 179] on div "subject" at bounding box center [589, 186] width 98 height 32
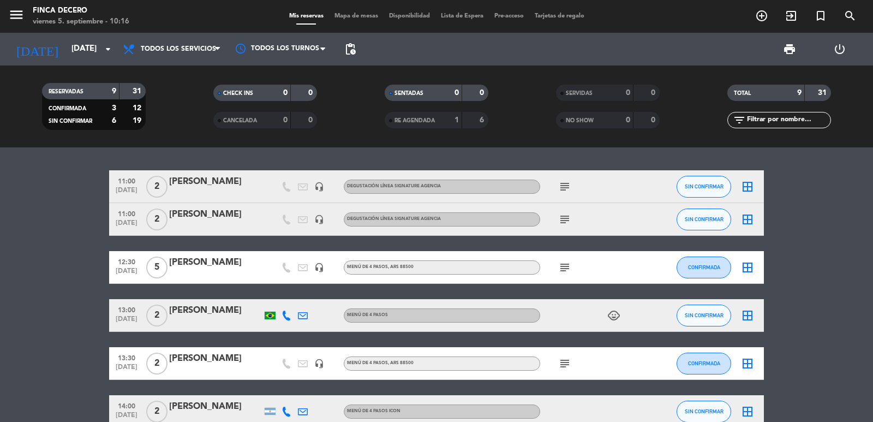
click at [562, 183] on icon "subject" at bounding box center [564, 186] width 13 height 13
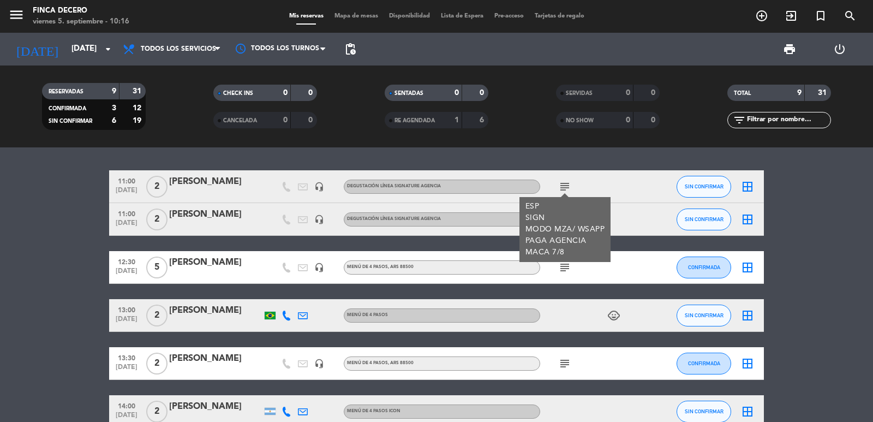
click at [569, 223] on div "ESP SIGN MODO MZA/ WSAPP PAGA AGENCIA MACA 7/8" at bounding box center [565, 229] width 80 height 57
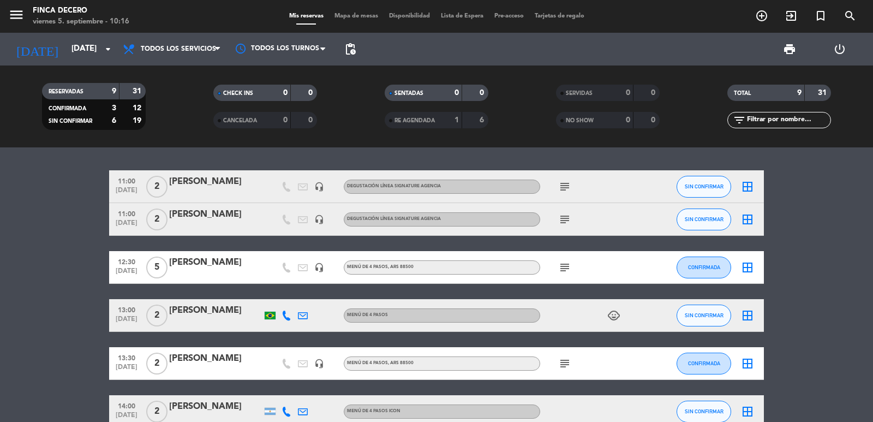
click at [571, 217] on icon "subject" at bounding box center [564, 219] width 13 height 13
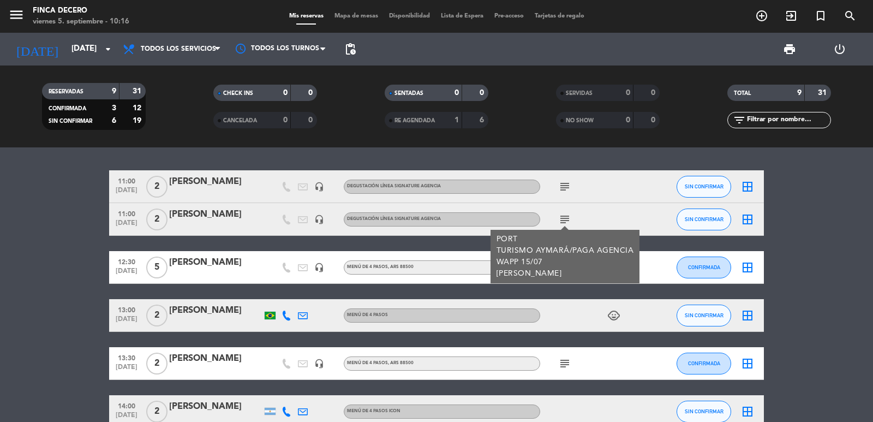
click at [565, 268] on div "PORT TURISMO AYMARÁ/PAGA AGENCIA WAPP 15/07 [PERSON_NAME]" at bounding box center [564, 256] width 137 height 46
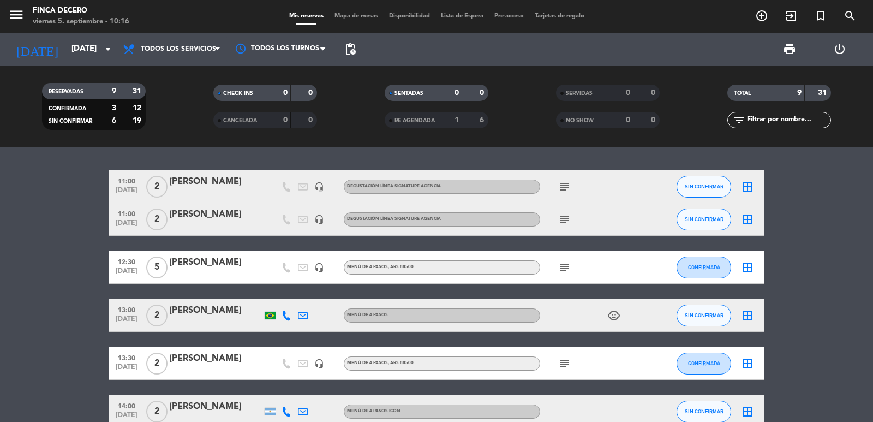
click at [563, 265] on icon "subject" at bounding box center [564, 267] width 13 height 13
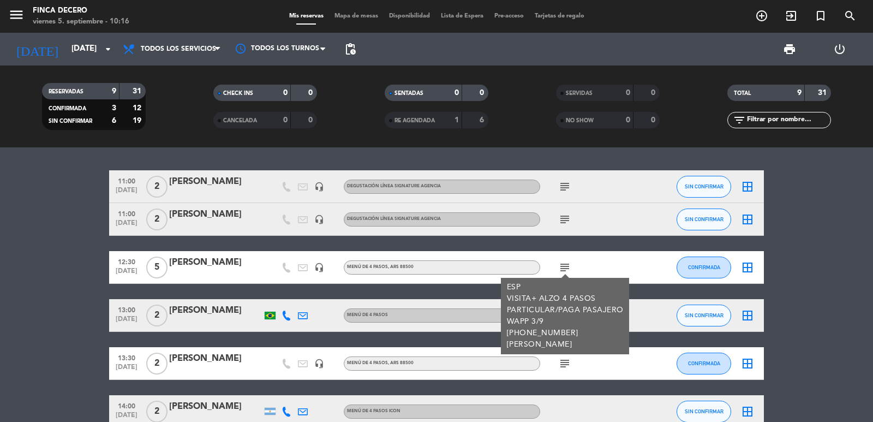
click at [567, 344] on div "ESP VISITA+ ALZO 4 PASOS PARTICULAR/PAGA PASAJERO WAPP 3/9 [PHONE_NUMBER] [PERS…" at bounding box center [565, 315] width 117 height 69
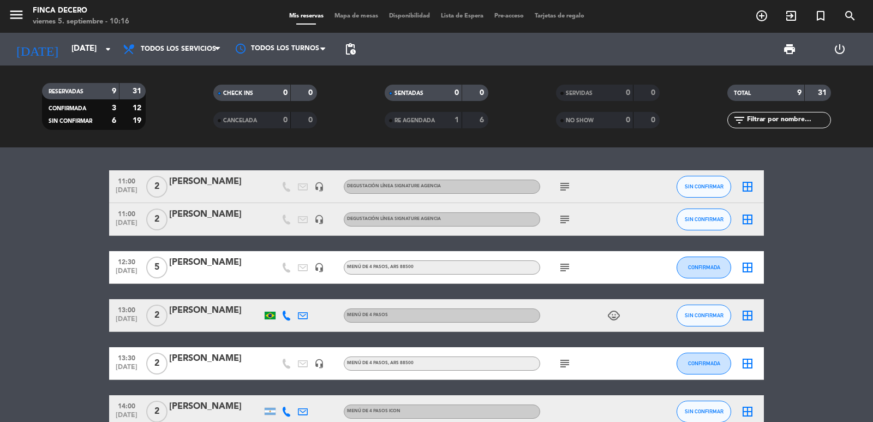
click at [564, 361] on icon "subject" at bounding box center [564, 363] width 13 height 13
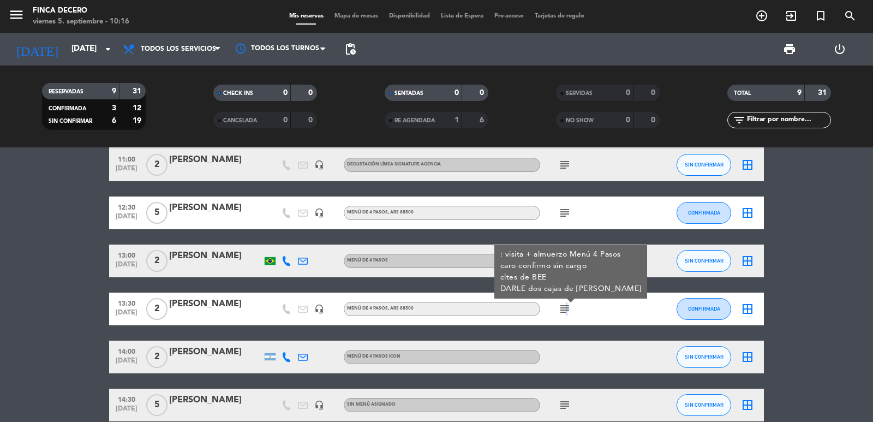
scroll to position [164, 0]
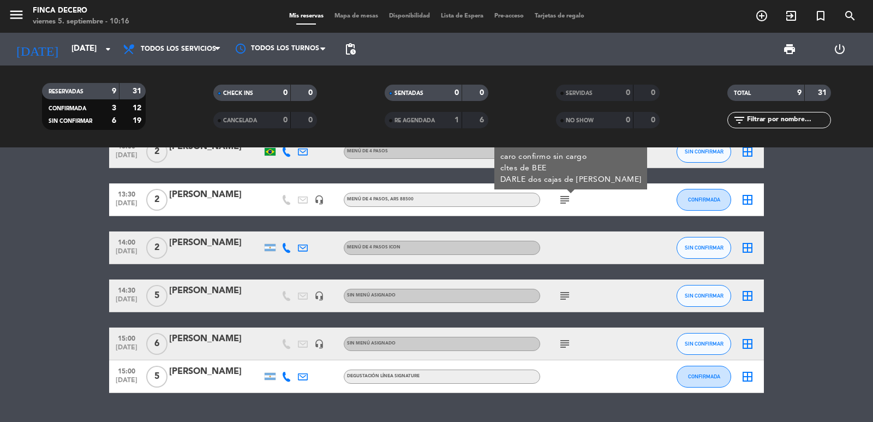
click at [568, 293] on icon "subject" at bounding box center [564, 295] width 13 height 13
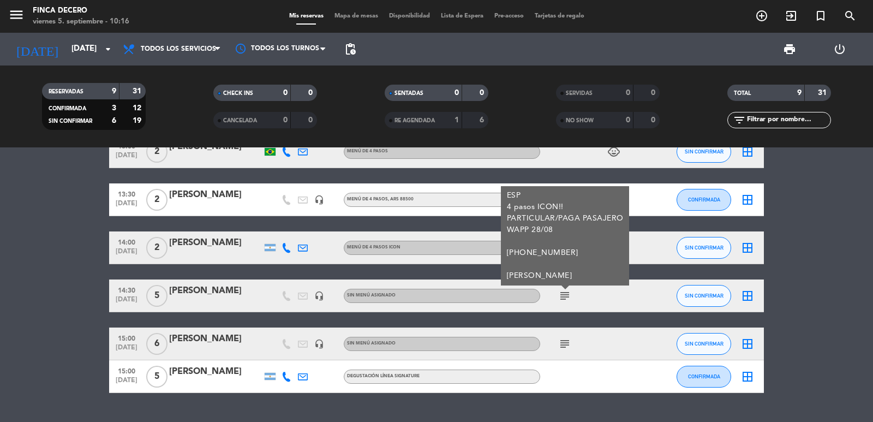
click at [562, 339] on icon "subject" at bounding box center [564, 343] width 13 height 13
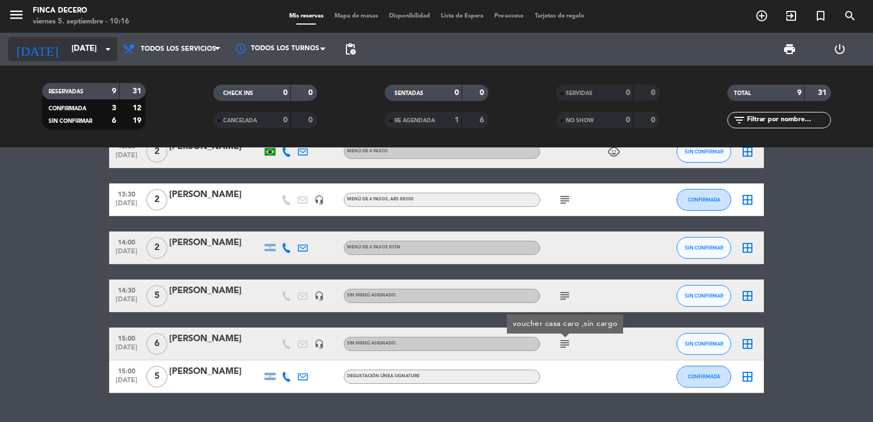
click at [66, 52] on input "[DATE]" at bounding box center [118, 49] width 105 height 21
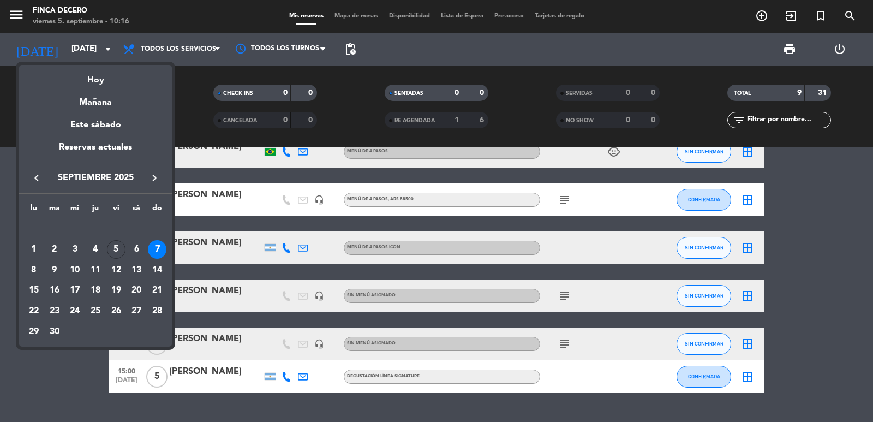
click at [34, 273] on div "8" at bounding box center [34, 270] width 19 height 19
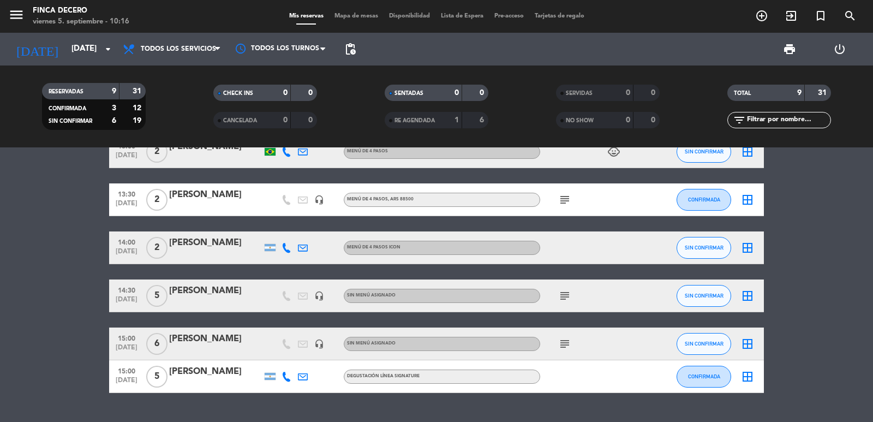
type input "[DATE]"
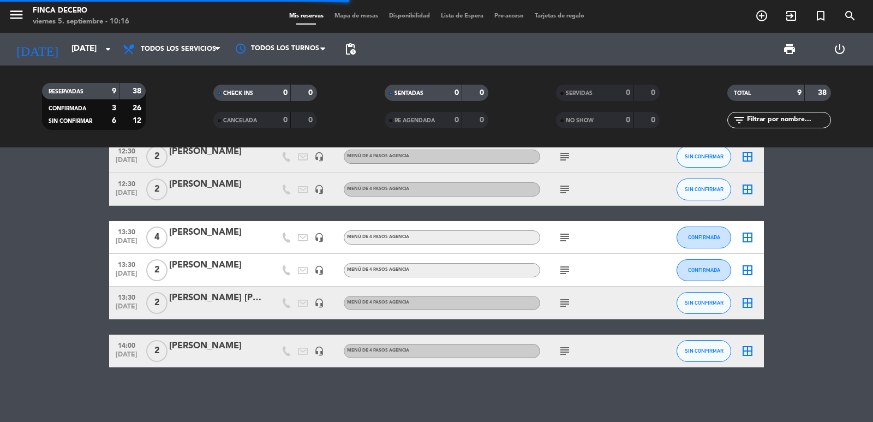
scroll to position [0, 0]
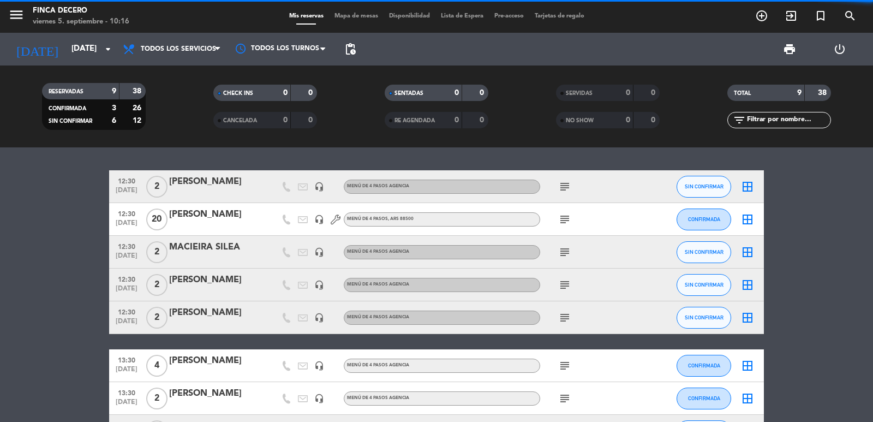
click at [566, 193] on icon "subject" at bounding box center [564, 186] width 13 height 13
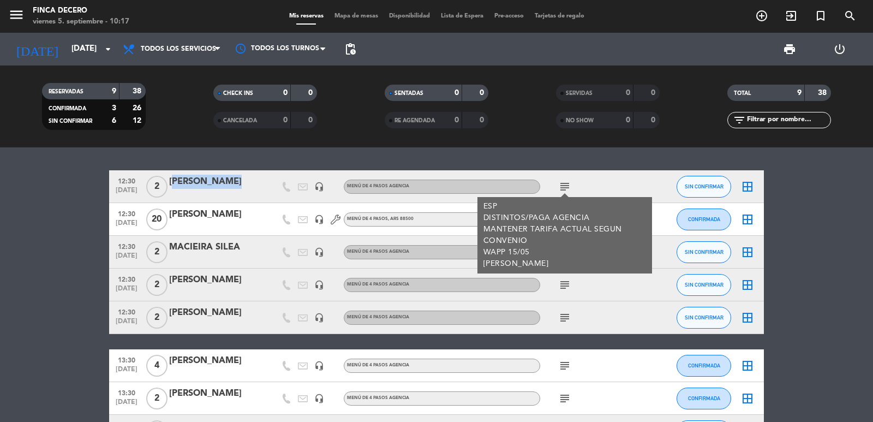
drag, startPoint x: 169, startPoint y: 179, endPoint x: 262, endPoint y: 179, distance: 92.7
click at [262, 179] on div "12:30 [DATE] 2 [PERSON_NAME] headset_mic MENÚ DE 4 PASOS AGENCIA subject ESP DI…" at bounding box center [436, 186] width 655 height 33
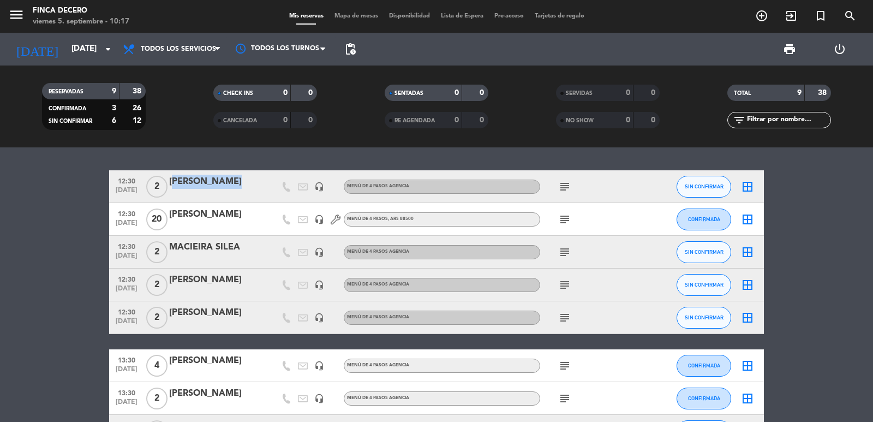
copy div "[PERSON_NAME]"
click at [64, 234] on bookings-row "12:30 [DATE] 2 [PERSON_NAME] headset_mic MENÚ DE 4 PASOS AGENCIA subject SIN CO…" at bounding box center [436, 332] width 873 height 325
click at [571, 183] on span "subject" at bounding box center [564, 186] width 16 height 13
click at [567, 187] on icon "subject" at bounding box center [564, 186] width 13 height 13
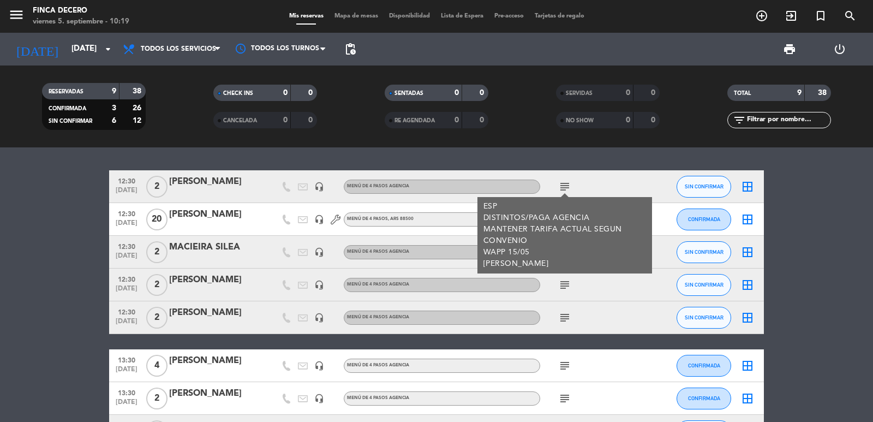
click at [185, 176] on div "[PERSON_NAME]" at bounding box center [215, 182] width 93 height 14
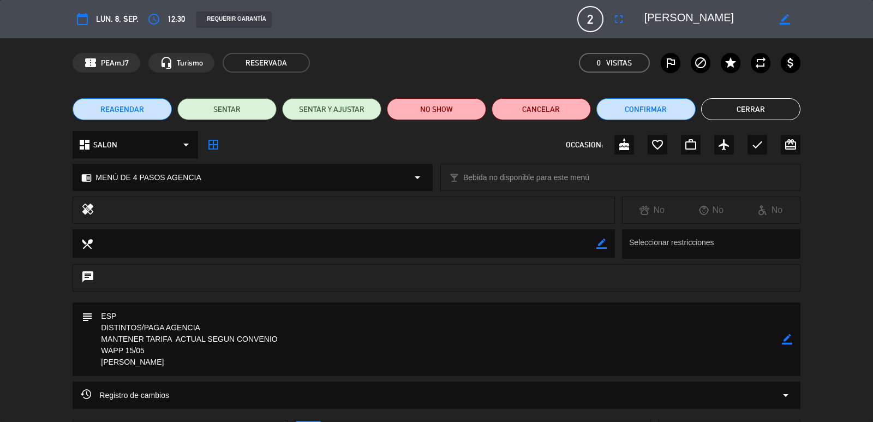
click at [783, 339] on icon "border_color" at bounding box center [787, 339] width 10 height 10
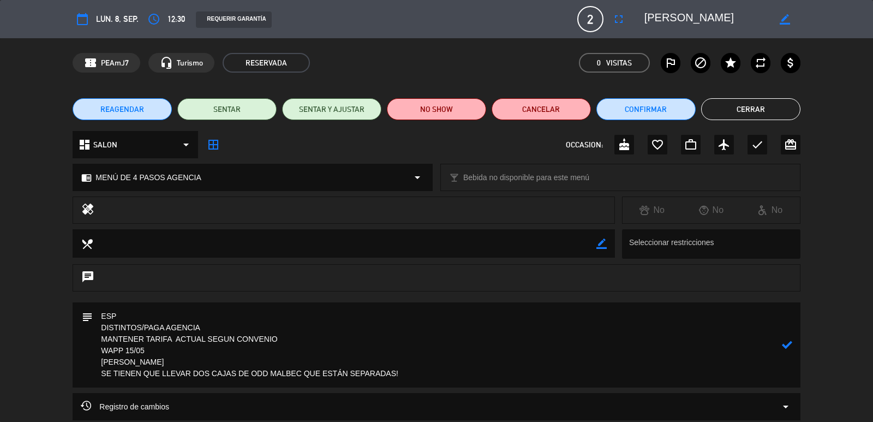
click at [786, 347] on icon at bounding box center [787, 344] width 10 height 10
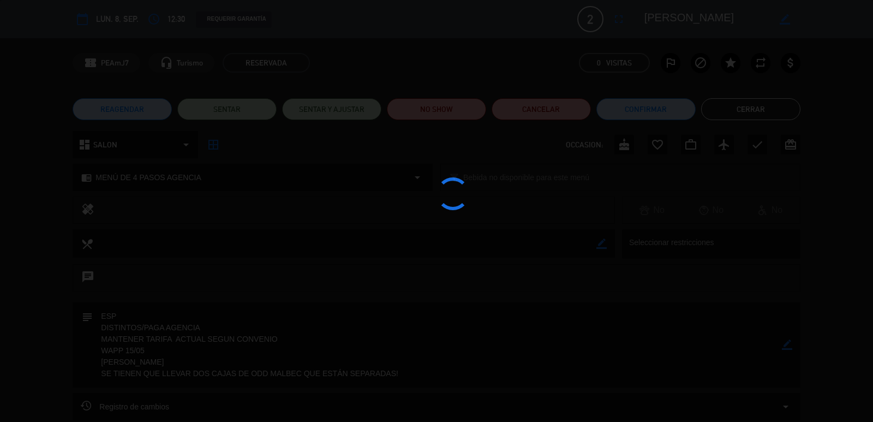
type textarea "ESP DISTINTOS/PAGA AGENCIA MANTENER TARIFA ACTUAL SEGUN CONVENIO WAPP 15/05 [PE…"
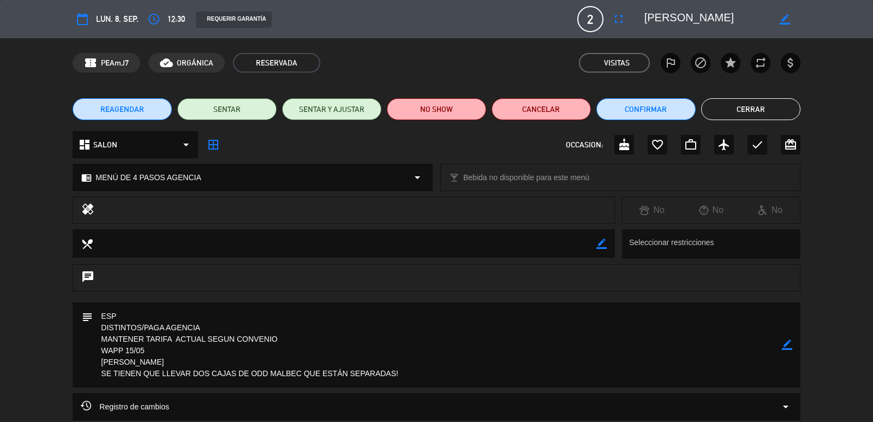
click at [731, 108] on button "Cerrar" at bounding box center [750, 109] width 99 height 22
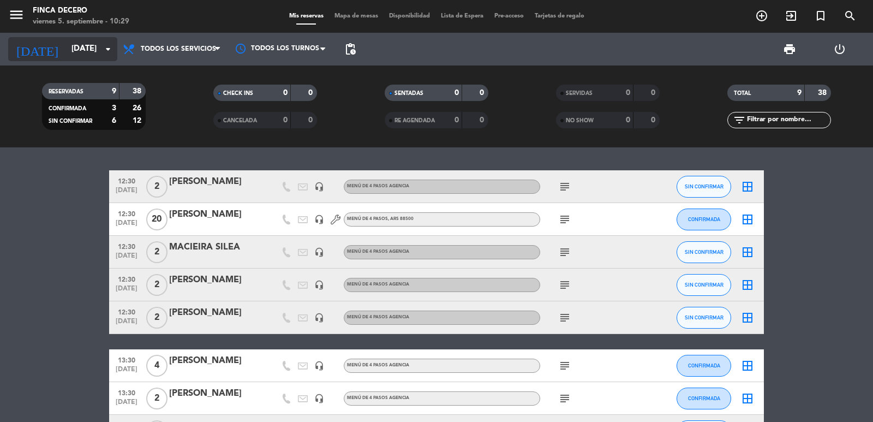
click at [74, 48] on input "[DATE]" at bounding box center [118, 49] width 105 height 21
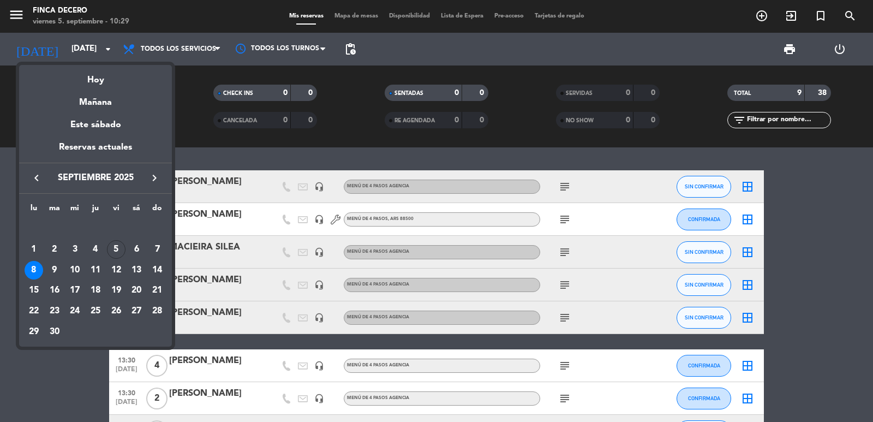
drag, startPoint x: 7, startPoint y: 353, endPoint x: 22, endPoint y: 353, distance: 15.3
click at [7, 354] on div at bounding box center [436, 211] width 873 height 422
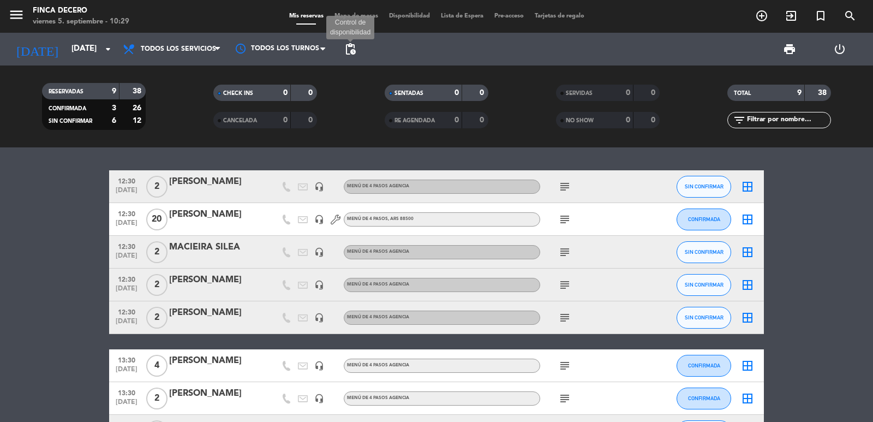
click at [354, 46] on span "pending_actions" at bounding box center [350, 49] width 13 height 13
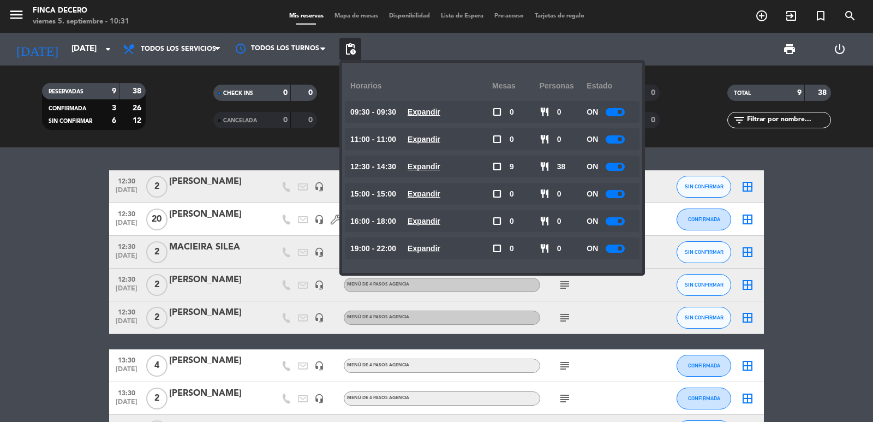
click at [4, 203] on bookings-row "12:30 [DATE] 2 [PERSON_NAME] headset_mic MENÚ DE 4 PASOS AGENCIA subject SIN CO…" at bounding box center [436, 332] width 873 height 325
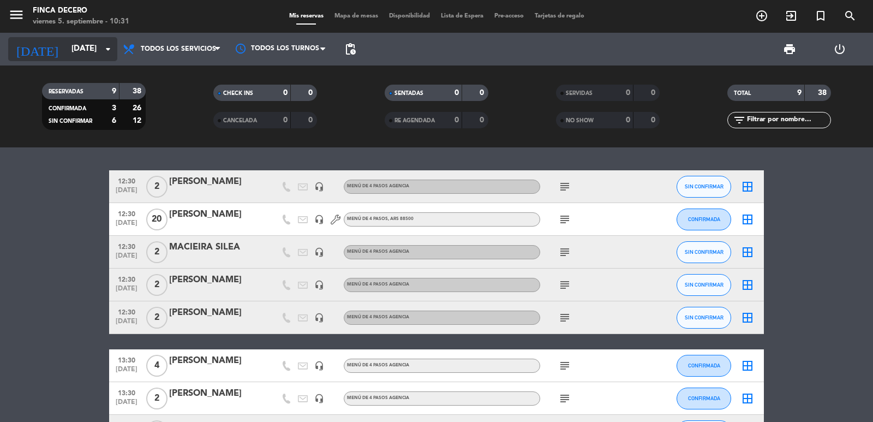
click at [70, 53] on input "[DATE]" at bounding box center [118, 49] width 105 height 21
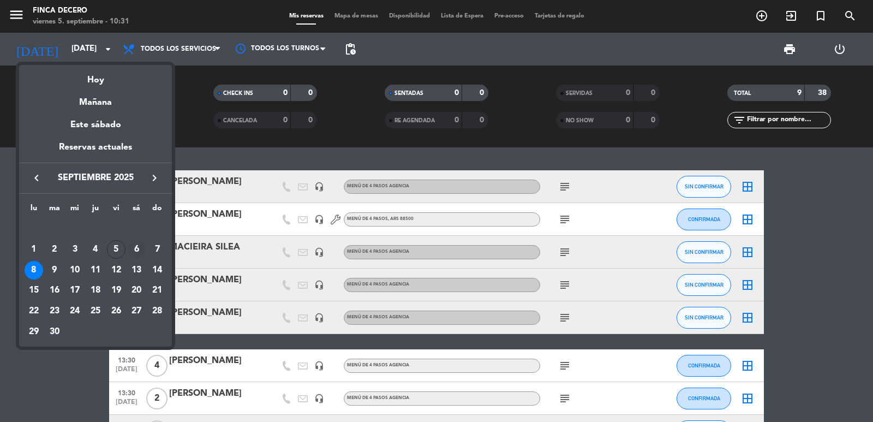
click at [131, 247] on div "6" at bounding box center [136, 249] width 19 height 19
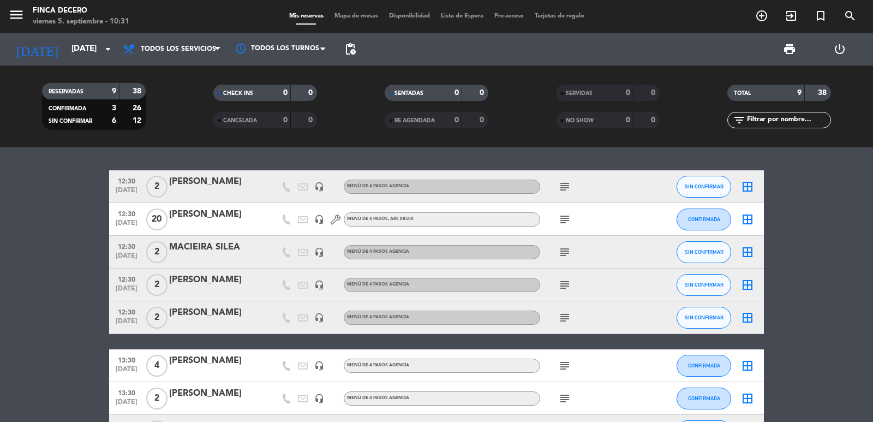
type input "[DATE]"
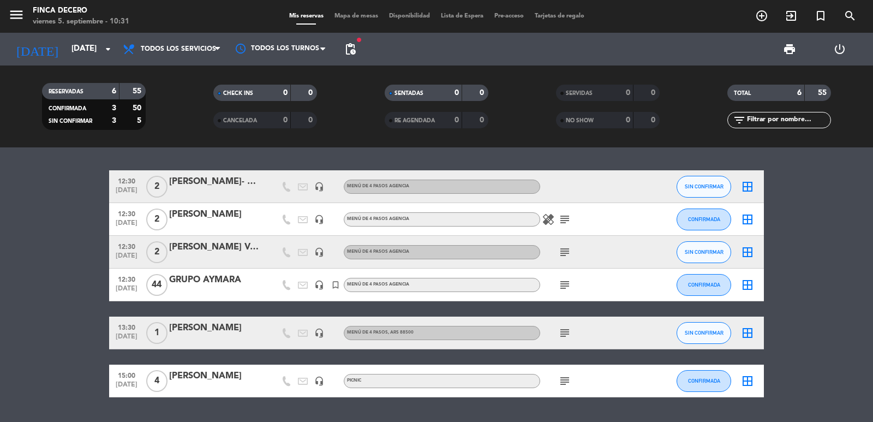
click at [347, 49] on span "pending_actions" at bounding box center [350, 49] width 13 height 13
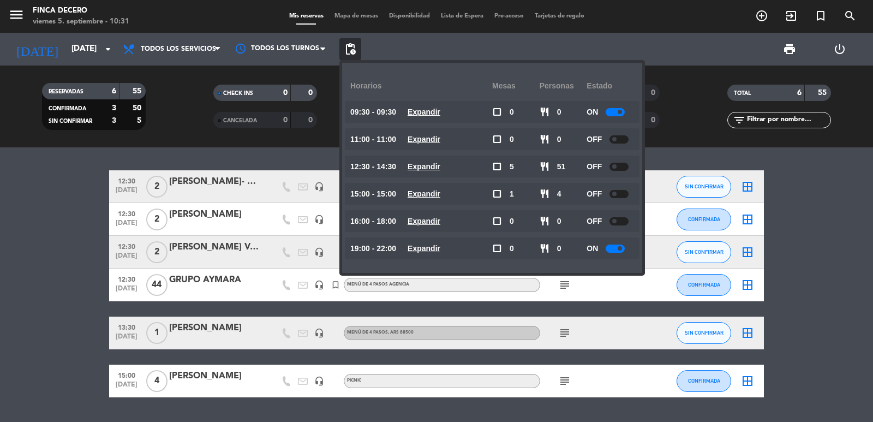
click at [608, 113] on div at bounding box center [614, 112] width 19 height 8
click at [784, 192] on bookings-row "12:30 [DATE] 2 [PERSON_NAME]- Aniversario![PERSON_NAME] headset_mic MENÚ DE 4 P…" at bounding box center [436, 283] width 873 height 227
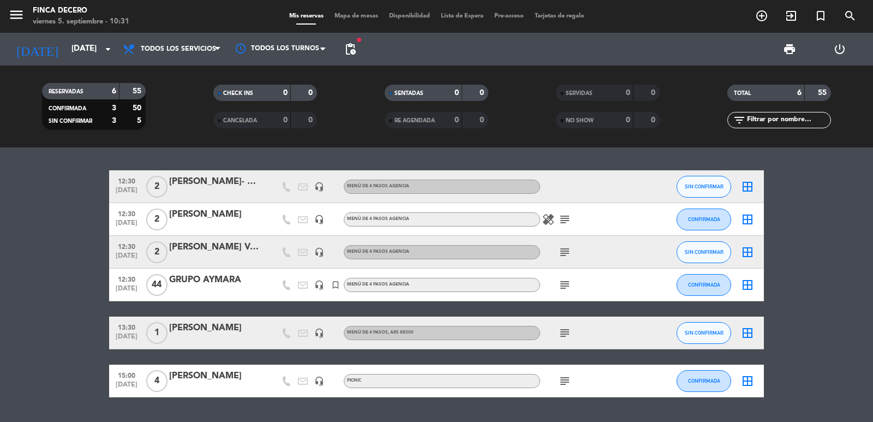
click at [566, 220] on icon "subject" at bounding box center [564, 219] width 13 height 13
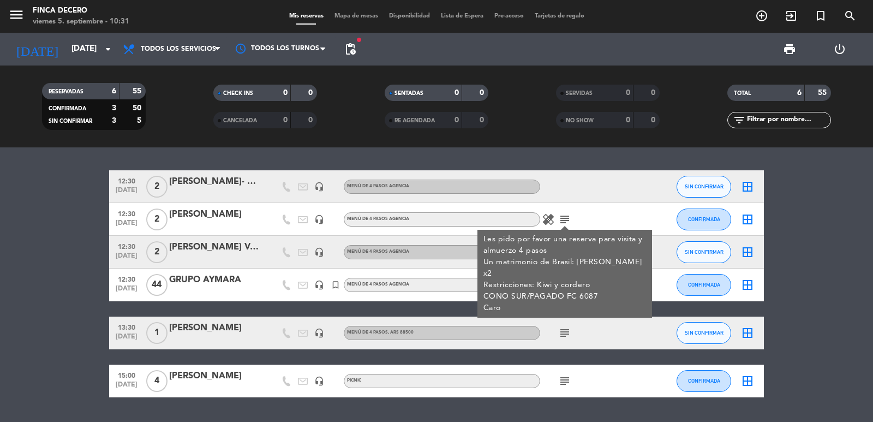
click at [55, 223] on bookings-row "12:30 [DATE] 2 [PERSON_NAME]- Aniversario![PERSON_NAME] headset_mic MENÚ DE 4 P…" at bounding box center [436, 283] width 873 height 227
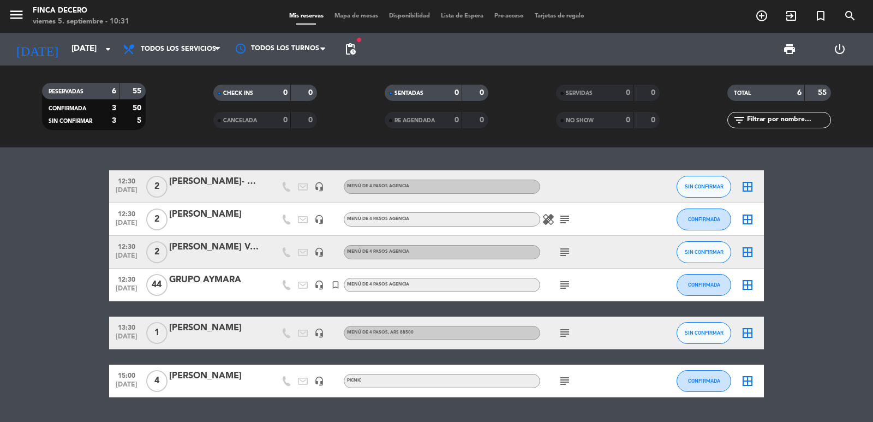
click at [218, 187] on div "[PERSON_NAME]- Aniversario![PERSON_NAME]" at bounding box center [215, 182] width 93 height 14
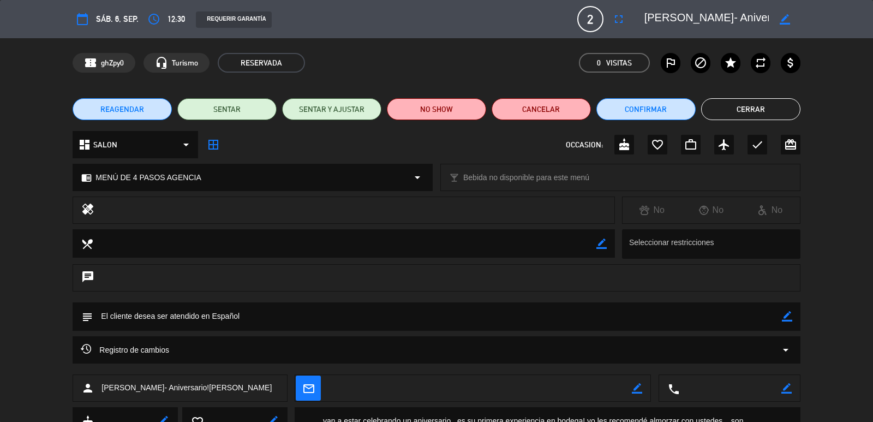
scroll to position [103, 0]
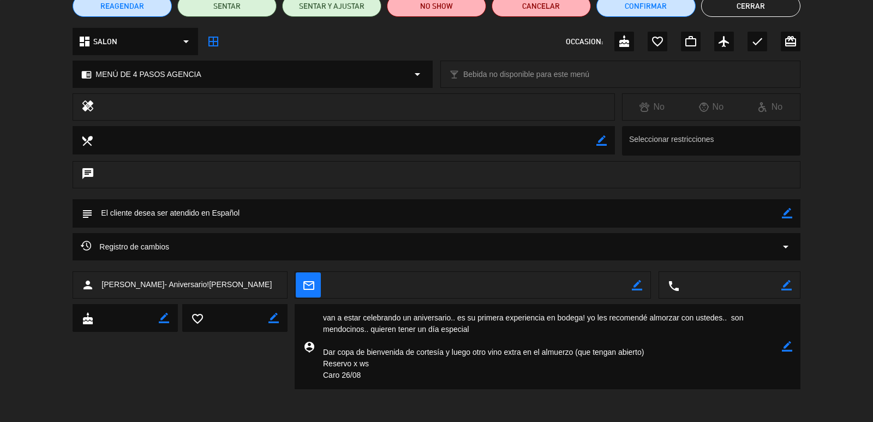
click at [783, 345] on icon "border_color" at bounding box center [787, 346] width 10 height 10
drag, startPoint x: 388, startPoint y: 379, endPoint x: 310, endPoint y: 304, distance: 108.0
click at [310, 304] on div "person_pin" at bounding box center [548, 346] width 506 height 85
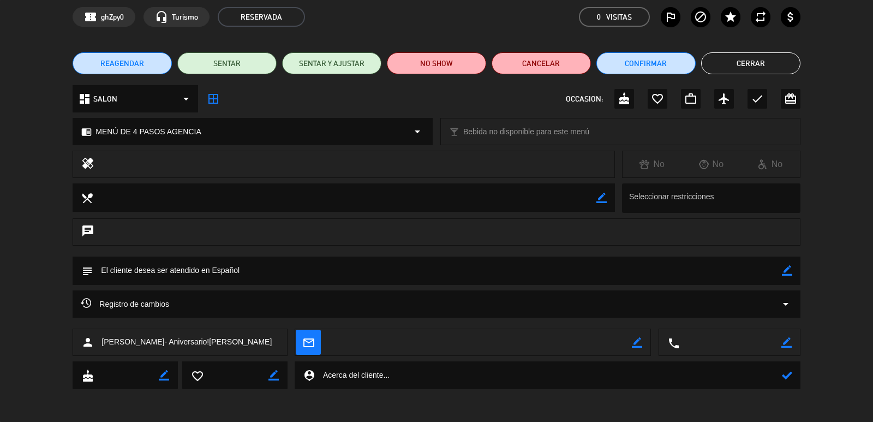
scroll to position [46, 0]
click at [798, 271] on div "subject border_color" at bounding box center [436, 270] width 727 height 28
click at [790, 273] on icon "border_color" at bounding box center [787, 270] width 10 height 10
click at [676, 275] on textarea at bounding box center [437, 270] width 688 height 28
paste textarea "van a estar celebrando un aniversario.. es su primera experiencia en bodega! yo…"
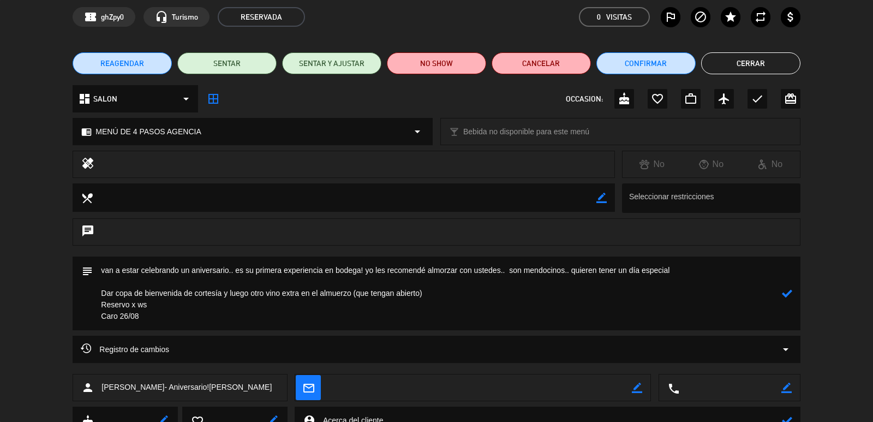
type textarea "van a estar celebrando un aniversario.. es su primera experiencia en bodega! yo…"
click at [794, 292] on div "subject" at bounding box center [436, 293] width 727 height 74
click at [793, 293] on div "subject" at bounding box center [436, 293] width 727 height 74
click at [790, 295] on icon at bounding box center [787, 293] width 10 height 10
click at [751, 68] on button "Cerrar" at bounding box center [750, 63] width 99 height 22
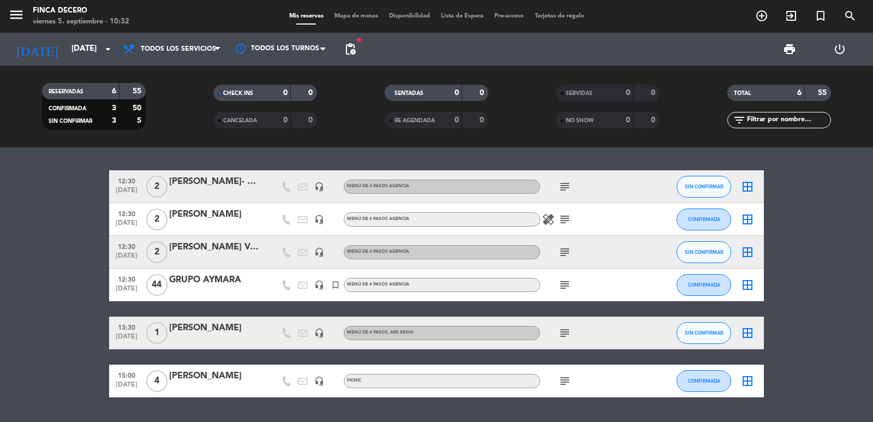
click at [59, 223] on bookings-row "12:30 [DATE] 2 [PERSON_NAME]- Aniversario![PERSON_NAME] headset_mic MENÚ DE 4 P…" at bounding box center [436, 283] width 873 height 227
click at [38, 65] on div "RESERVADAS 6 55 CONFIRMADA 3 50 SIN CONFIRMAR 3 5 CHECK INS 0 0 CANCELADA 0 0 S…" at bounding box center [436, 106] width 873 height 82
click at [66, 50] on input "[DATE]" at bounding box center [118, 49] width 105 height 21
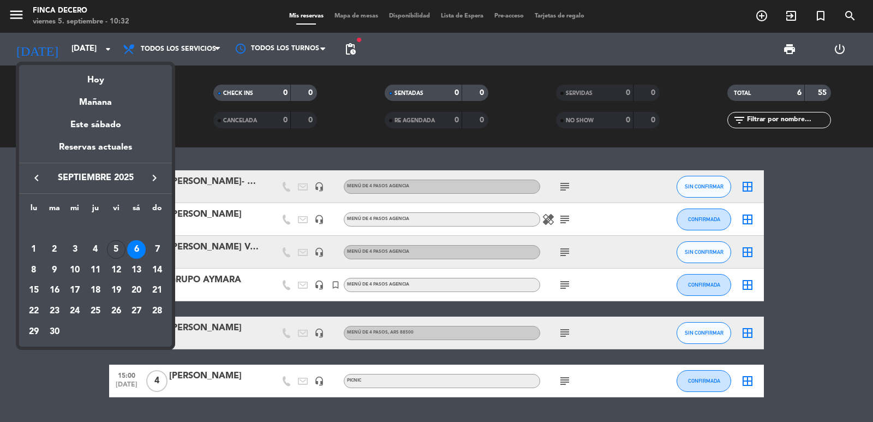
click at [0, 255] on div at bounding box center [436, 211] width 873 height 422
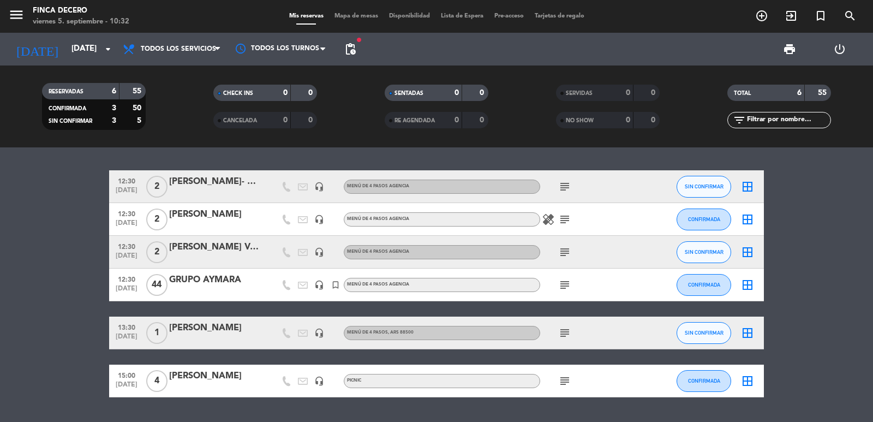
click at [566, 286] on icon "subject" at bounding box center [564, 284] width 13 height 13
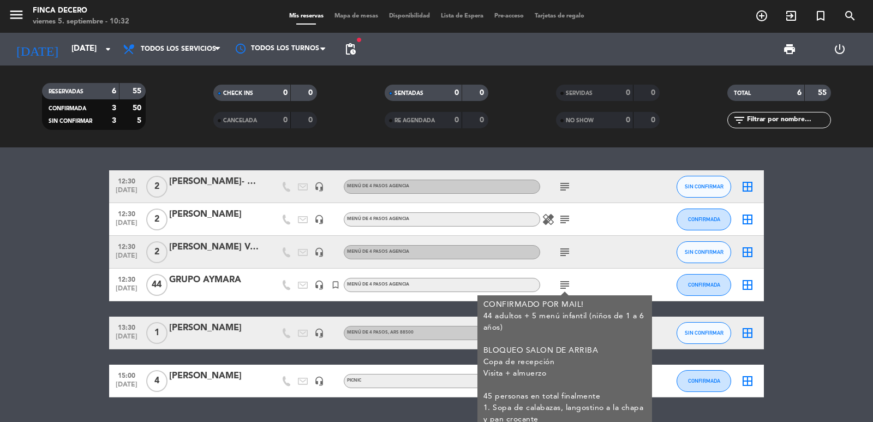
click at [0, 265] on bookings-row "12:30 [DATE] 2 [PERSON_NAME]- Aniversario![PERSON_NAME] headset_mic MENÚ DE 4 P…" at bounding box center [436, 283] width 873 height 227
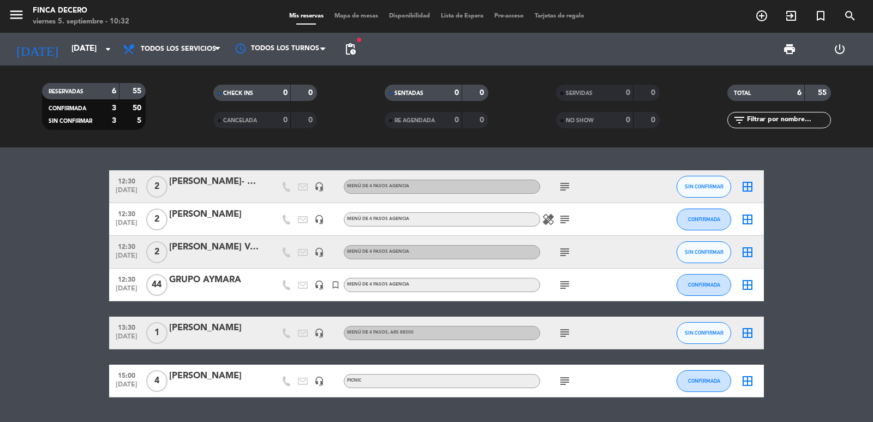
click at [569, 283] on icon "subject" at bounding box center [564, 284] width 13 height 13
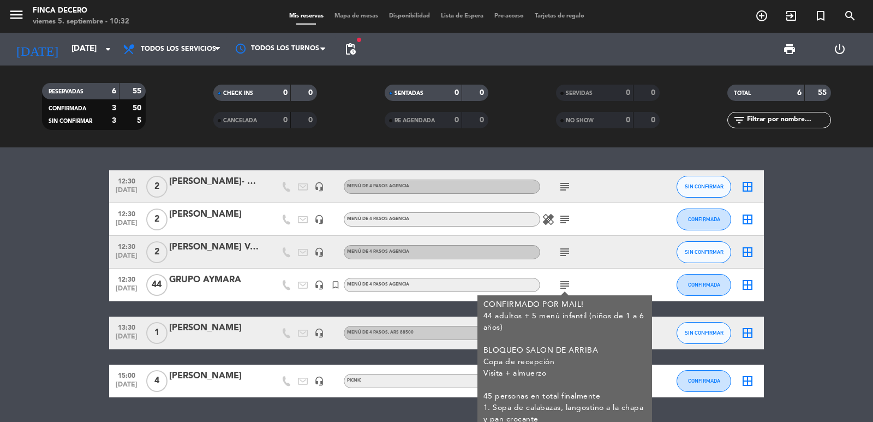
click at [29, 231] on bookings-row "12:30 [DATE] 2 [PERSON_NAME]- Aniversario![PERSON_NAME] headset_mic MENÚ DE 4 P…" at bounding box center [436, 283] width 873 height 227
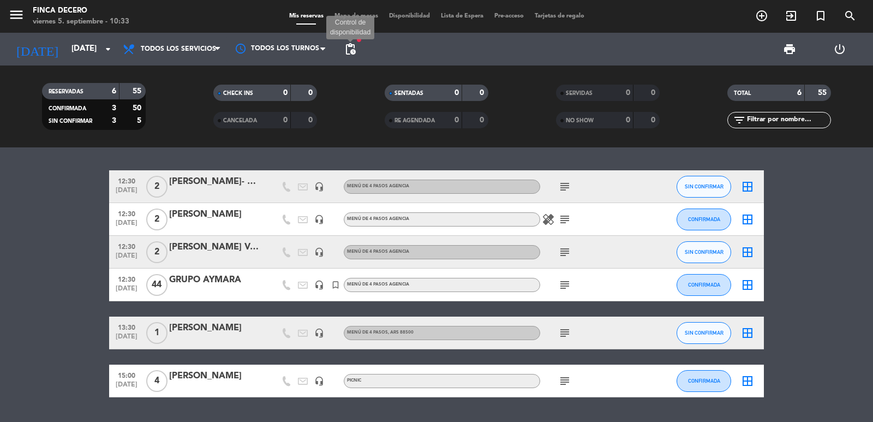
click at [353, 48] on span "pending_actions" at bounding box center [350, 49] width 13 height 13
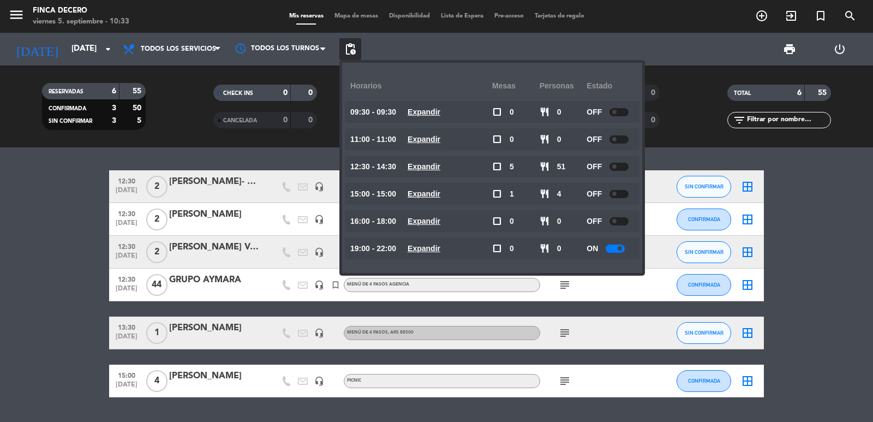
click at [33, 234] on bookings-row "12:30 [DATE] 2 [PERSON_NAME]- Aniversario![PERSON_NAME] headset_mic MENÚ DE 4 P…" at bounding box center [436, 283] width 873 height 227
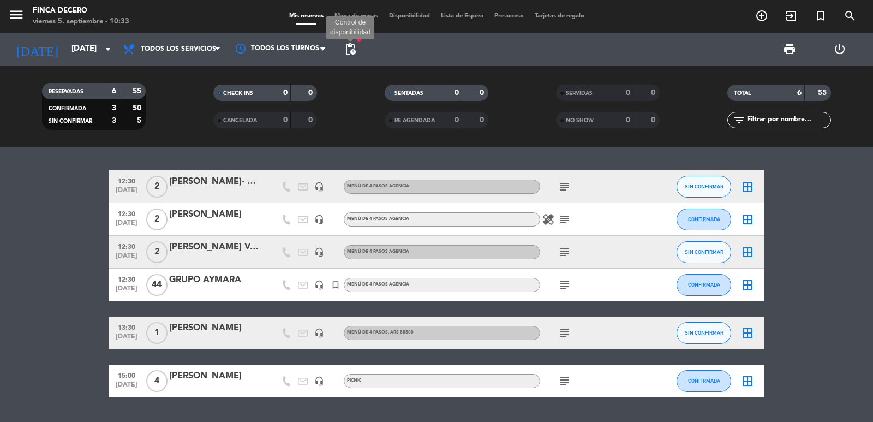
click at [348, 49] on span "pending_actions" at bounding box center [350, 49] width 13 height 13
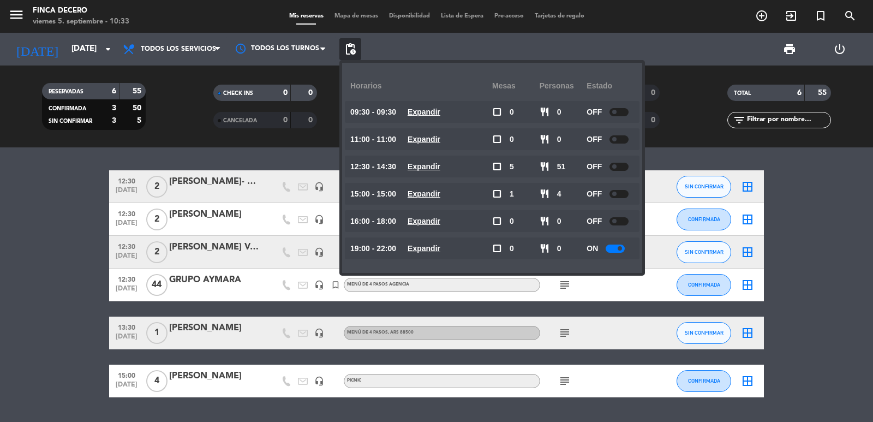
click at [44, 231] on bookings-row "12:30 [DATE] 2 [PERSON_NAME]- Aniversario![PERSON_NAME] headset_mic MENÚ DE 4 P…" at bounding box center [436, 283] width 873 height 227
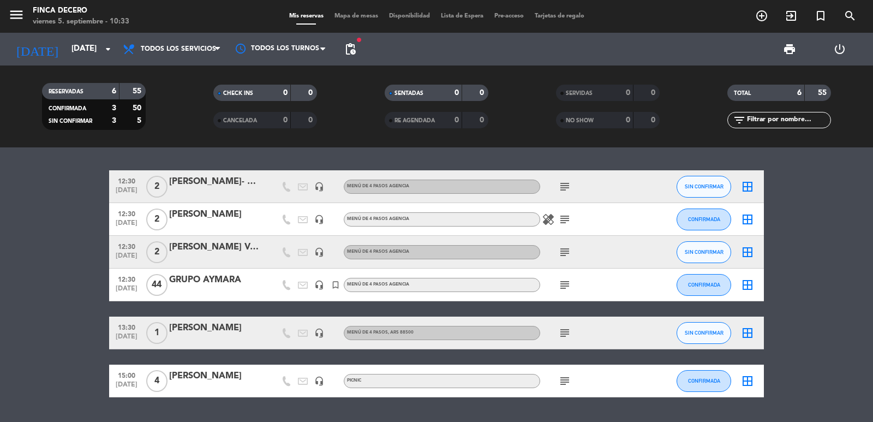
click at [559, 283] on icon "subject" at bounding box center [564, 284] width 13 height 13
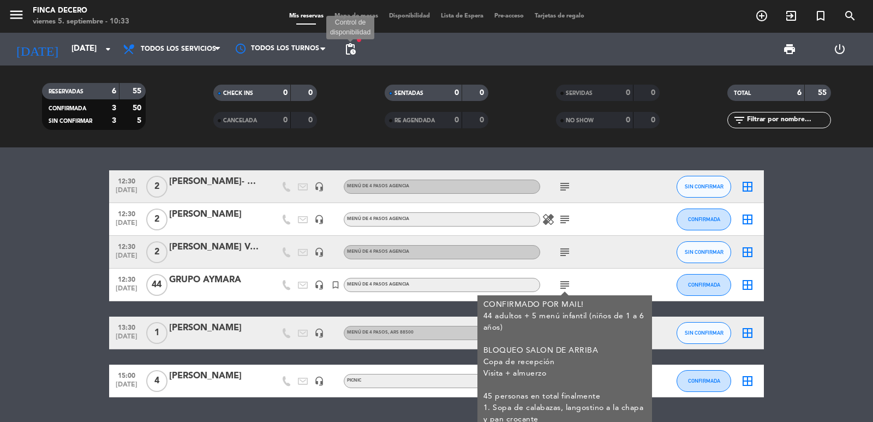
click at [350, 50] on span "pending_actions" at bounding box center [350, 49] width 13 height 13
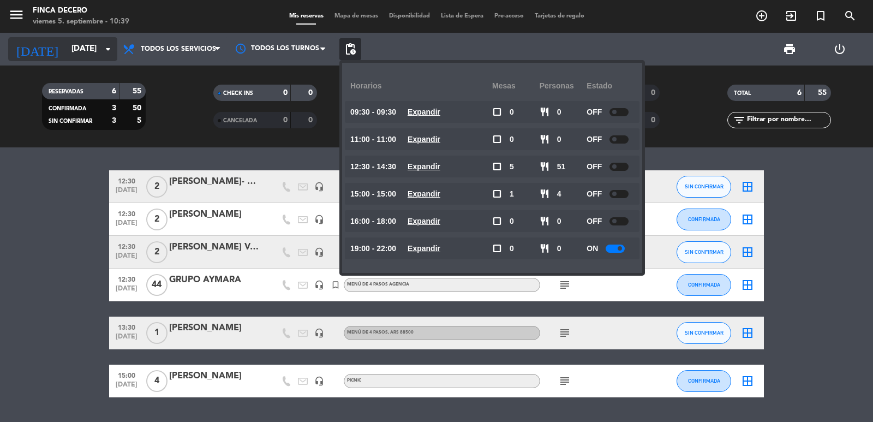
click at [66, 57] on input "[DATE]" at bounding box center [118, 49] width 105 height 21
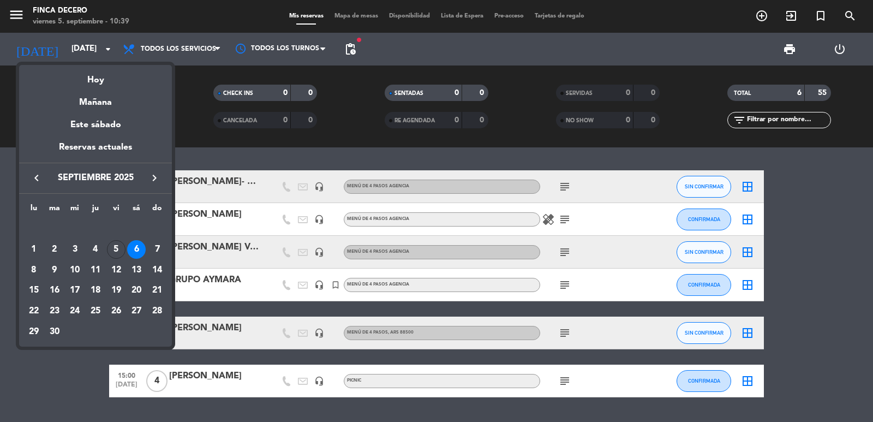
click at [154, 178] on icon "keyboard_arrow_right" at bounding box center [154, 177] width 13 height 13
click at [71, 269] on div "12" at bounding box center [74, 270] width 19 height 19
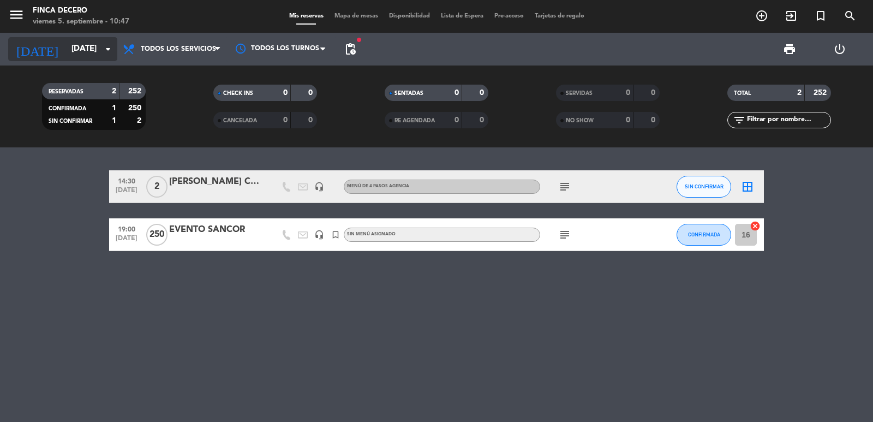
click at [66, 55] on input "[DATE]" at bounding box center [118, 49] width 105 height 21
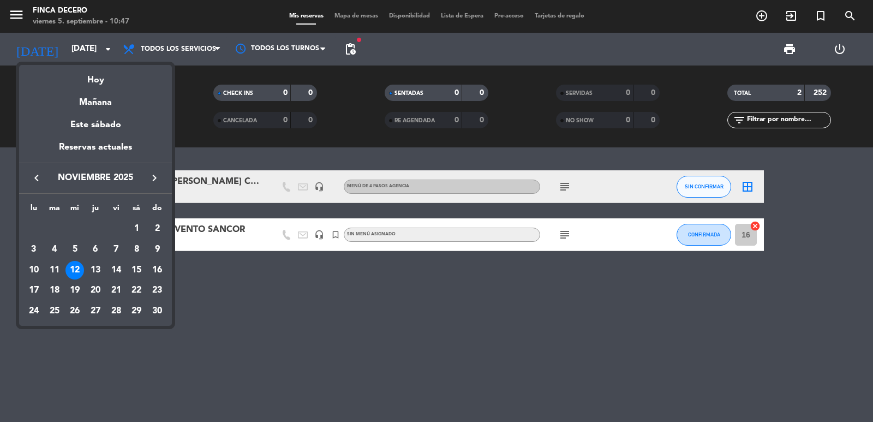
click at [155, 182] on icon "keyboard_arrow_right" at bounding box center [154, 177] width 13 height 13
click at [118, 247] on div "6" at bounding box center [116, 249] width 19 height 19
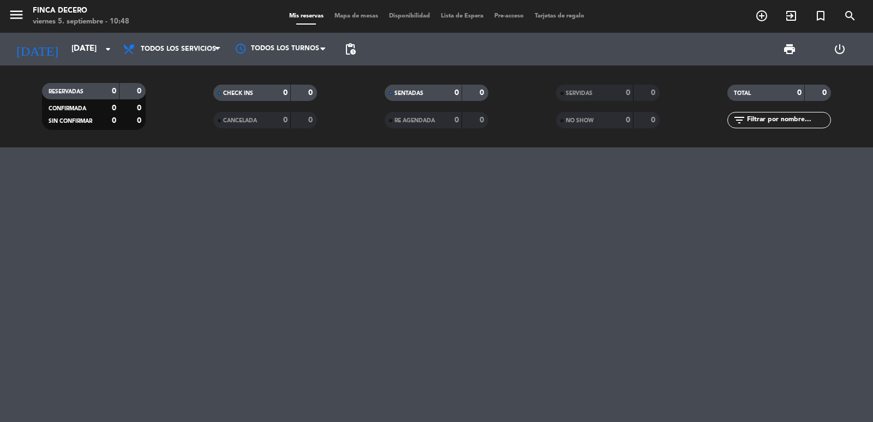
click at [75, 62] on div "[DATE] [DATE] arrow_drop_down" at bounding box center [62, 49] width 109 height 33
click at [77, 53] on input "[DATE]" at bounding box center [118, 49] width 105 height 21
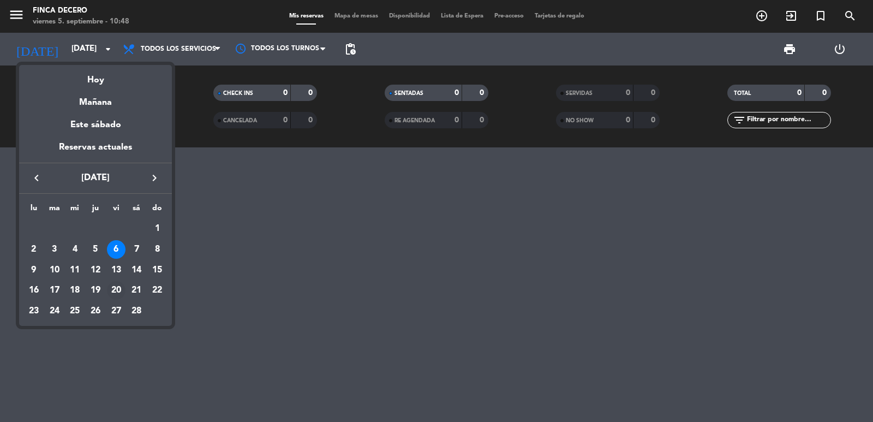
click at [122, 294] on div "20" at bounding box center [116, 290] width 19 height 19
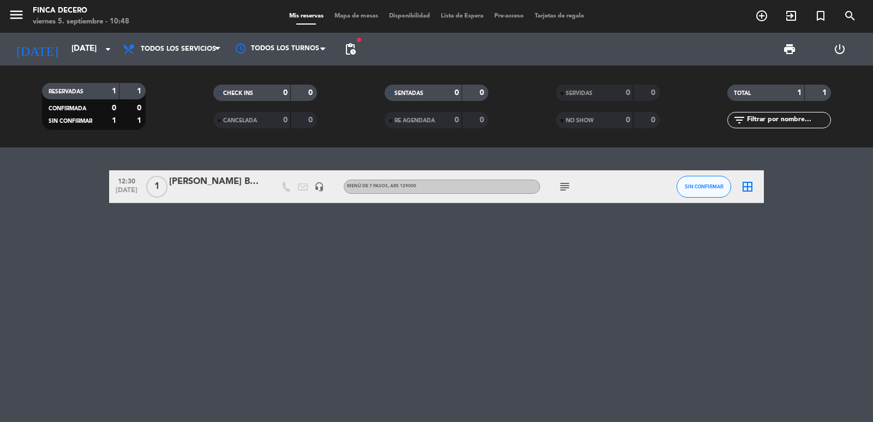
click at [561, 186] on icon "subject" at bounding box center [564, 186] width 13 height 13
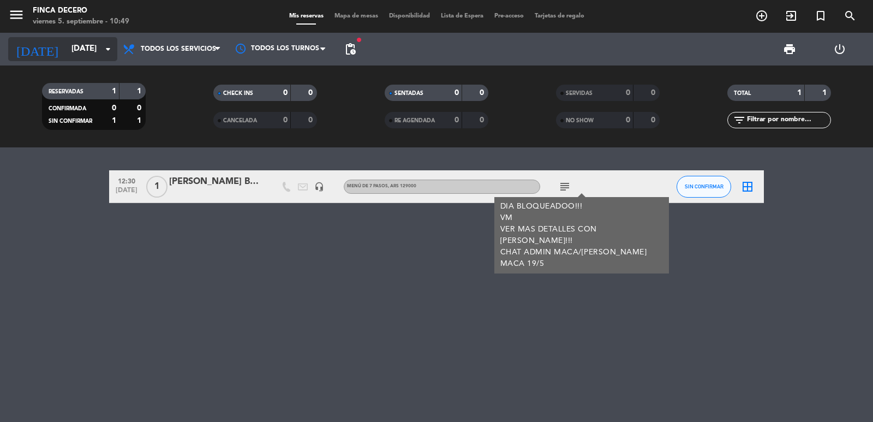
click at [82, 44] on input "[DATE]" at bounding box center [118, 49] width 105 height 21
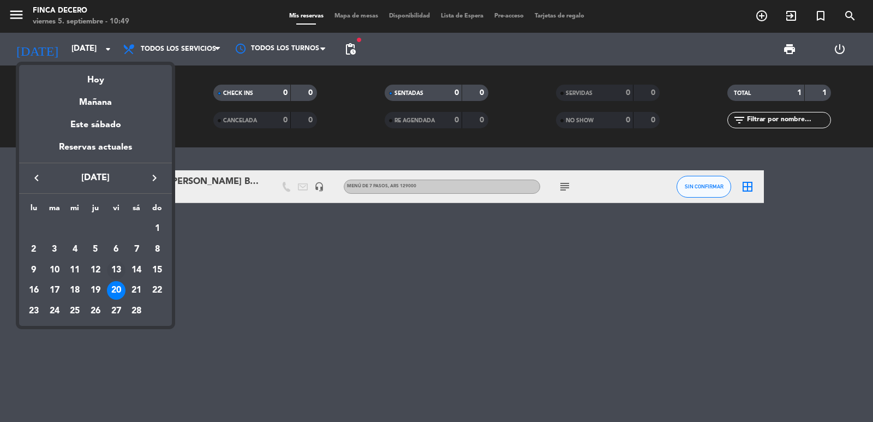
click at [117, 268] on div "13" at bounding box center [116, 270] width 19 height 19
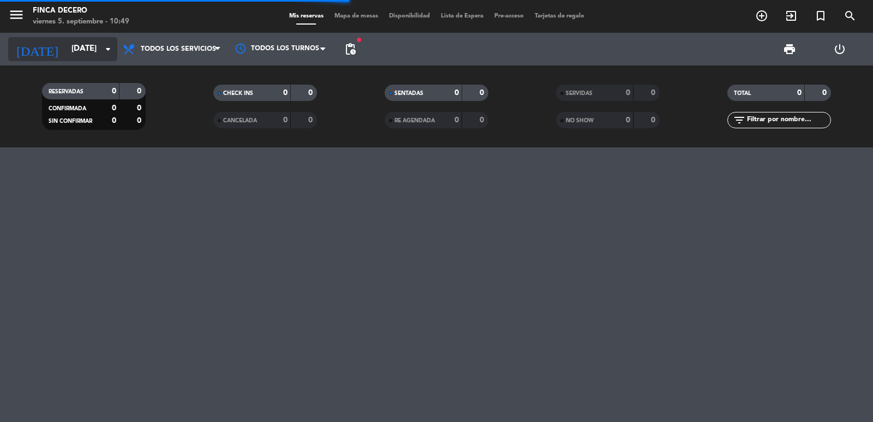
click at [85, 50] on input "[DATE]" at bounding box center [118, 49] width 105 height 21
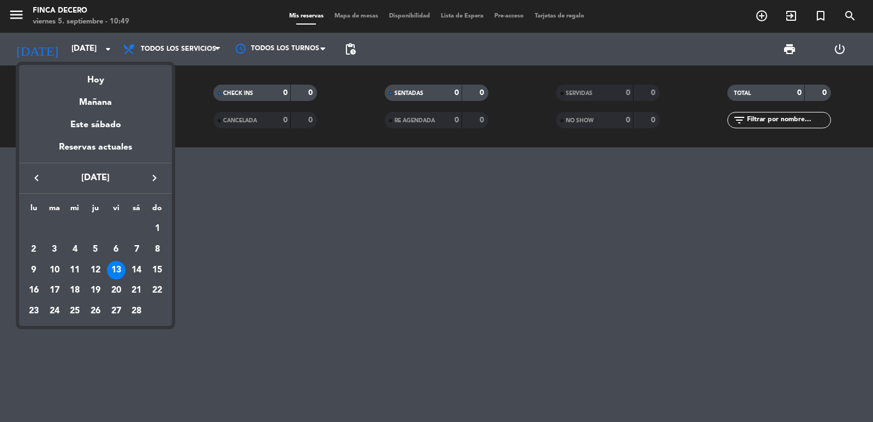
click at [116, 249] on div "6" at bounding box center [116, 249] width 19 height 19
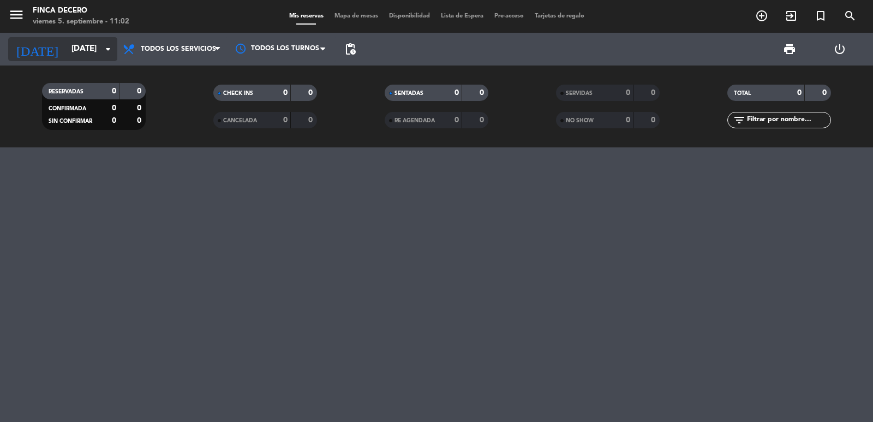
click at [80, 60] on div "[DATE] [DATE] arrow_drop_down" at bounding box center [62, 49] width 109 height 24
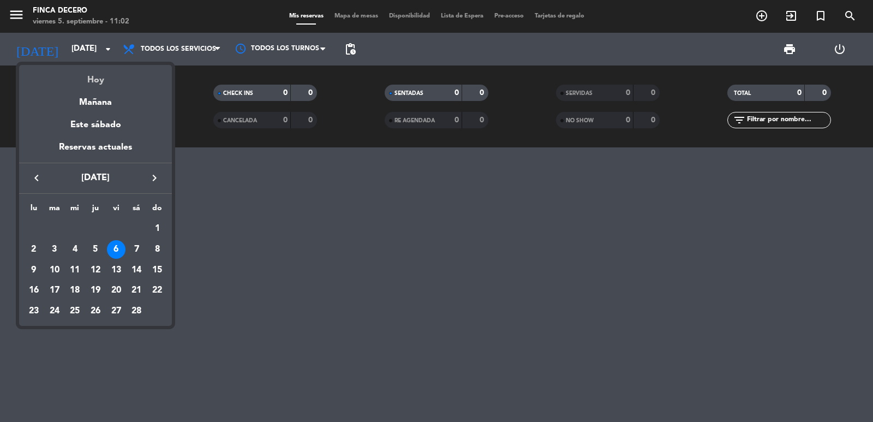
click at [88, 82] on div "Hoy" at bounding box center [95, 76] width 153 height 22
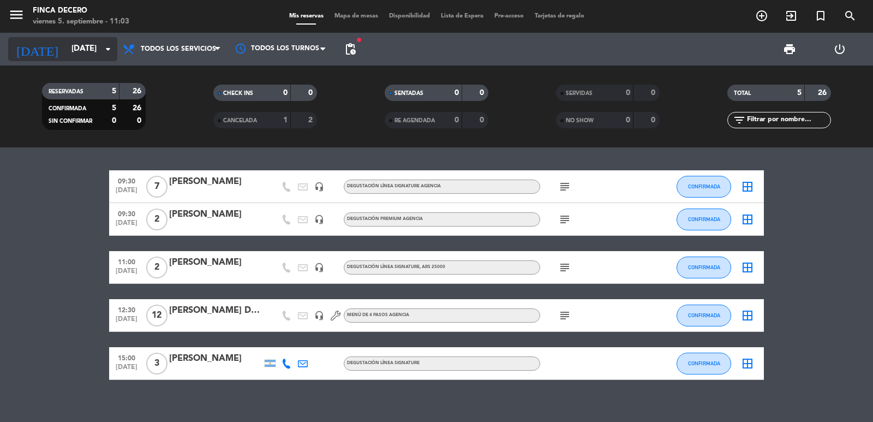
click at [99, 56] on input "[DATE]" at bounding box center [118, 49] width 105 height 21
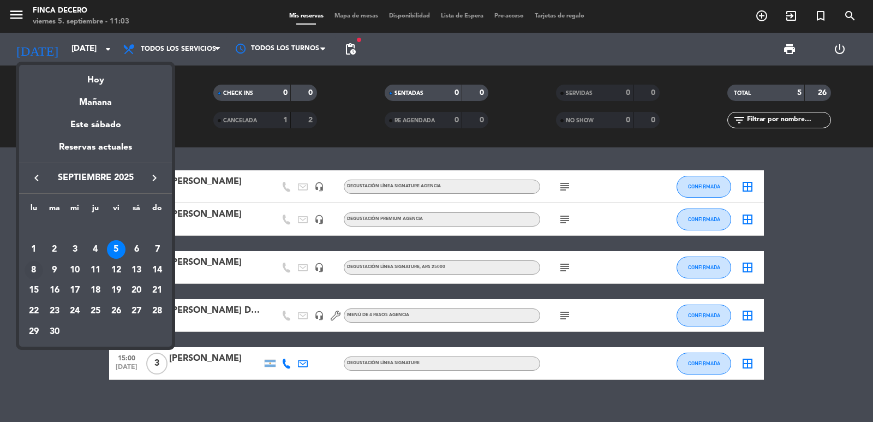
click at [37, 273] on div "8" at bounding box center [34, 270] width 19 height 19
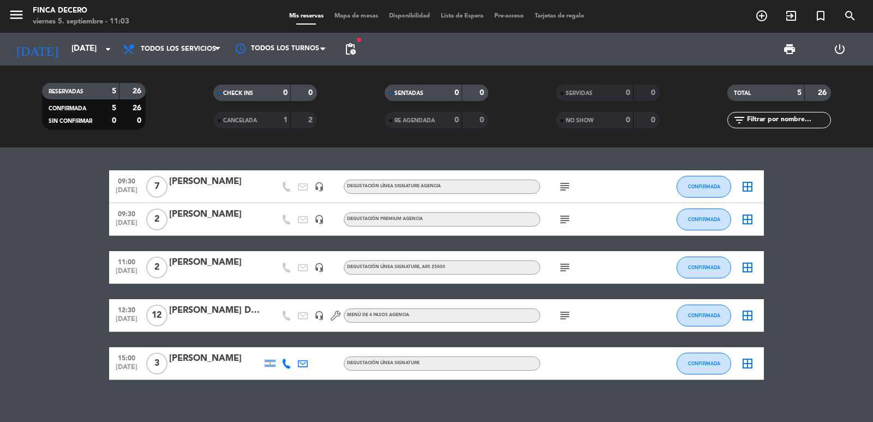
type input "[DATE]"
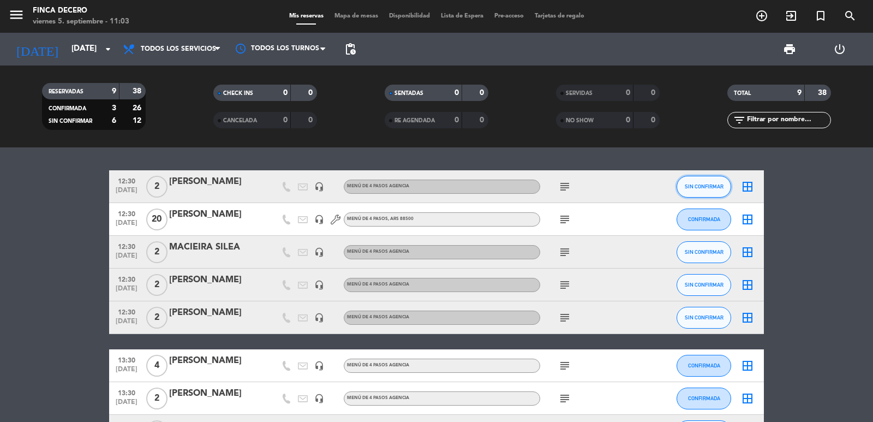
click at [700, 189] on span "SIN CONFIRMAR" at bounding box center [704, 186] width 39 height 6
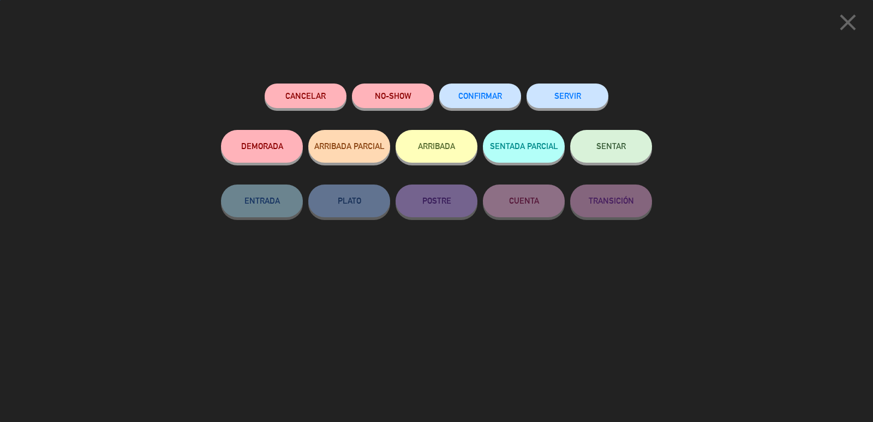
click at [490, 91] on button "CONFIRMAR" at bounding box center [480, 95] width 82 height 25
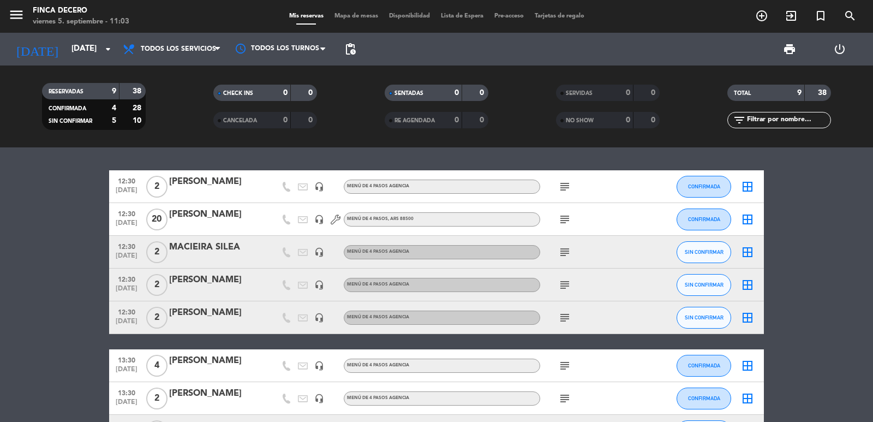
click at [566, 321] on icon "subject" at bounding box center [564, 317] width 13 height 13
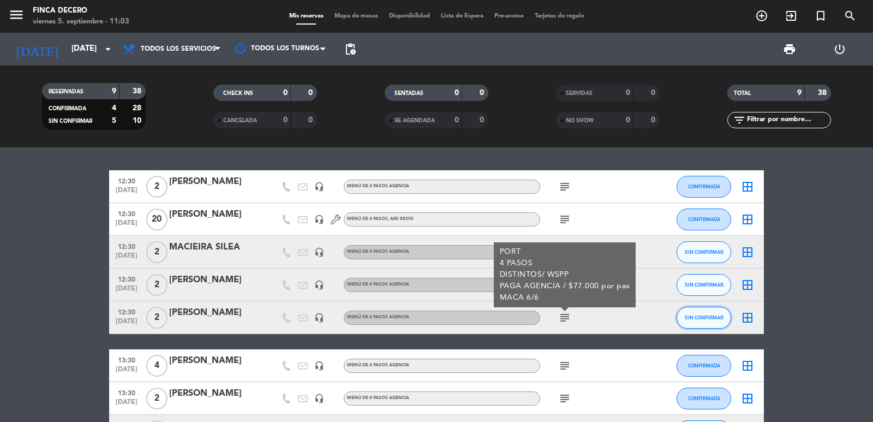
click at [701, 314] on span "SIN CONFIRMAR" at bounding box center [704, 317] width 39 height 6
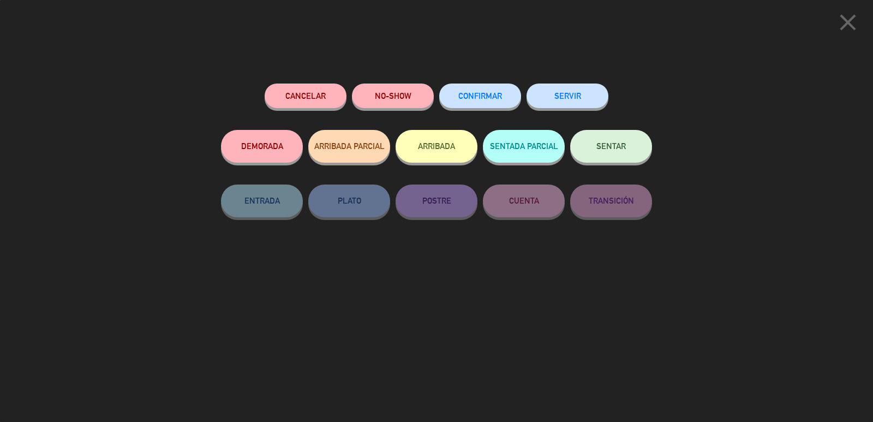
drag, startPoint x: 477, startPoint y: 92, endPoint x: 477, endPoint y: 119, distance: 27.3
click at [478, 92] on button "CONFIRMAR" at bounding box center [480, 95] width 82 height 25
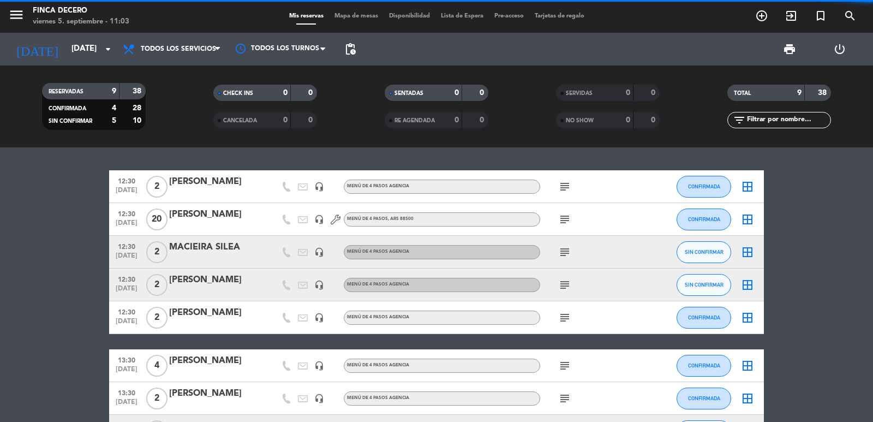
click at [562, 317] on icon "subject" at bounding box center [564, 317] width 13 height 13
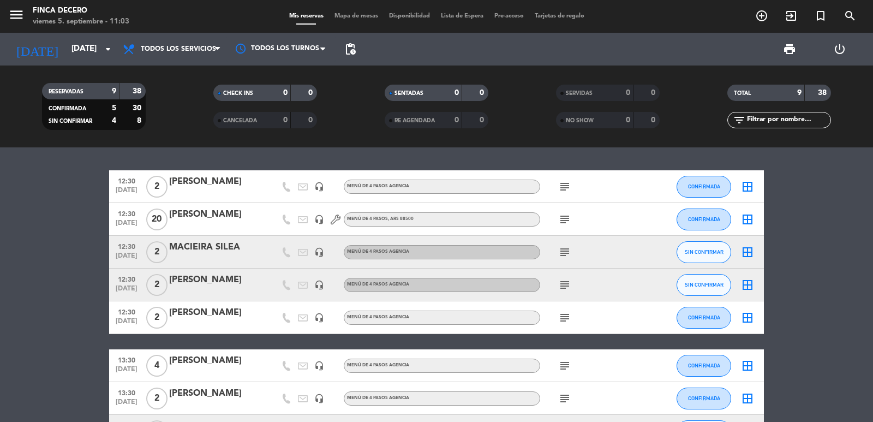
click at [562, 318] on icon "subject" at bounding box center [564, 317] width 13 height 13
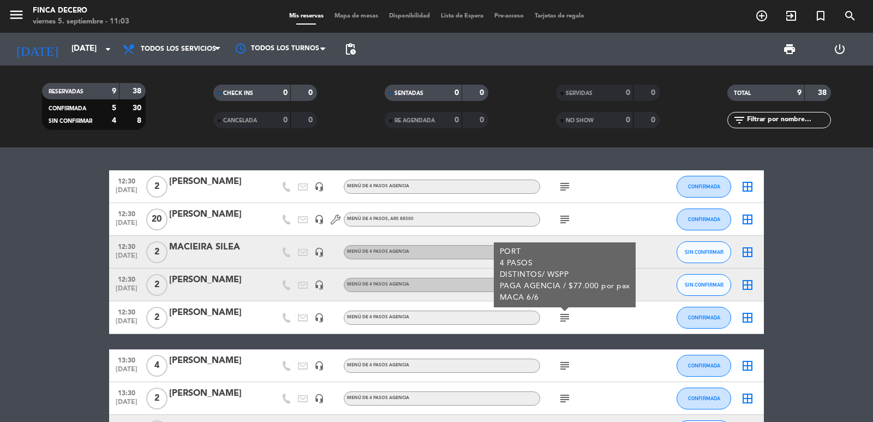
click at [559, 261] on div "PORT 4 PASOS DISTINTOS/ WSPP PAGA AGENCIA / $77.000 por pax MACA 6/6" at bounding box center [565, 274] width 130 height 57
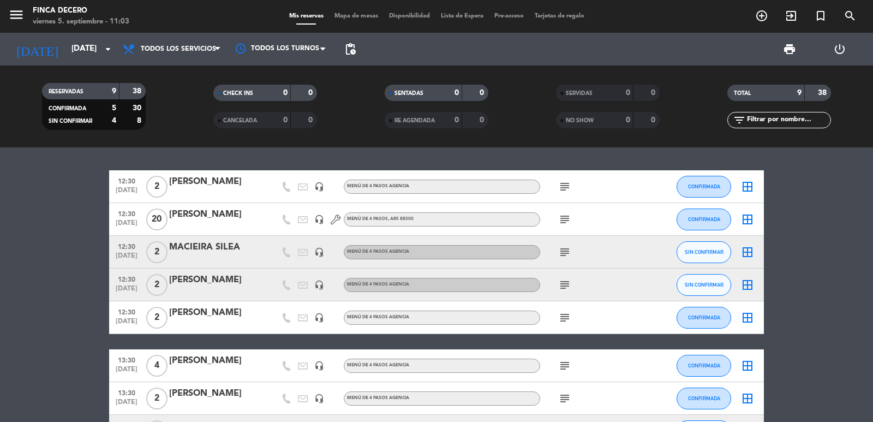
click at [565, 254] on icon "subject" at bounding box center [564, 251] width 13 height 13
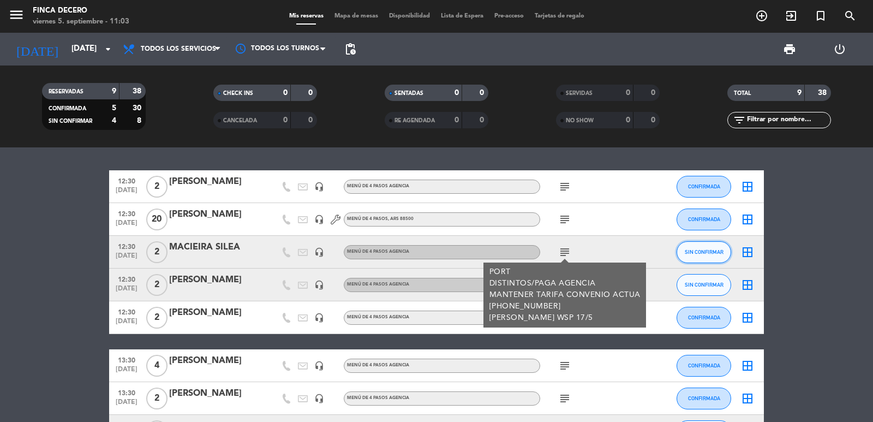
click at [699, 250] on span "SIN CONFIRMAR" at bounding box center [704, 252] width 39 height 6
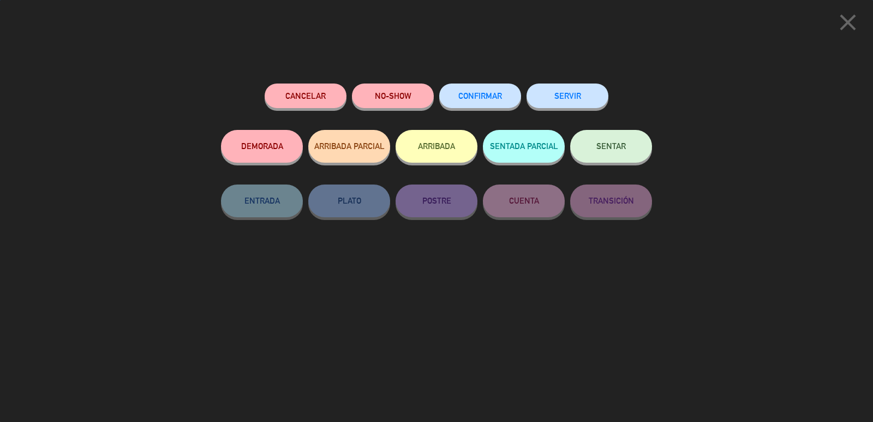
click at [473, 91] on button "CONFIRMAR" at bounding box center [480, 95] width 82 height 25
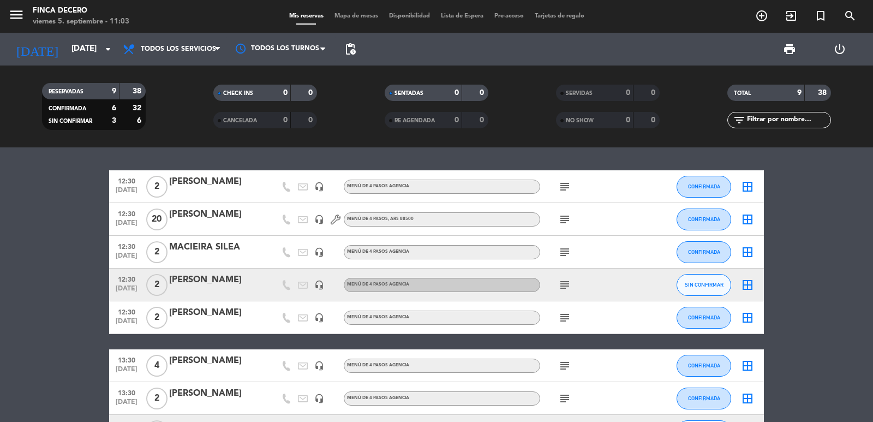
click at [560, 285] on icon "subject" at bounding box center [564, 284] width 13 height 13
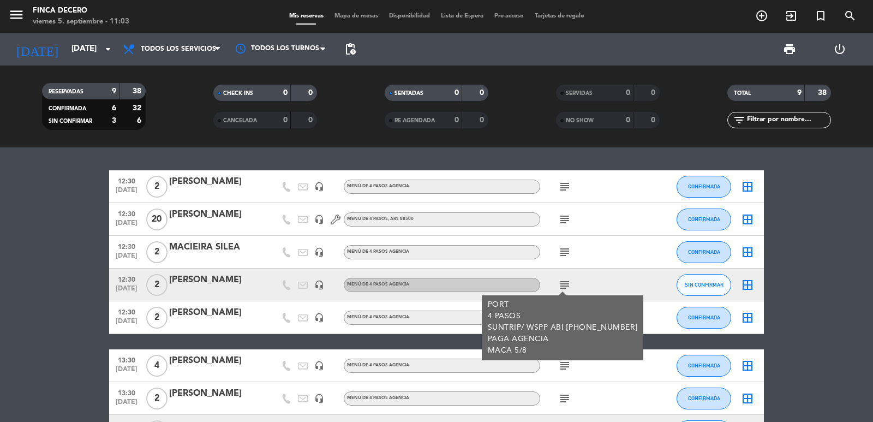
click at [560, 285] on icon "subject" at bounding box center [564, 284] width 13 height 13
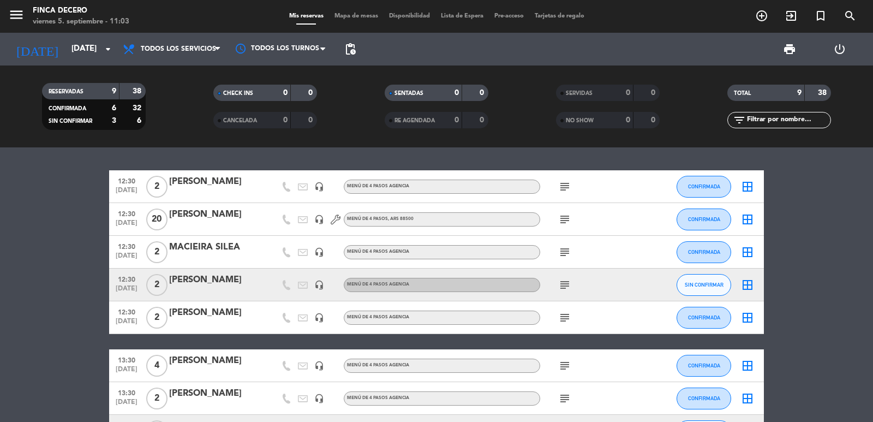
scroll to position [55, 0]
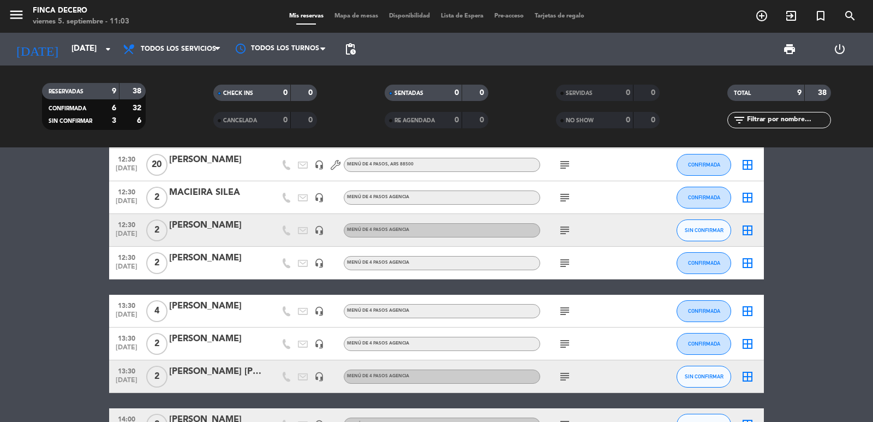
click at [563, 370] on icon "subject" at bounding box center [564, 376] width 13 height 13
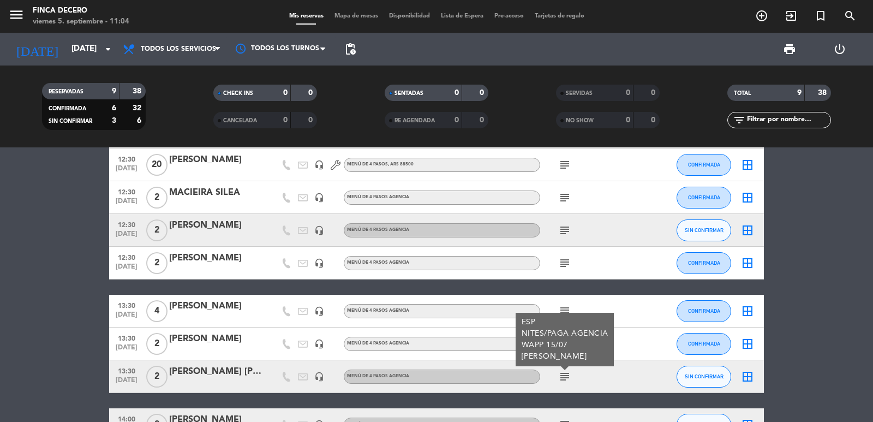
click at [561, 306] on icon "subject" at bounding box center [564, 310] width 13 height 13
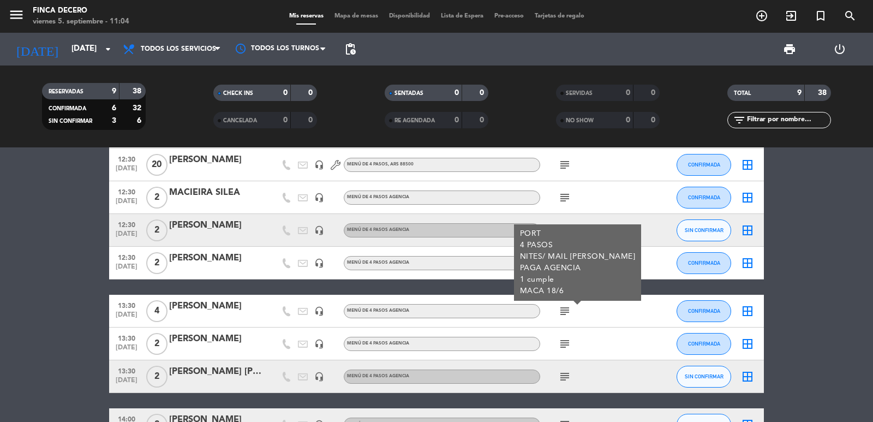
click at [561, 344] on icon "subject" at bounding box center [564, 343] width 13 height 13
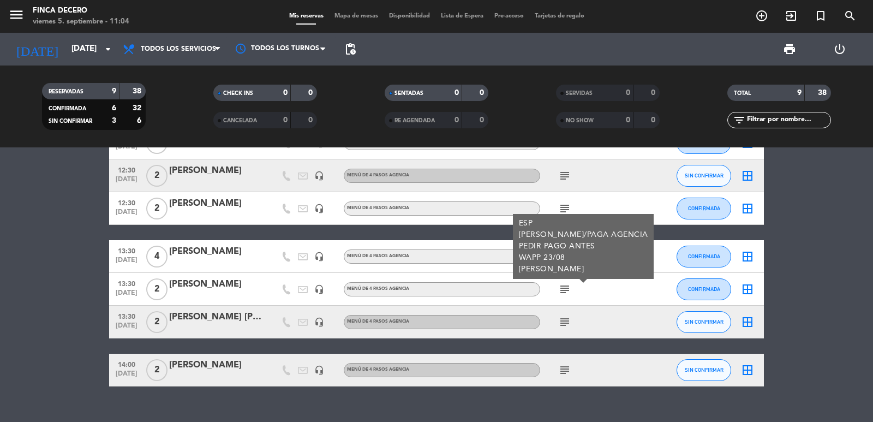
scroll to position [128, 0]
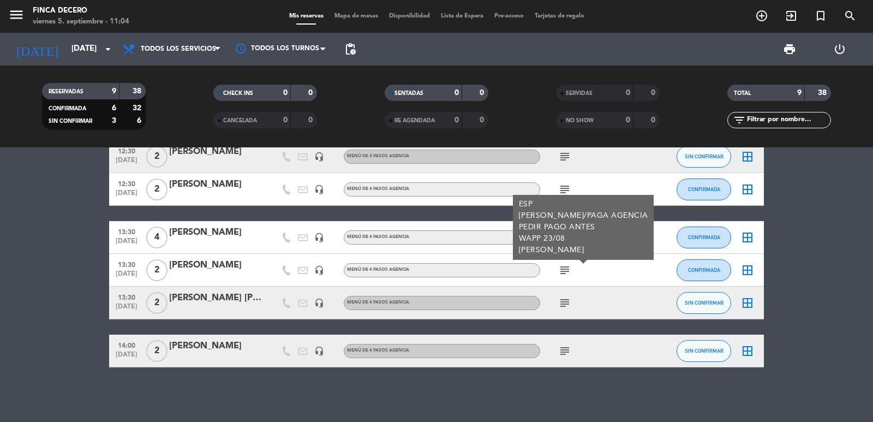
click at [566, 359] on div "subject" at bounding box center [589, 350] width 98 height 32
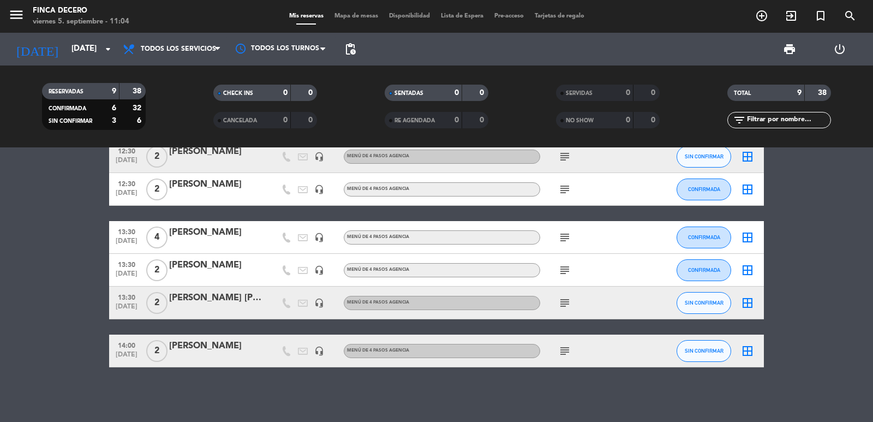
click at [568, 351] on icon "subject" at bounding box center [564, 350] width 13 height 13
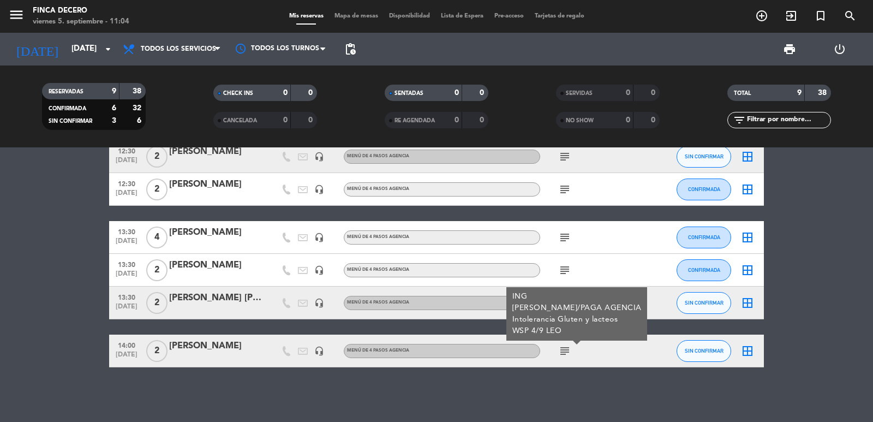
click at [373, 397] on div "12:30 [DATE] 2 [PERSON_NAME] headset_mic MENÚ DE 4 PASOS AGENCIA subject CONFIR…" at bounding box center [436, 284] width 873 height 274
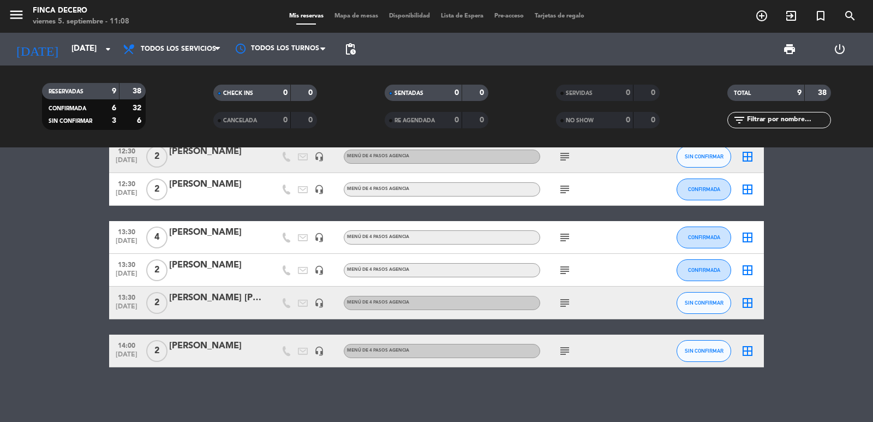
click at [91, 249] on bookings-row "12:30 [DATE] 2 [PERSON_NAME] headset_mic MENÚ DE 4 PASOS AGENCIA subject CONFIR…" at bounding box center [436, 204] width 873 height 325
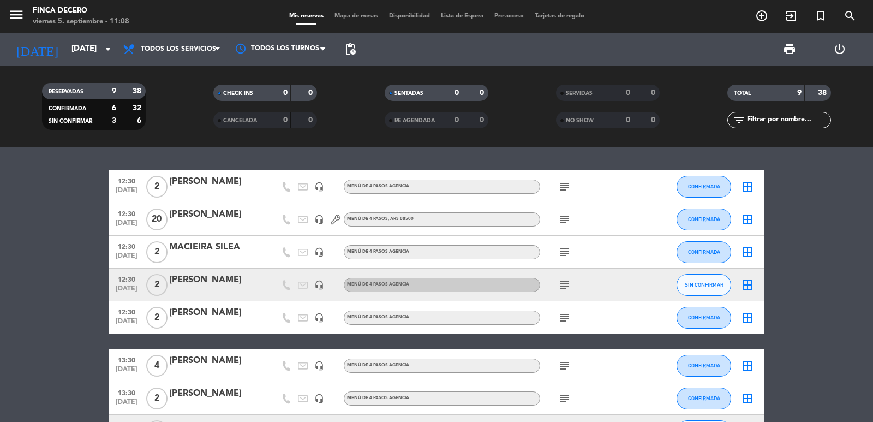
click at [225, 188] on div "[PERSON_NAME]" at bounding box center [215, 182] width 93 height 14
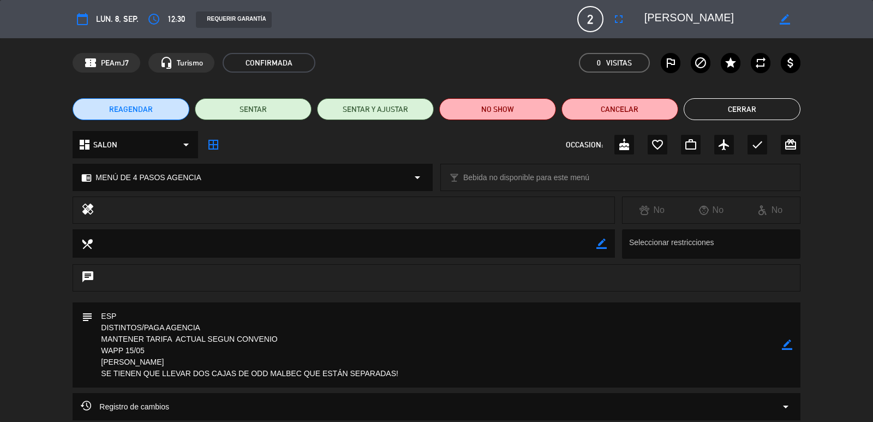
drag, startPoint x: 411, startPoint y: 374, endPoint x: 418, endPoint y: 374, distance: 7.6
click at [412, 374] on textarea at bounding box center [437, 344] width 688 height 85
click at [784, 344] on icon "border_color" at bounding box center [787, 344] width 10 height 10
drag, startPoint x: 412, startPoint y: 376, endPoint x: 42, endPoint y: 373, distance: 370.4
click at [42, 373] on div "subject" at bounding box center [436, 347] width 873 height 91
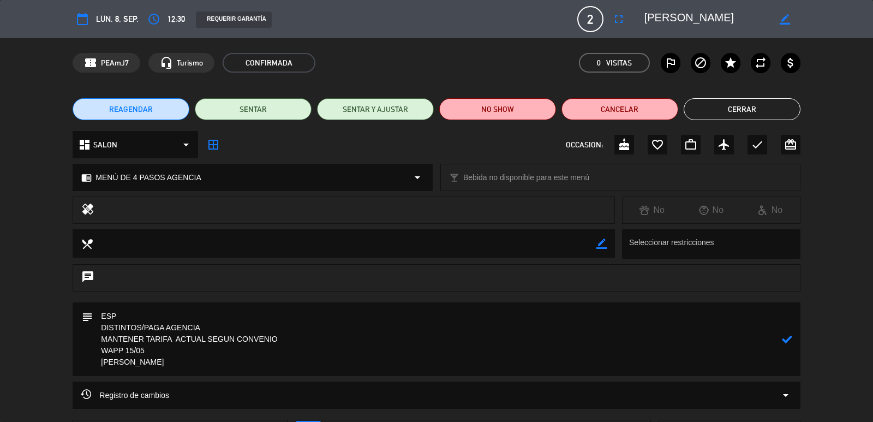
type textarea "ESP DISTINTOS/PAGA AGENCIA MANTENER TARIFA ACTUAL SEGUN CONVENIO WAPP 15/05 [PE…"
drag, startPoint x: 789, startPoint y: 341, endPoint x: 790, endPoint y: 284, distance: 57.3
click at [789, 341] on icon at bounding box center [787, 339] width 10 height 10
click at [754, 112] on button "Cerrar" at bounding box center [741, 109] width 117 height 22
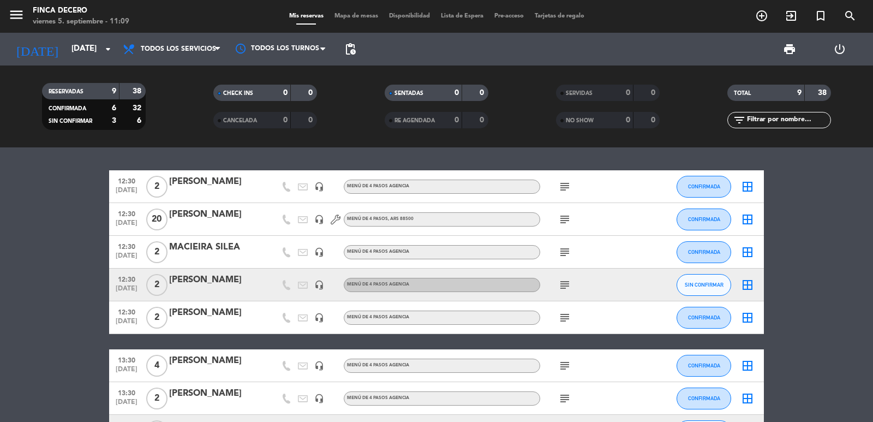
click at [221, 244] on div "MACIEIRA SILEA" at bounding box center [215, 247] width 93 height 14
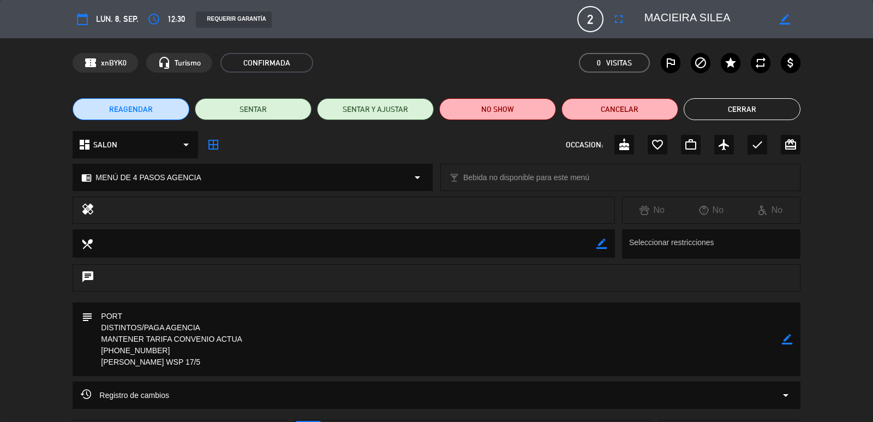
click at [791, 342] on div "subject border_color" at bounding box center [436, 339] width 727 height 74
click at [215, 359] on textarea at bounding box center [437, 339] width 688 height 74
click at [789, 344] on icon "border_color" at bounding box center [787, 339] width 10 height 10
click at [303, 363] on textarea at bounding box center [437, 339] width 688 height 74
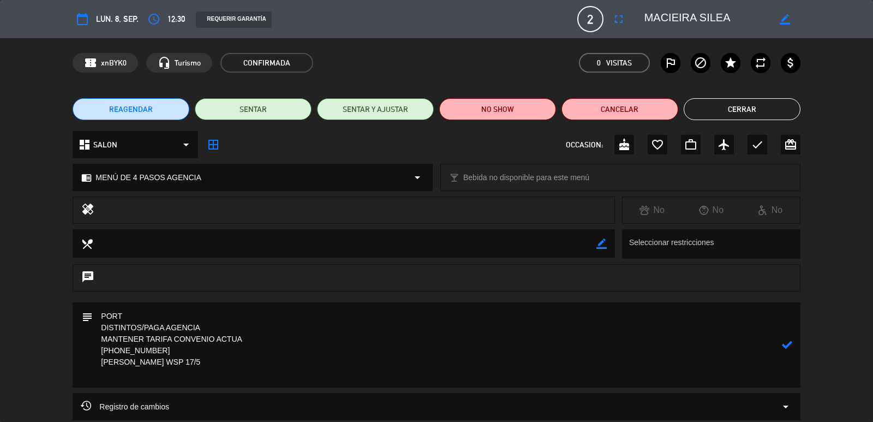
paste textarea "[PERSON_NAME] el chofer [PERSON_NAME] es quien va a buscar las dos cajas."
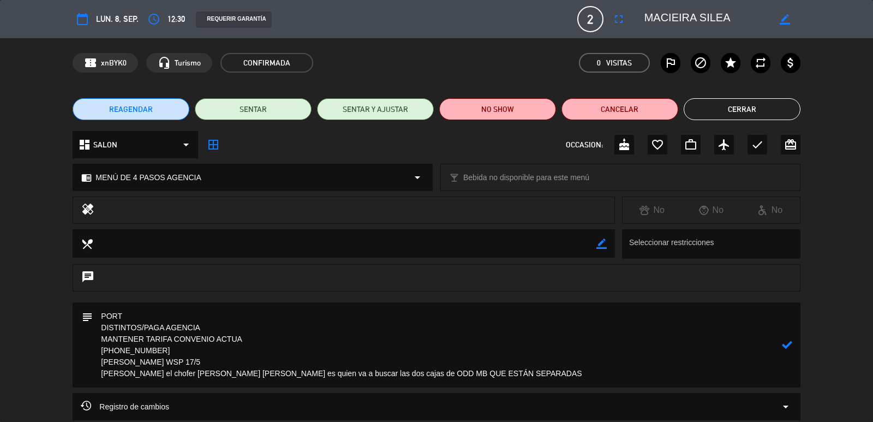
click at [781, 348] on textarea at bounding box center [437, 344] width 688 height 85
type textarea "PORT DISTINTOS/PAGA AGENCIA MANTENER TARIFA CONVENIO ACTUA [PHONE_NUMBER] [PERS…"
click at [787, 345] on icon at bounding box center [787, 344] width 10 height 10
click at [757, 116] on button "Cerrar" at bounding box center [741, 109] width 117 height 22
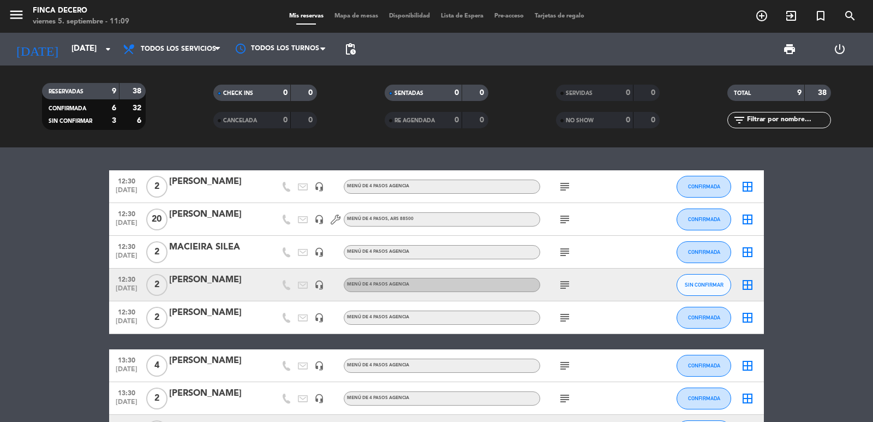
scroll to position [128, 0]
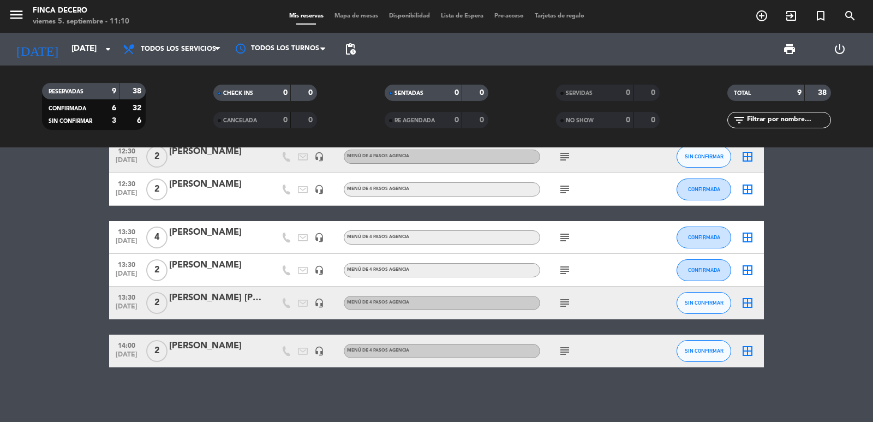
click at [26, 311] on bookings-row "12:30 [DATE] 2 [PERSON_NAME] headset_mic MENÚ DE 4 PASOS AGENCIA subject CONFIR…" at bounding box center [436, 204] width 873 height 325
click at [567, 299] on icon "subject" at bounding box center [564, 302] width 13 height 13
click at [208, 238] on div "[PERSON_NAME]" at bounding box center [215, 232] width 93 height 14
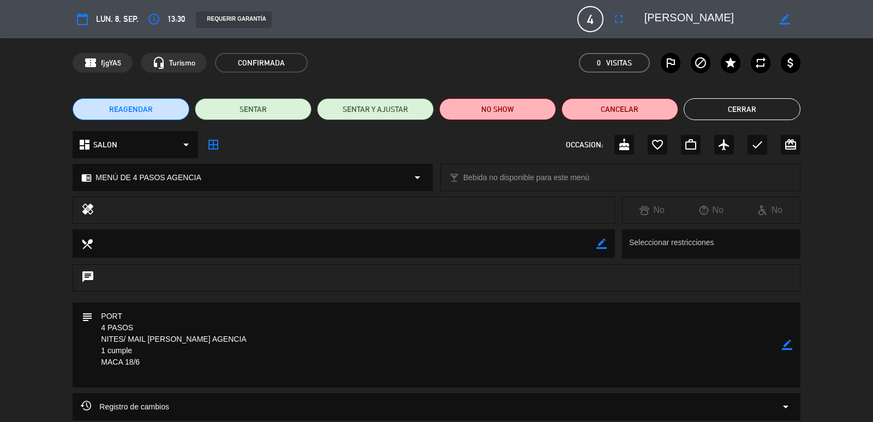
click at [789, 345] on icon "border_color" at bounding box center [787, 344] width 10 height 10
click at [187, 351] on textarea at bounding box center [437, 344] width 688 height 85
click at [175, 362] on textarea at bounding box center [437, 344] width 688 height 85
type textarea "PORT 4 PASOS NITES/ MAIL [PERSON_NAME] AGENCIA 1 cumple, velita y copa de corte…"
click at [783, 345] on icon at bounding box center [787, 344] width 10 height 10
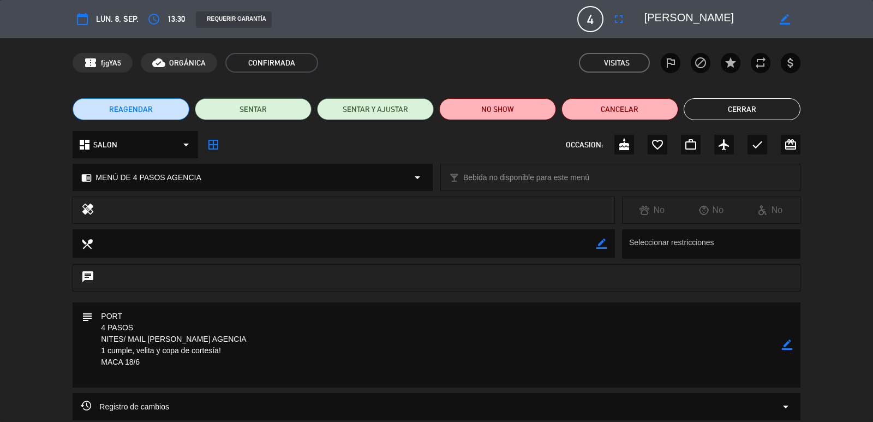
click at [748, 107] on button "Cerrar" at bounding box center [741, 109] width 117 height 22
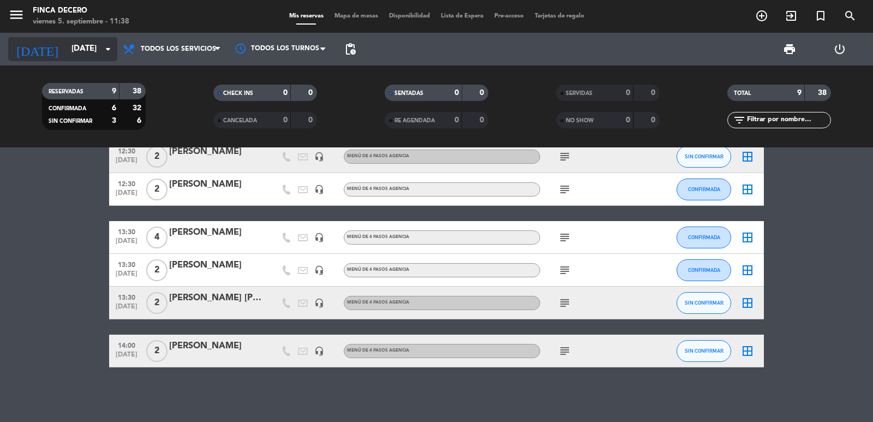
click at [80, 50] on input "[DATE]" at bounding box center [118, 49] width 105 height 21
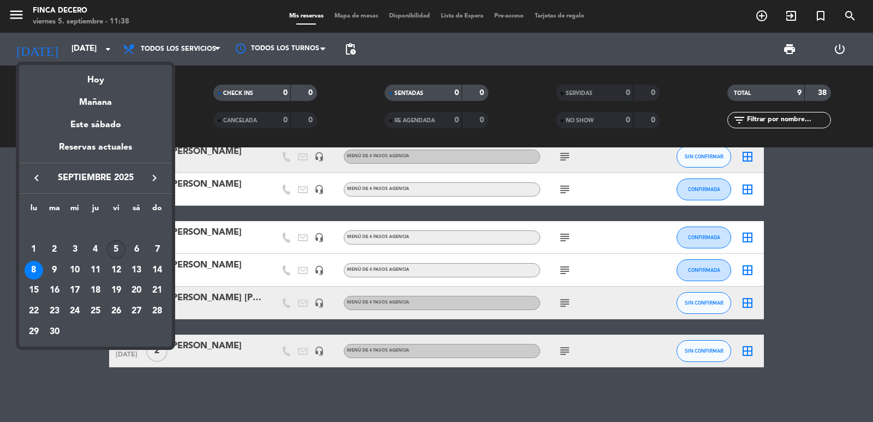
click at [116, 250] on div "5" at bounding box center [116, 249] width 19 height 19
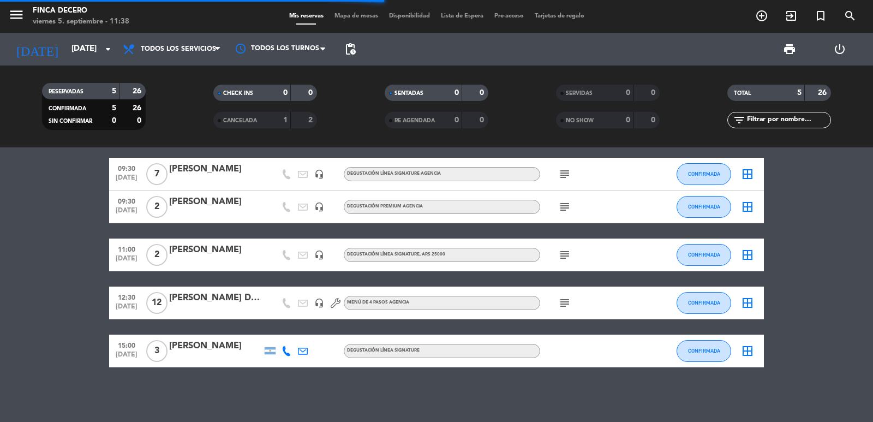
scroll to position [13, 0]
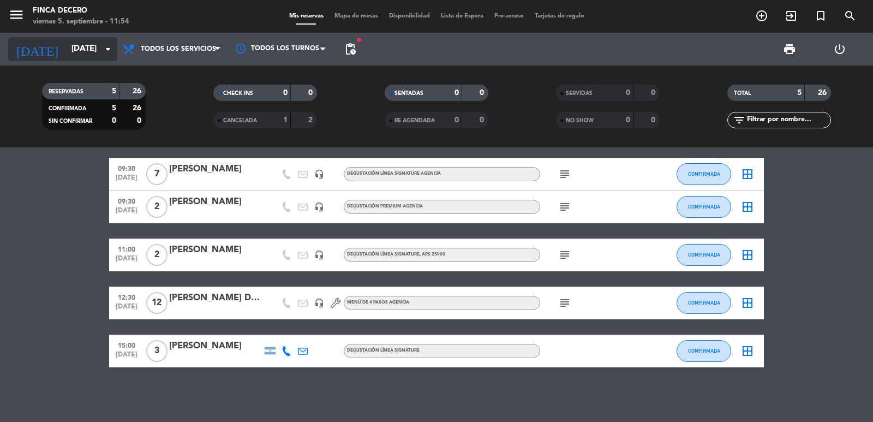
click at [66, 50] on input "[DATE]" at bounding box center [118, 49] width 105 height 21
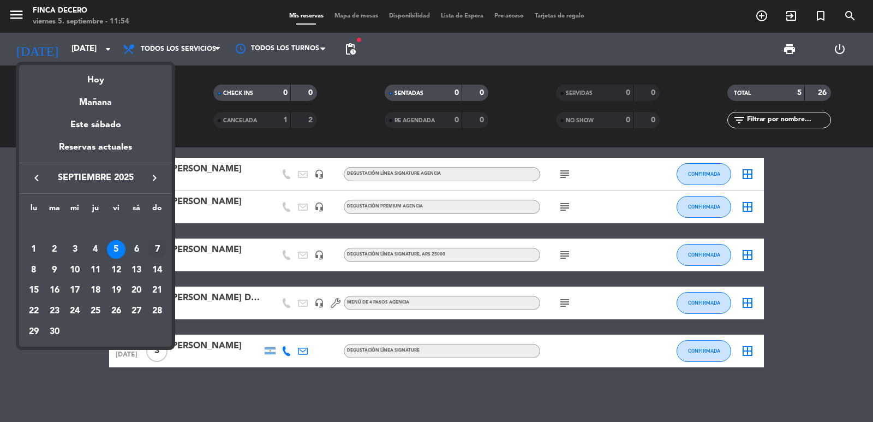
click at [157, 251] on div "7" at bounding box center [157, 249] width 19 height 19
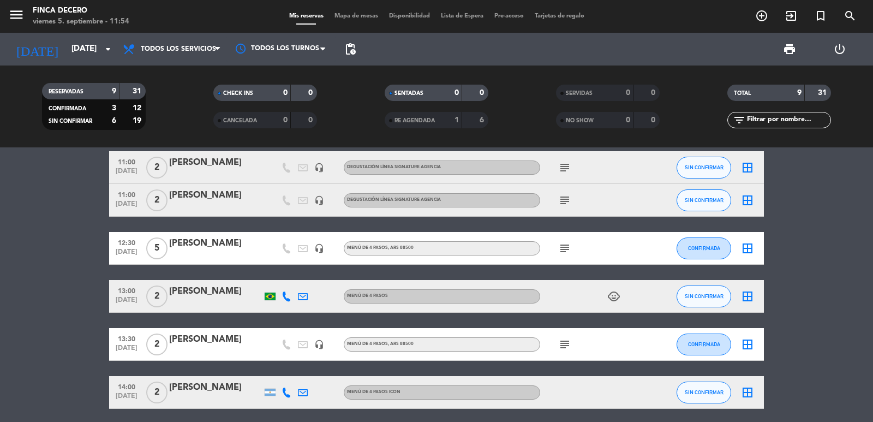
scroll to position [0, 0]
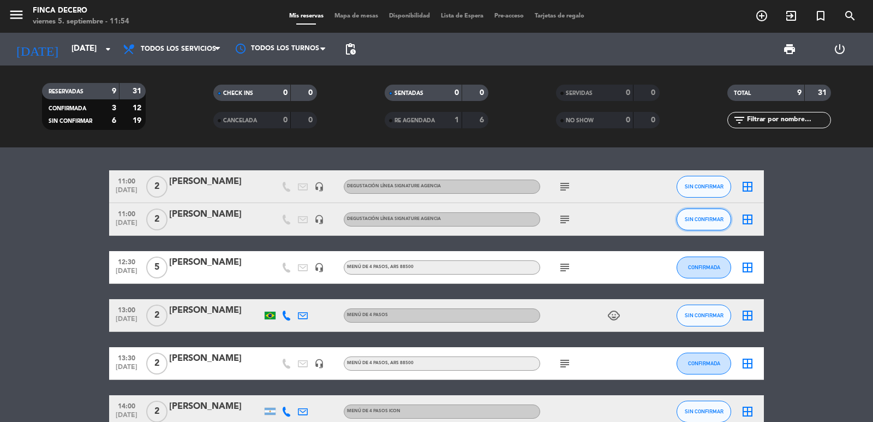
click at [705, 217] on span "SIN CONFIRMAR" at bounding box center [704, 219] width 39 height 6
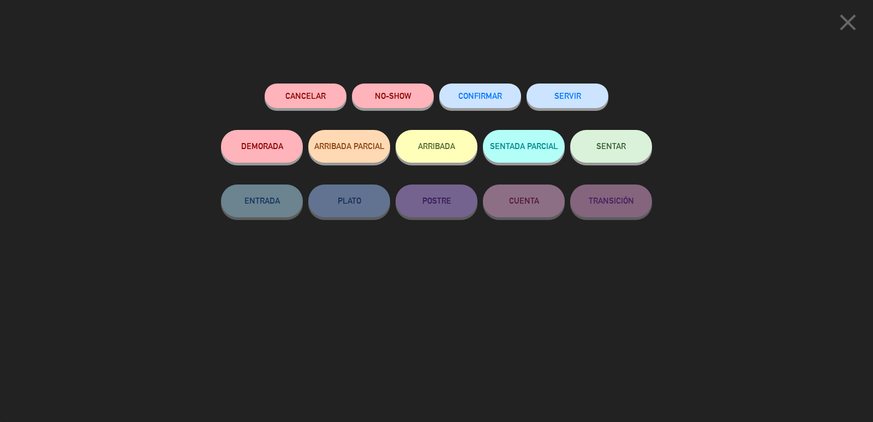
click at [464, 92] on button "CONFIRMAR" at bounding box center [480, 95] width 82 height 25
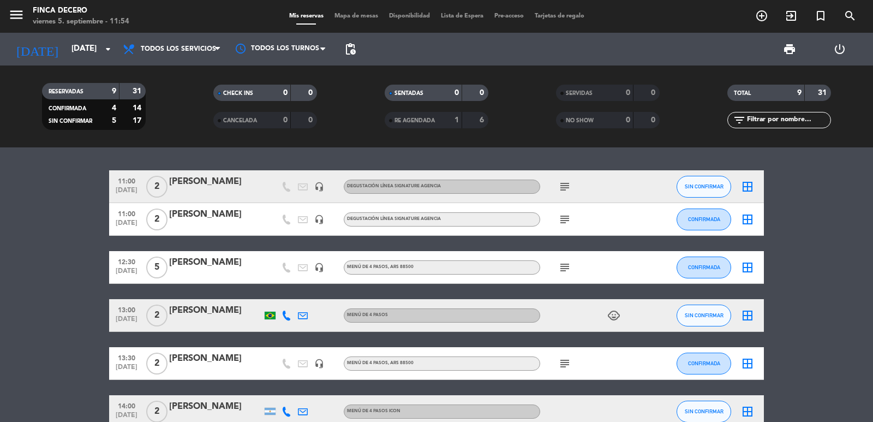
click at [565, 221] on icon "subject" at bounding box center [564, 219] width 13 height 13
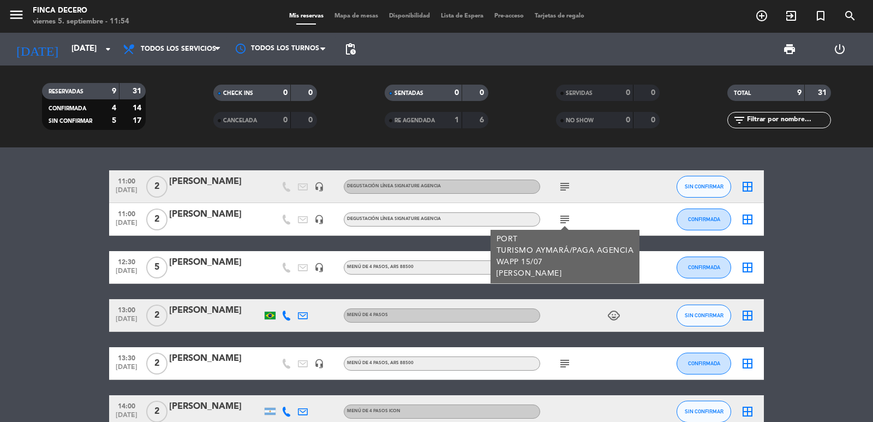
click at [13, 214] on bookings-row "11:00 [DATE] 2 [PERSON_NAME] headset_mic DEGUSTACIÓN LÍNEA SIGNATURE AGENCIA su…" at bounding box center [436, 363] width 873 height 386
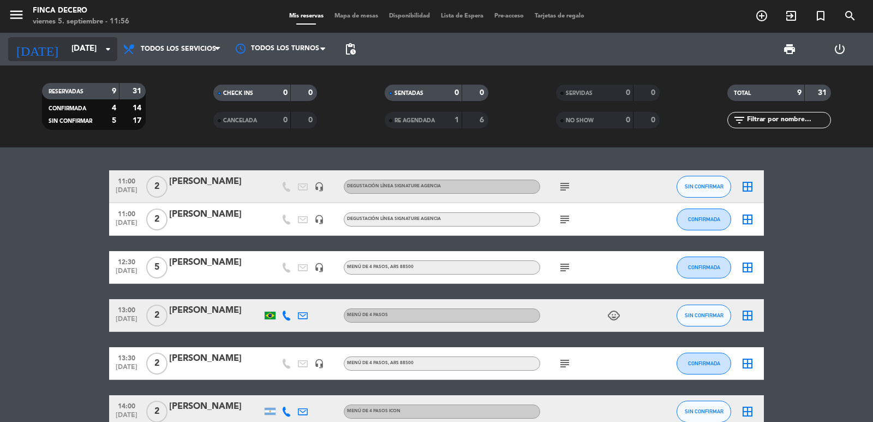
click at [86, 53] on input "[DATE]" at bounding box center [118, 49] width 105 height 21
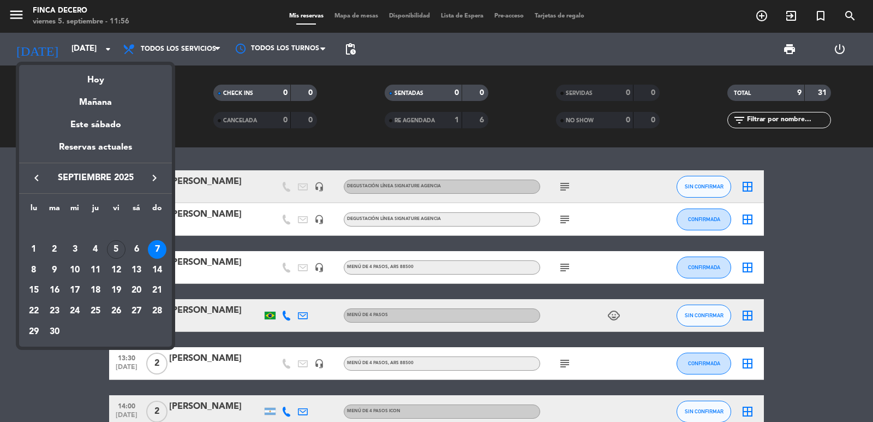
click at [151, 172] on icon "keyboard_arrow_right" at bounding box center [154, 177] width 13 height 13
click at [53, 334] on div "28" at bounding box center [54, 331] width 19 height 19
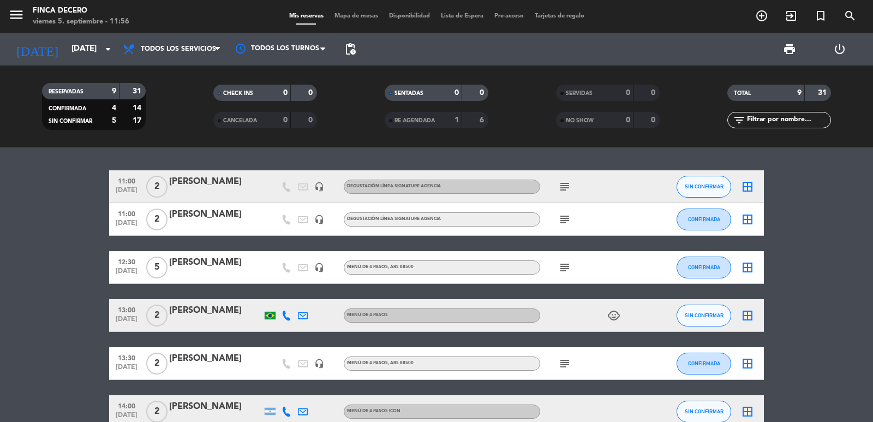
type input "[DATE]"
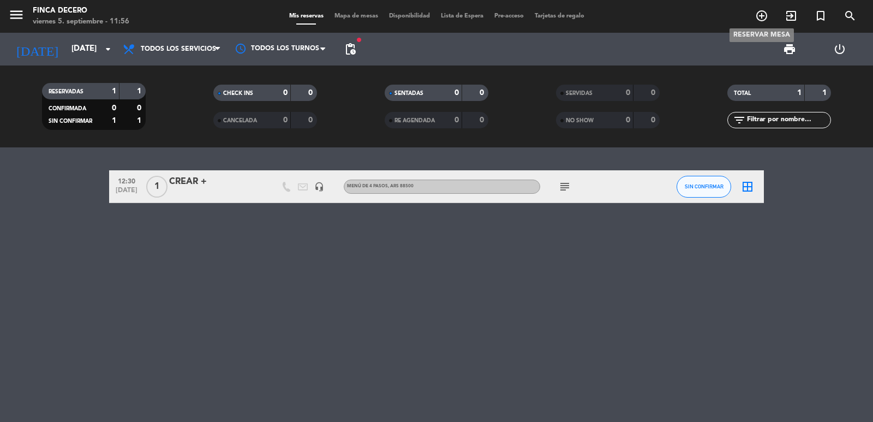
click at [764, 20] on icon "add_circle_outline" at bounding box center [761, 15] width 13 height 13
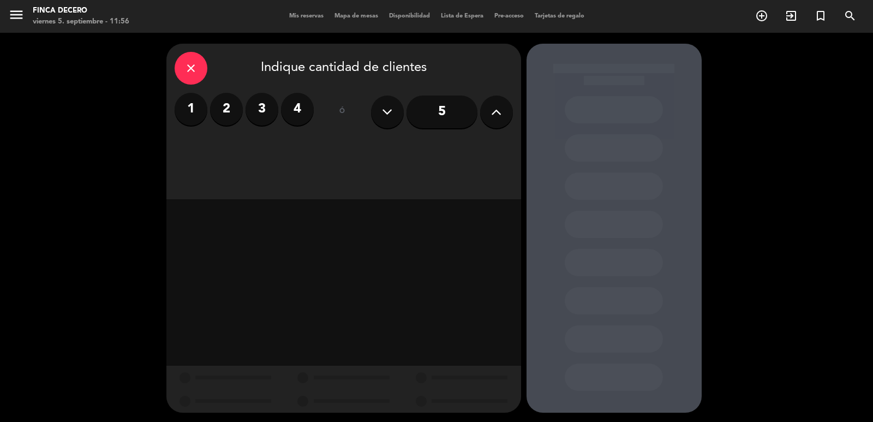
click at [259, 118] on label "3" at bounding box center [261, 109] width 33 height 33
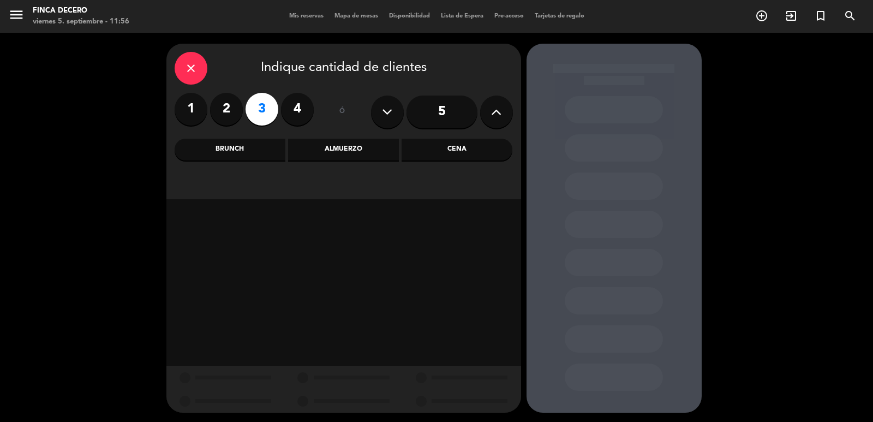
click at [281, 151] on div "Brunch" at bounding box center [230, 150] width 111 height 22
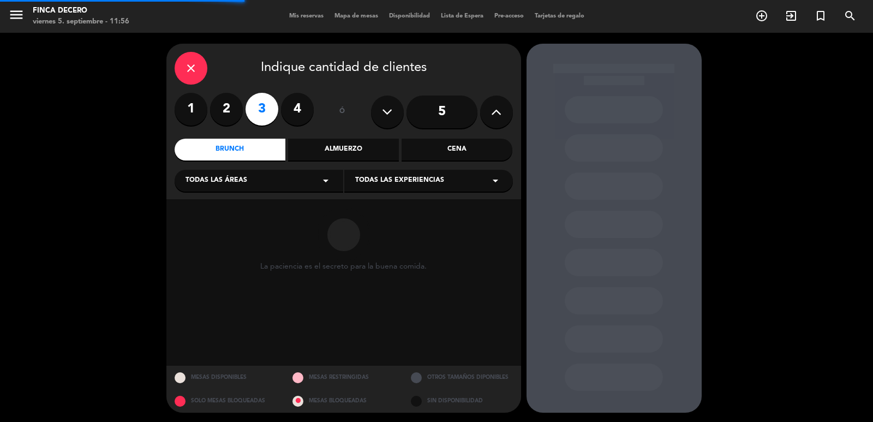
click at [269, 189] on div "Todas las áreas arrow_drop_down" at bounding box center [259, 181] width 169 height 22
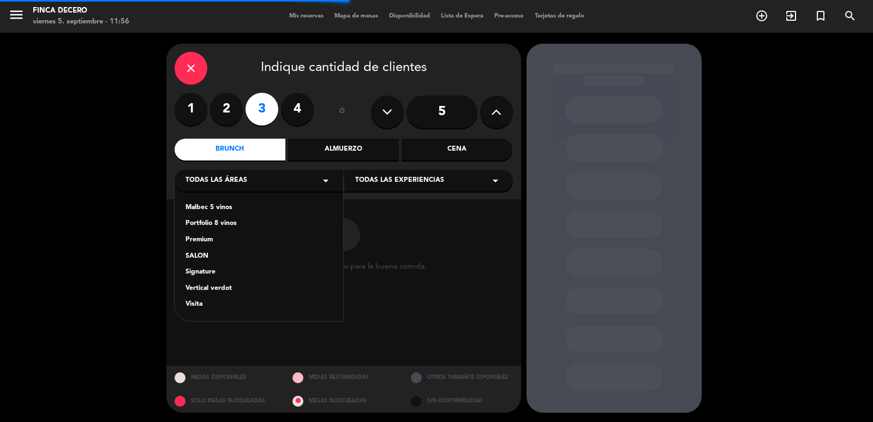
click at [212, 266] on div "Malbec 5 vinos Portfolio 8 vinos Premium SALON Signature Vertical verdot Visita" at bounding box center [259, 249] width 169 height 143
click at [212, 271] on div "Signature" at bounding box center [258, 272] width 147 height 11
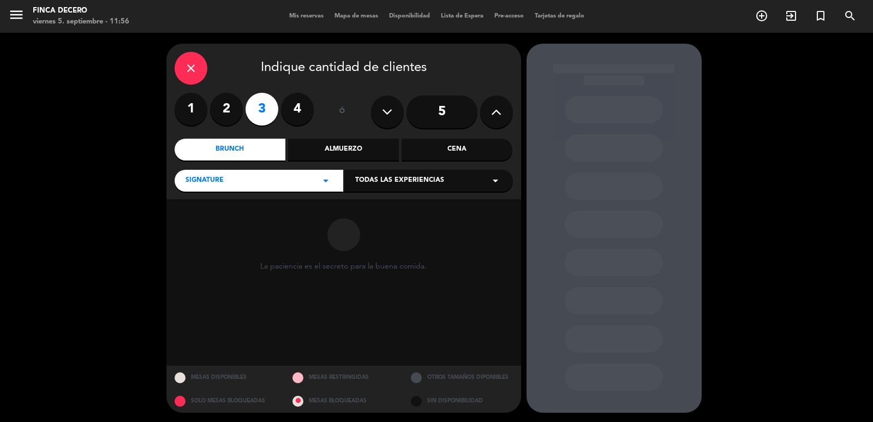
click at [405, 182] on span "Todas las experiencias" at bounding box center [399, 180] width 89 height 11
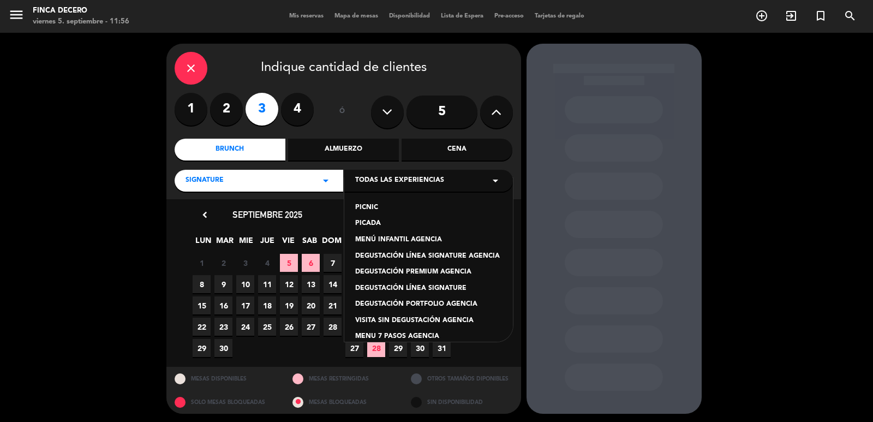
click at [470, 254] on div "DEGUSTACIÓN LÍNEA SIGNATURE AGENCIA" at bounding box center [428, 256] width 147 height 11
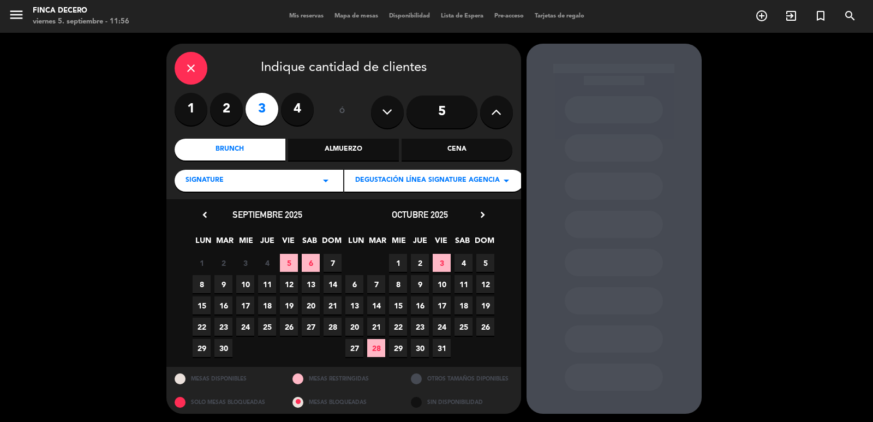
click at [428, 187] on div "DEGUSTACIÓN LÍNEA SIGNATURE AGENCIA arrow_drop_down" at bounding box center [433, 181] width 179 height 22
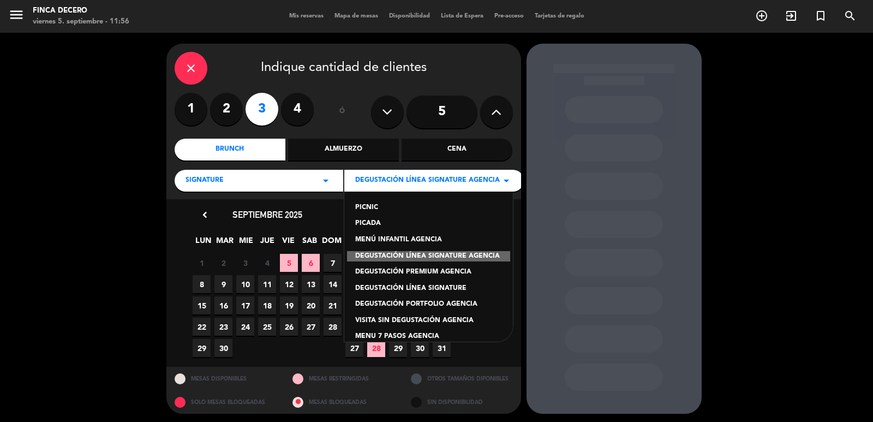
click at [434, 290] on div "DEGUSTACIÓN LÍNEA SIGNATURE" at bounding box center [428, 288] width 147 height 11
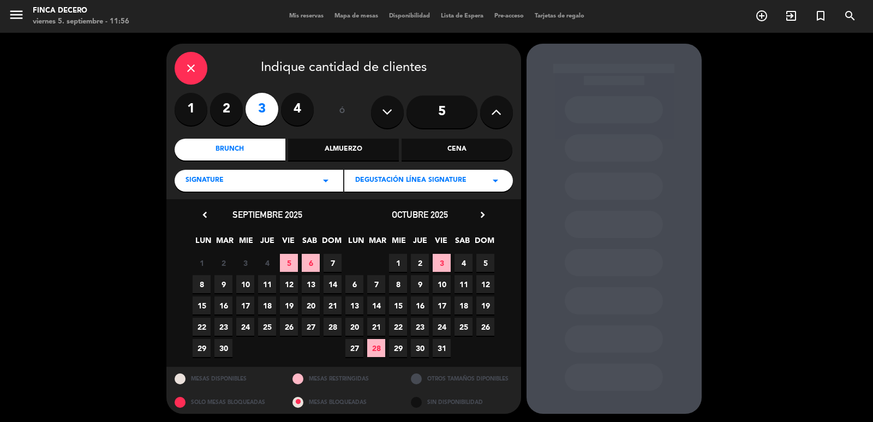
click at [380, 348] on span "28" at bounding box center [376, 348] width 18 height 18
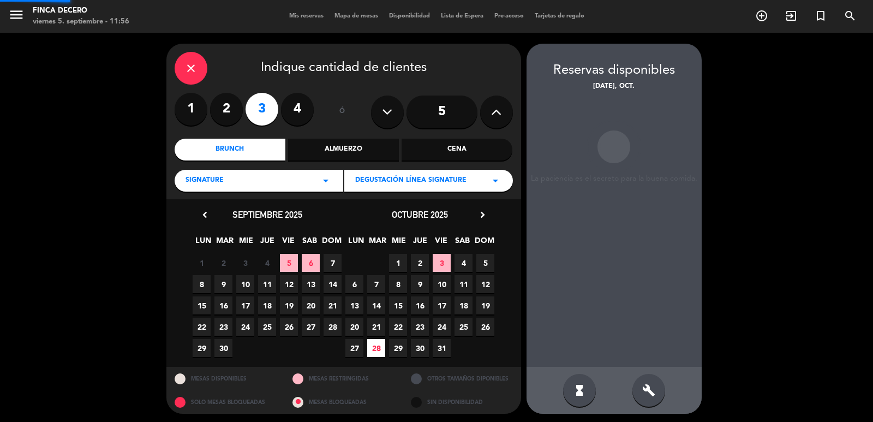
scroll to position [2, 0]
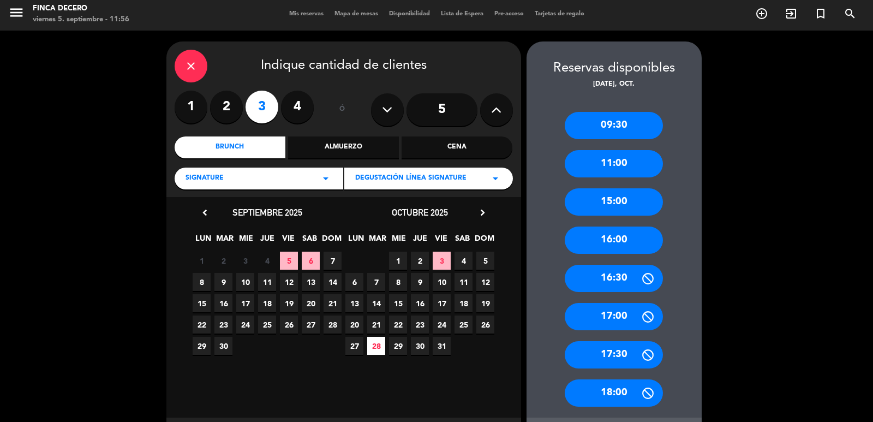
click at [624, 245] on div "16:00" at bounding box center [614, 239] width 98 height 27
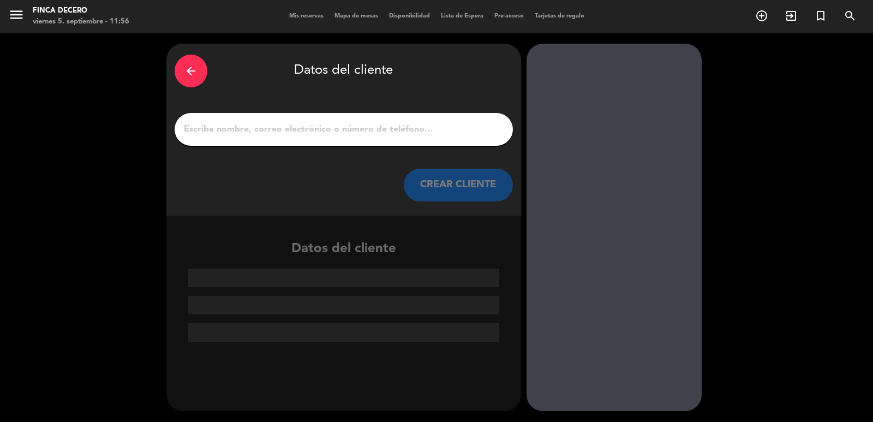
click at [259, 124] on input "1" at bounding box center [344, 129] width 322 height 15
paste input "[PERSON_NAME]"
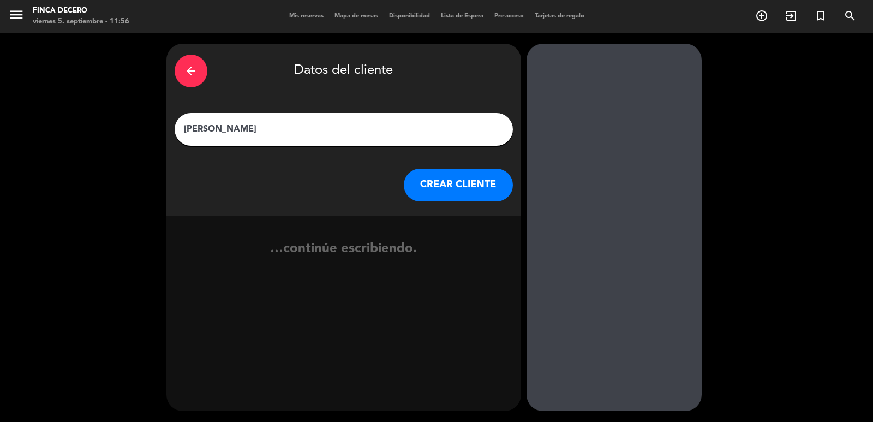
type input "[PERSON_NAME]"
click at [413, 195] on button "CREAR CLIENTE" at bounding box center [458, 185] width 109 height 33
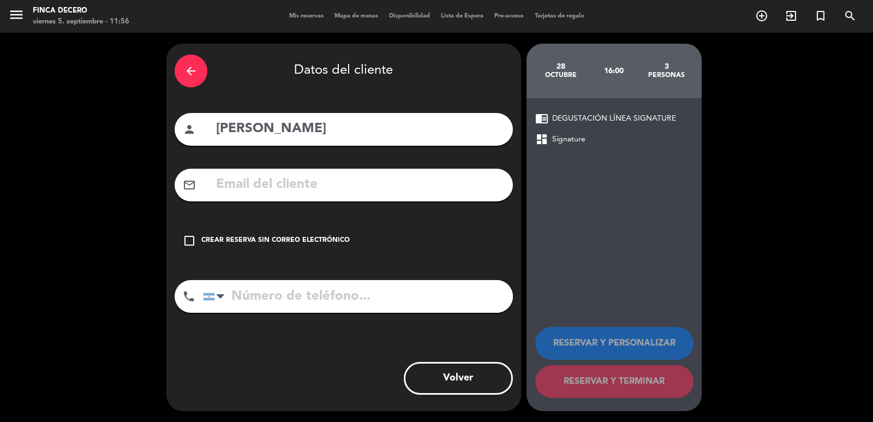
click at [311, 241] on div "Crear reserva sin correo electrónico" at bounding box center [275, 240] width 148 height 11
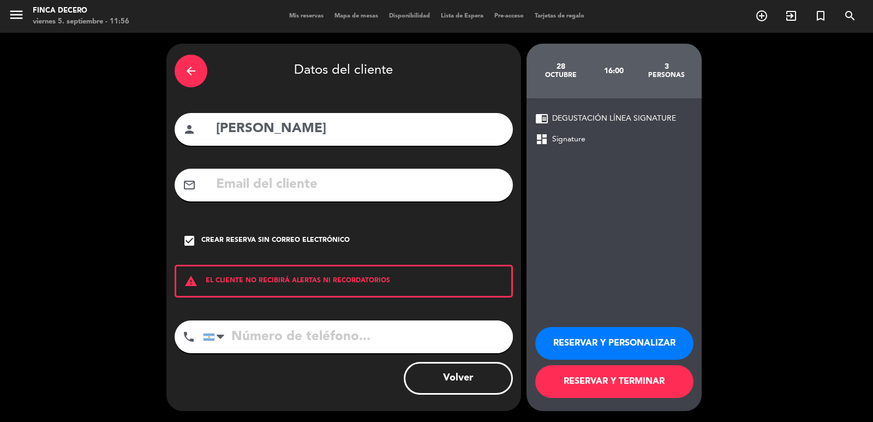
click at [577, 340] on button "RESERVAR Y PERSONALIZAR" at bounding box center [614, 343] width 158 height 33
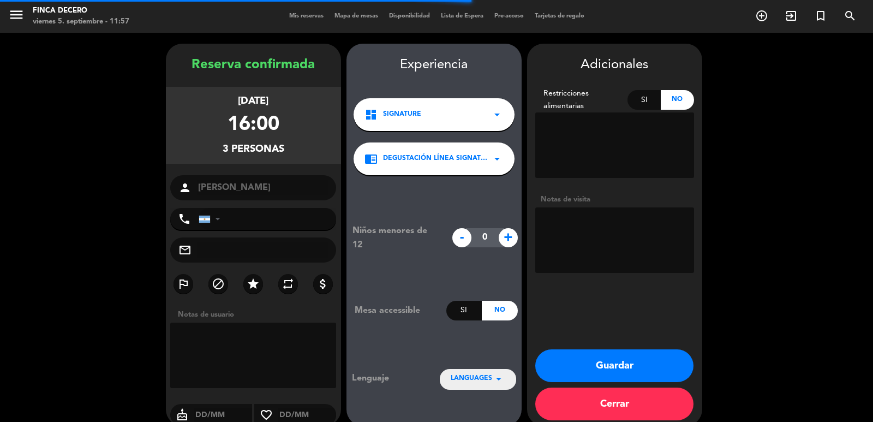
scroll to position [15, 0]
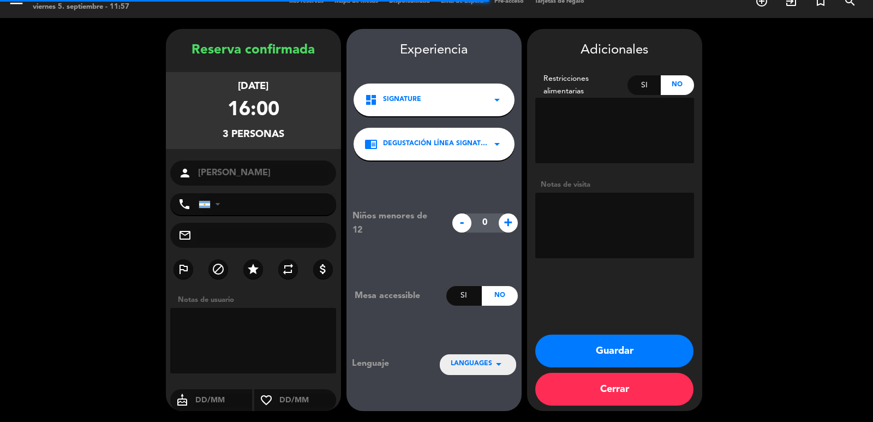
click at [615, 221] on textarea at bounding box center [614, 225] width 159 height 65
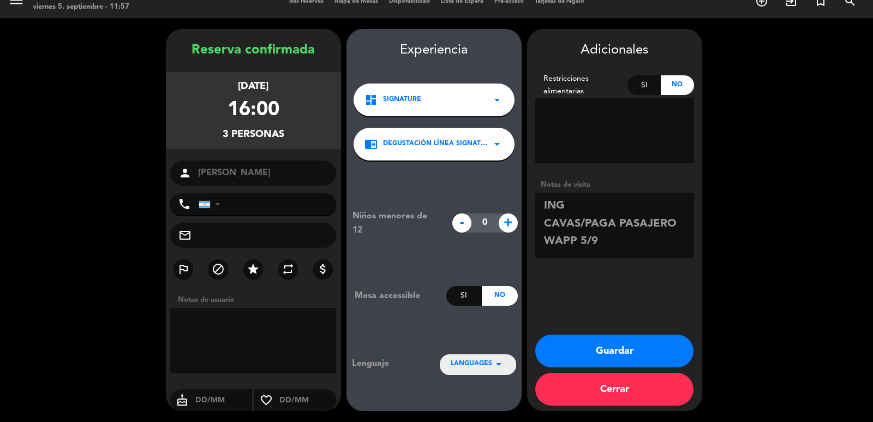
scroll to position [8, 0]
type textarea "ING CAVAS/PAGA PASAJERO WAPP 5/9 [PERSON_NAME]"
click at [634, 349] on button "Guardar" at bounding box center [614, 350] width 158 height 33
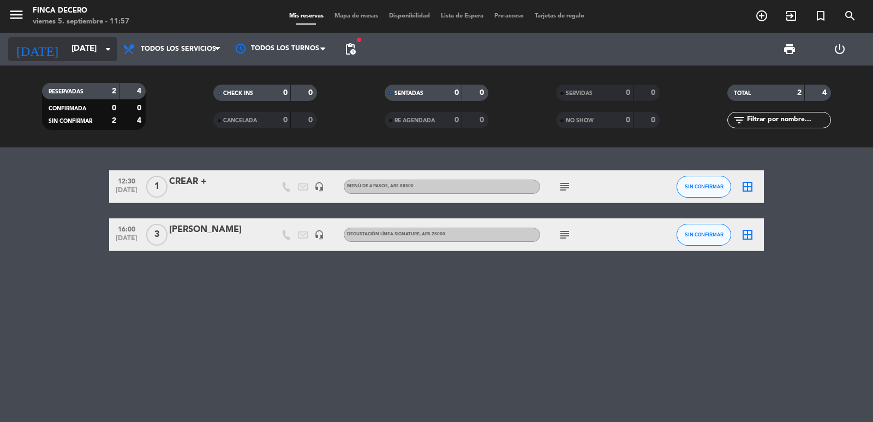
click at [98, 54] on input "[DATE]" at bounding box center [118, 49] width 105 height 21
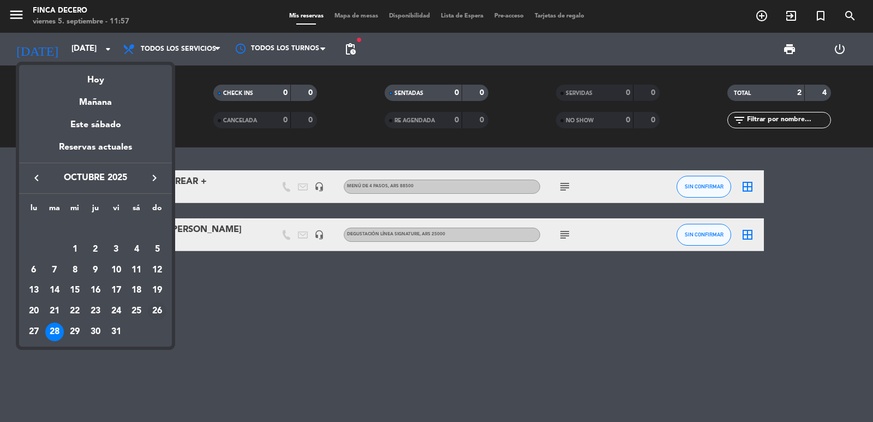
click at [164, 307] on div "26" at bounding box center [157, 311] width 19 height 19
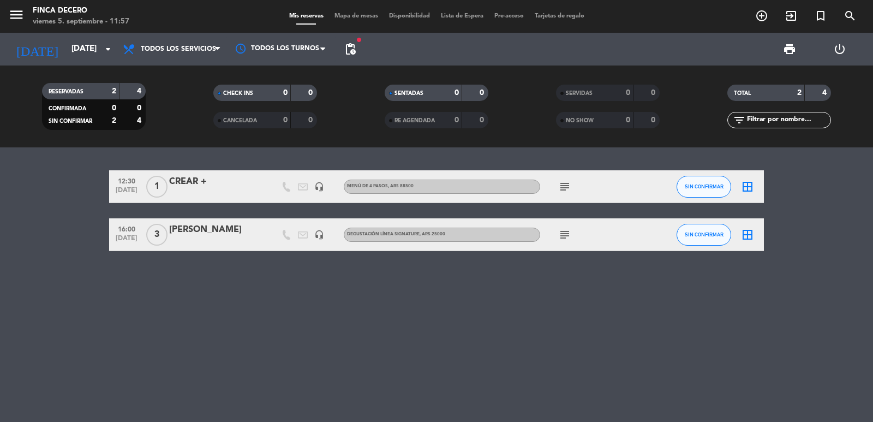
type input "[DATE]"
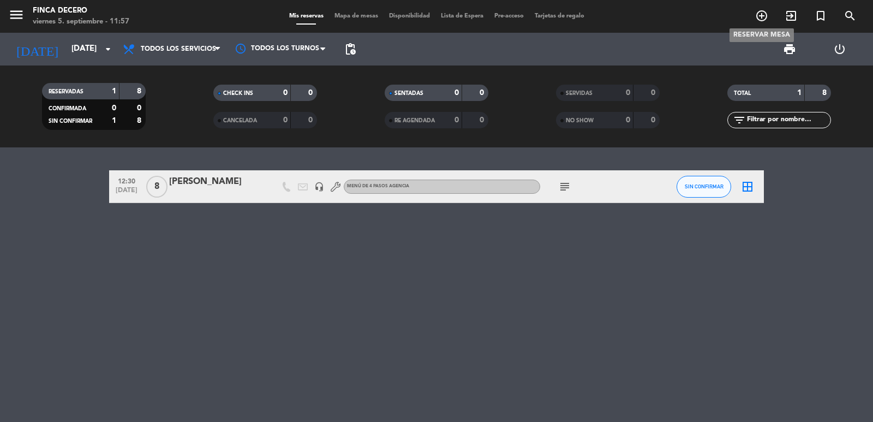
click at [761, 12] on icon "add_circle_outline" at bounding box center [761, 15] width 13 height 13
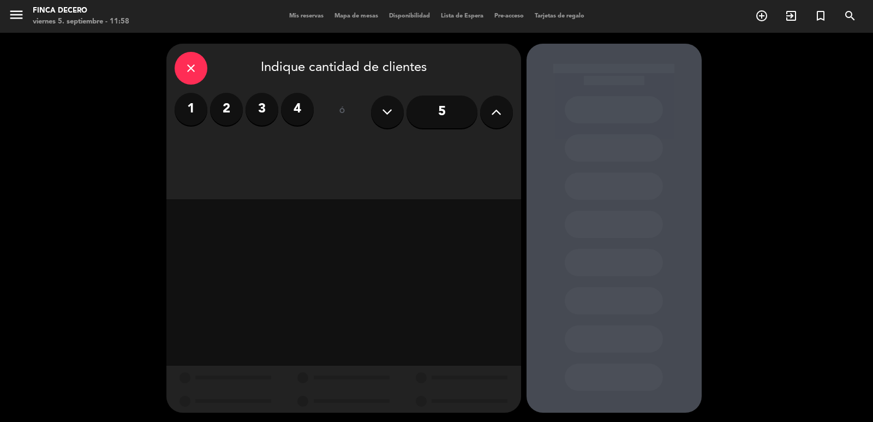
click at [187, 99] on label "1" at bounding box center [191, 109] width 33 height 33
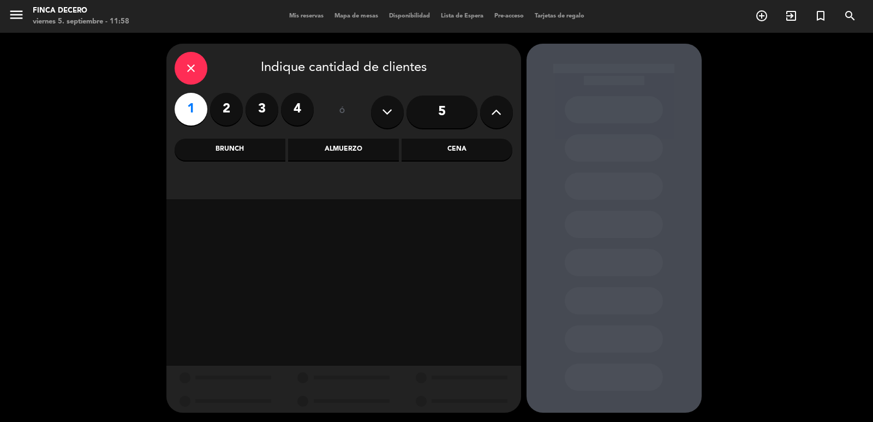
click at [240, 150] on div "Brunch" at bounding box center [230, 150] width 111 height 22
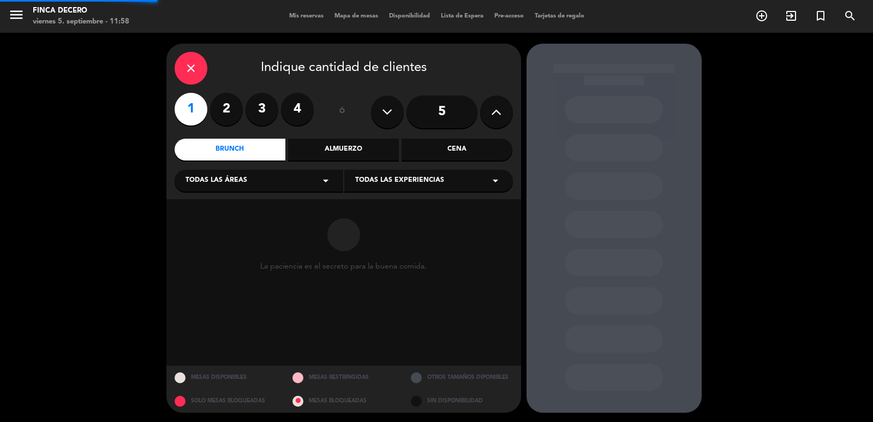
click at [226, 177] on span "Todas las áreas" at bounding box center [216, 180] width 62 height 11
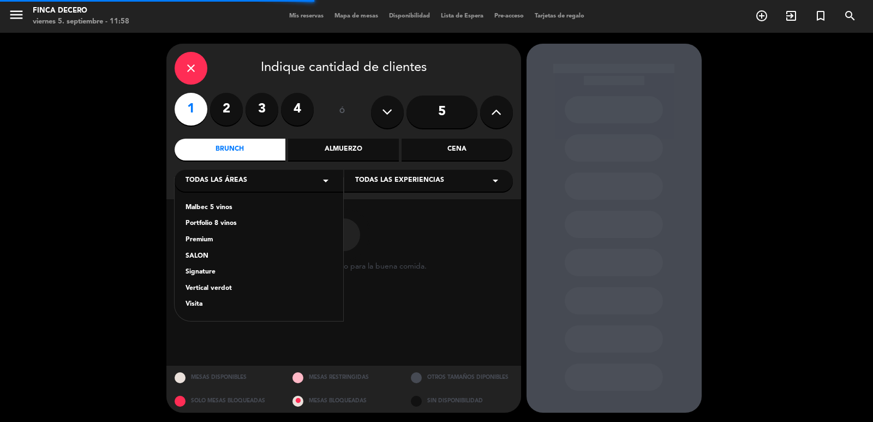
click at [204, 270] on div "Signature" at bounding box center [258, 272] width 147 height 11
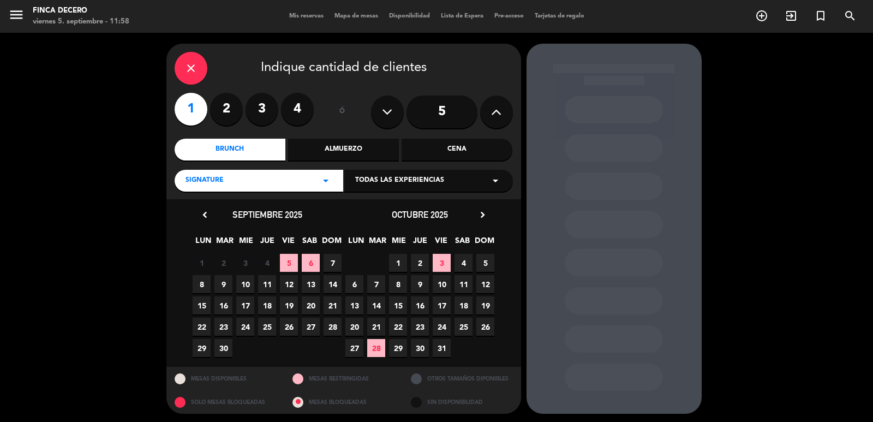
click at [427, 179] on span "Todas las experiencias" at bounding box center [399, 180] width 89 height 11
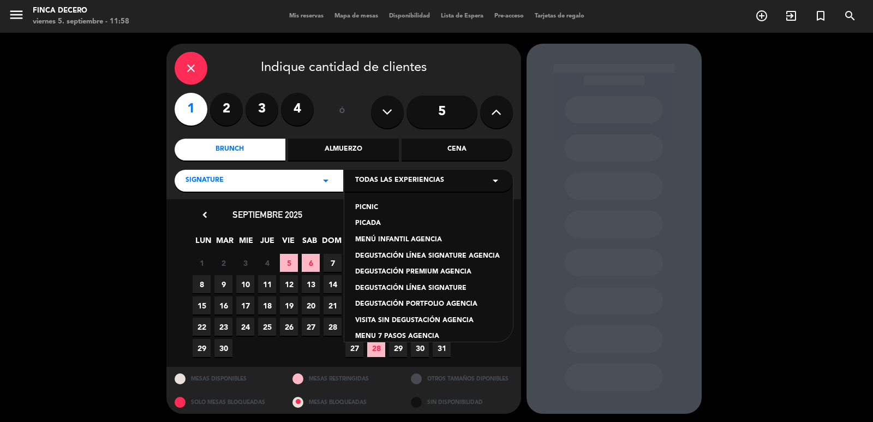
click at [438, 287] on div "DEGUSTACIÓN LÍNEA SIGNATURE" at bounding box center [428, 288] width 147 height 11
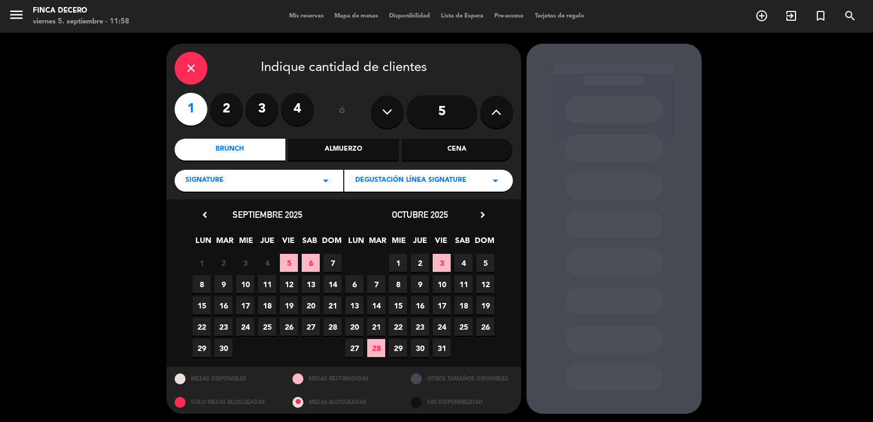
click at [490, 325] on span "26" at bounding box center [485, 326] width 18 height 18
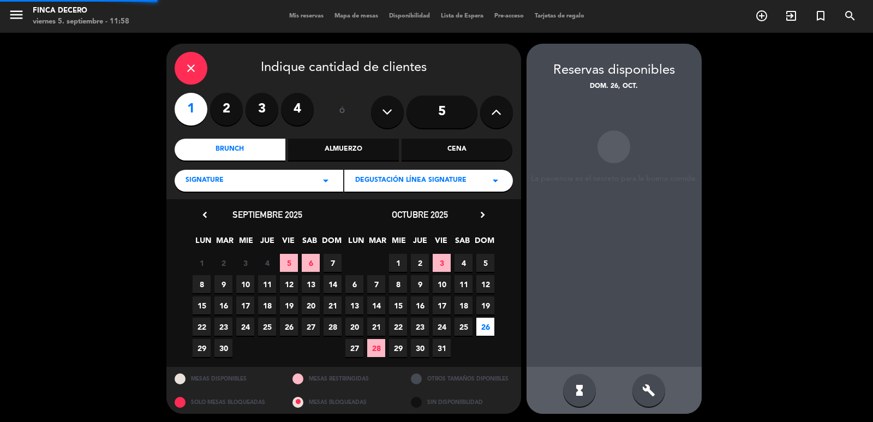
scroll to position [2, 0]
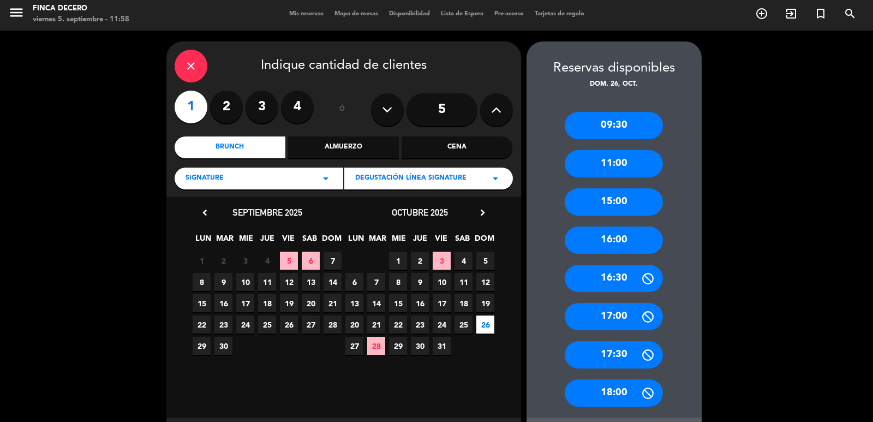
click at [628, 207] on div "15:00" at bounding box center [614, 201] width 98 height 27
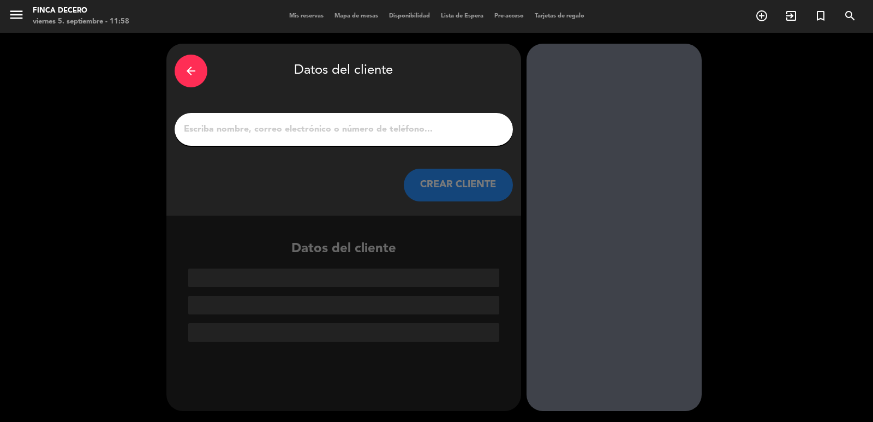
click at [332, 129] on input "1" at bounding box center [344, 129] width 322 height 15
paste input "[PERSON_NAME]"
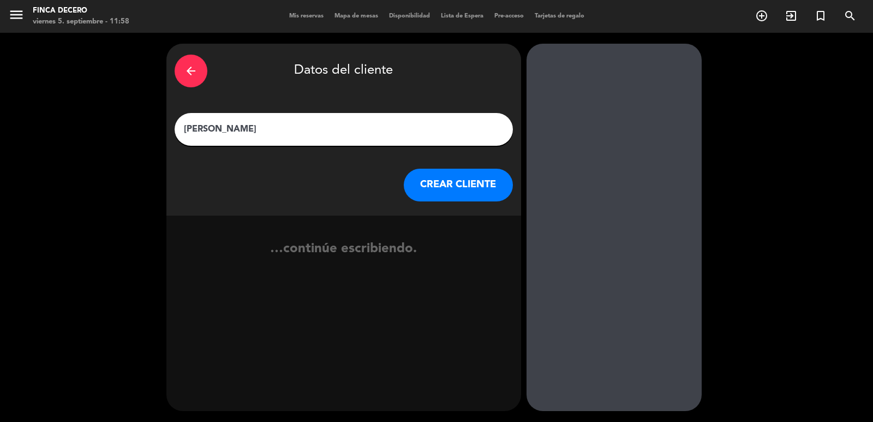
type input "[PERSON_NAME]"
click at [438, 182] on button "CREAR CLIENTE" at bounding box center [458, 185] width 109 height 33
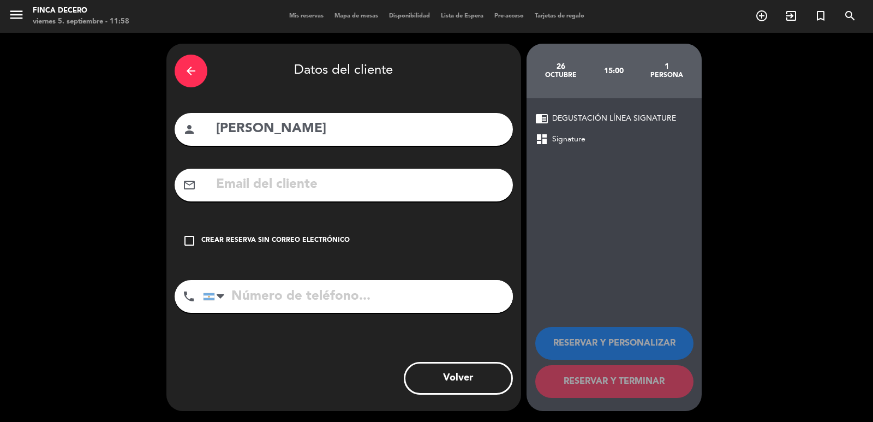
click at [277, 231] on div "check_box_outline_blank Crear reserva sin correo electrónico" at bounding box center [344, 240] width 338 height 33
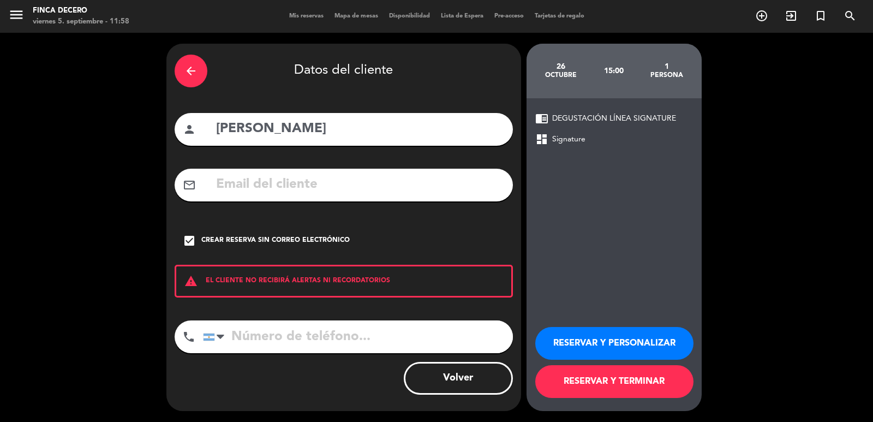
click at [602, 338] on button "RESERVAR Y PERSONALIZAR" at bounding box center [614, 343] width 158 height 33
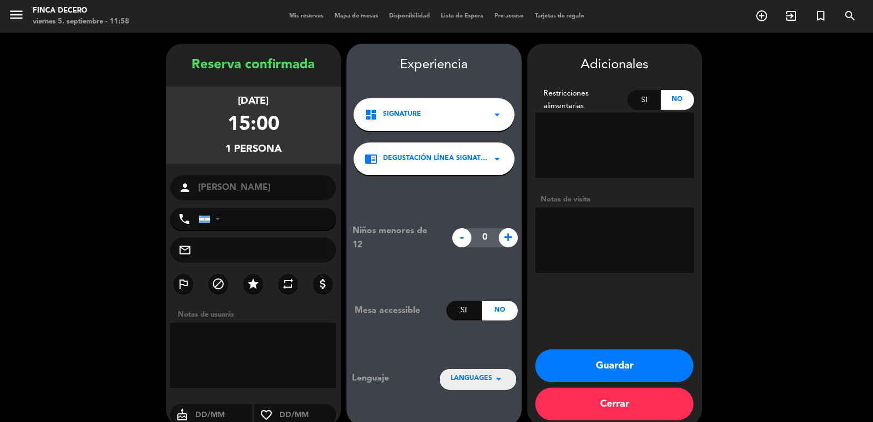
scroll to position [15, 0]
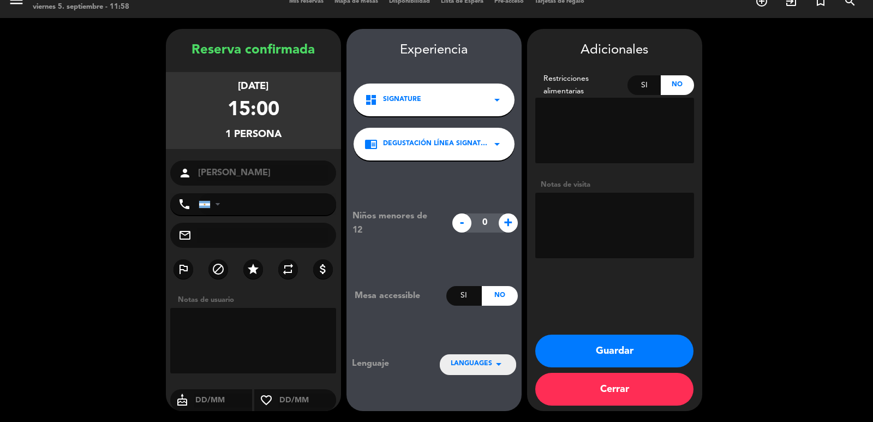
click at [593, 223] on textarea at bounding box center [614, 225] width 159 height 65
type textarea "i"
type textarea "U"
type textarea "ING CAVAS/PÁGA PASAJERO WAPP 5/9 [PERSON_NAME]"
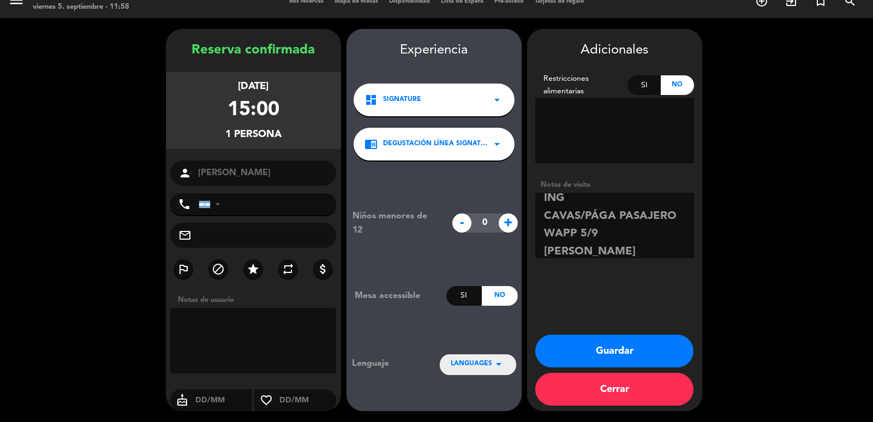
click at [619, 350] on button "Guardar" at bounding box center [614, 350] width 158 height 33
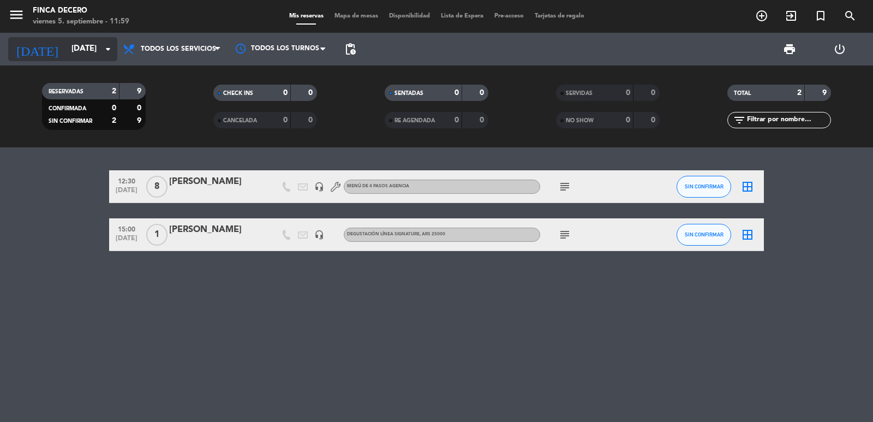
click at [81, 57] on input "[DATE]" at bounding box center [118, 49] width 105 height 21
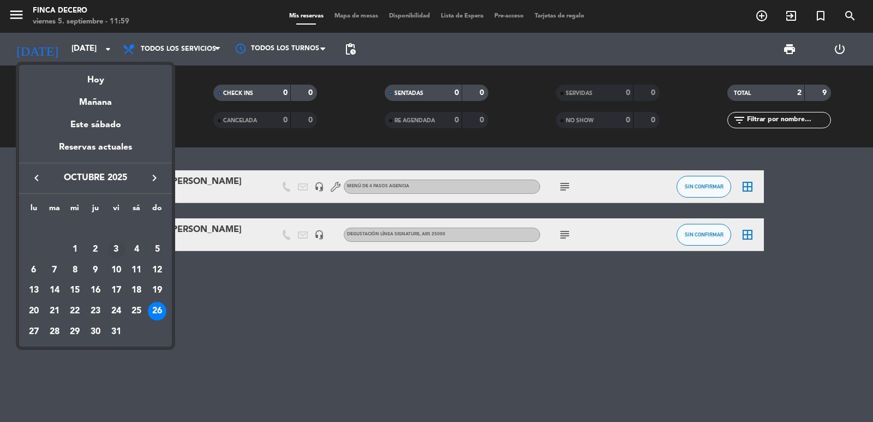
click at [112, 247] on div "3" at bounding box center [116, 249] width 19 height 19
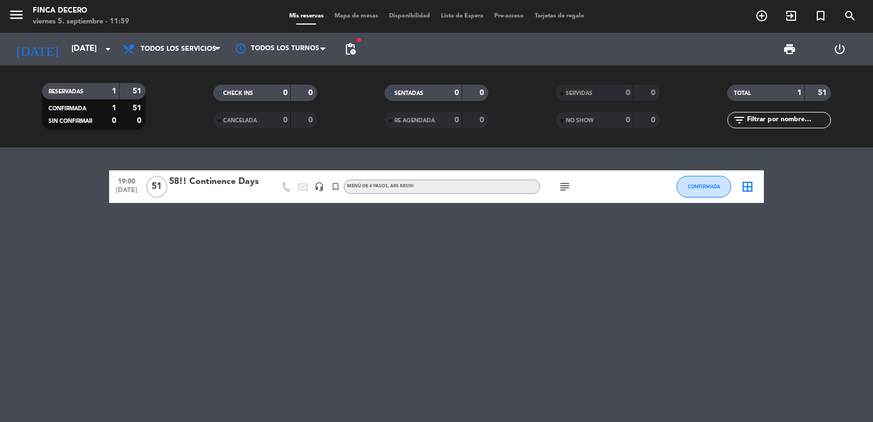
click at [227, 181] on div "58!! Continence Days" at bounding box center [215, 182] width 93 height 14
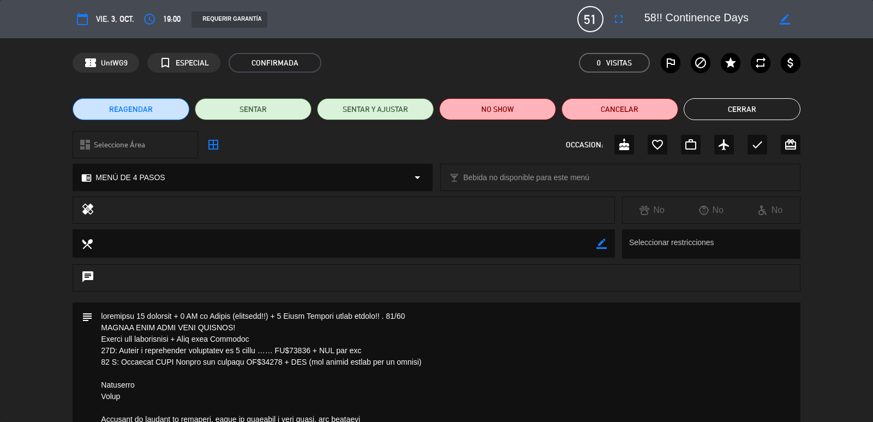
click at [724, 111] on button "Cerrar" at bounding box center [741, 109] width 117 height 22
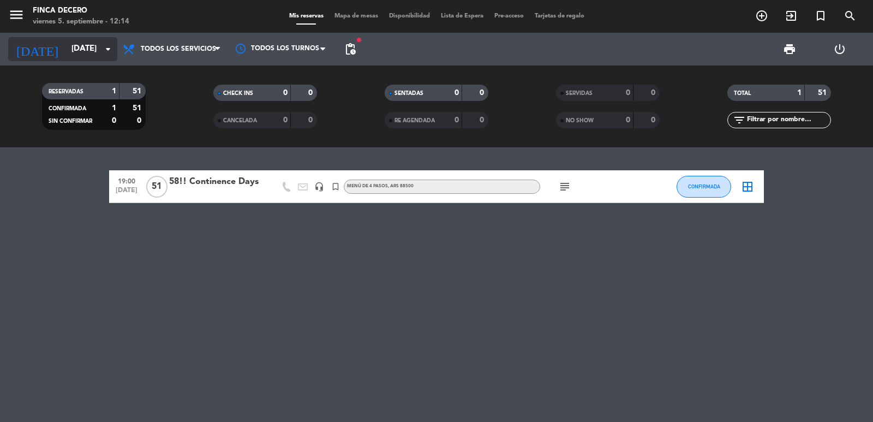
click at [93, 51] on input "[DATE]" at bounding box center [118, 49] width 105 height 21
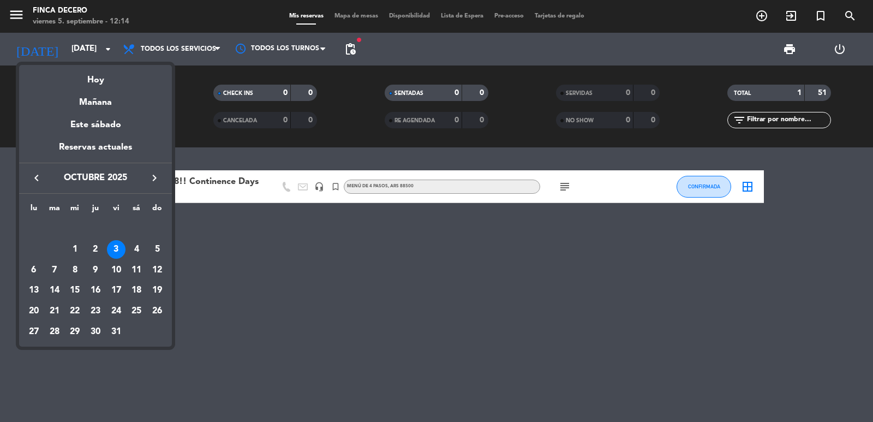
click at [37, 175] on icon "keyboard_arrow_left" at bounding box center [36, 177] width 13 height 13
click at [32, 263] on div "8" at bounding box center [34, 270] width 19 height 19
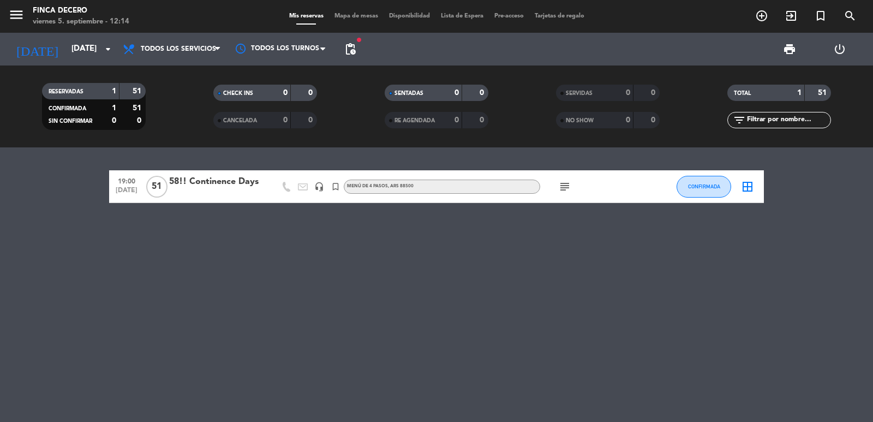
type input "[DATE]"
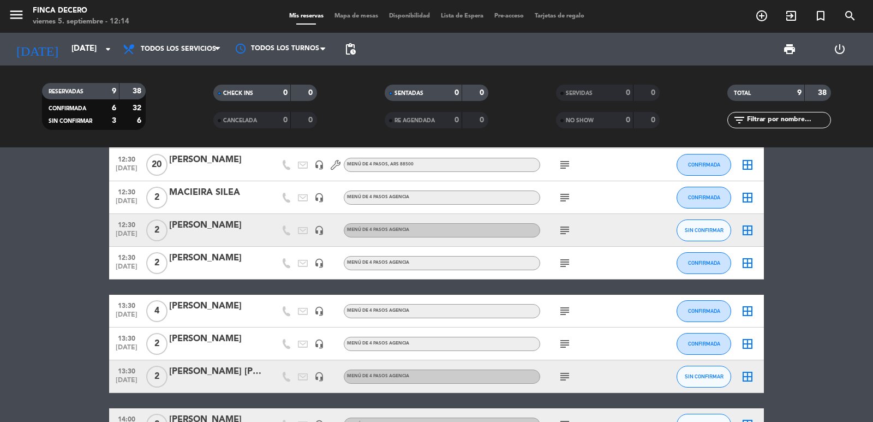
scroll to position [109, 0]
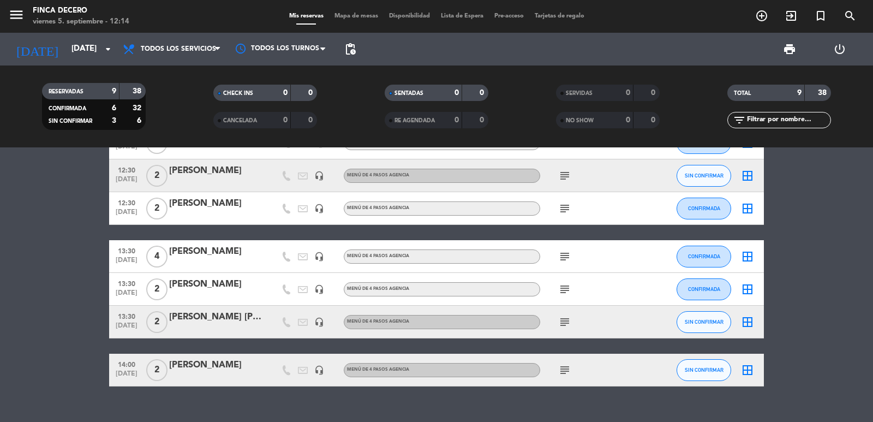
click at [561, 287] on icon "subject" at bounding box center [564, 289] width 13 height 13
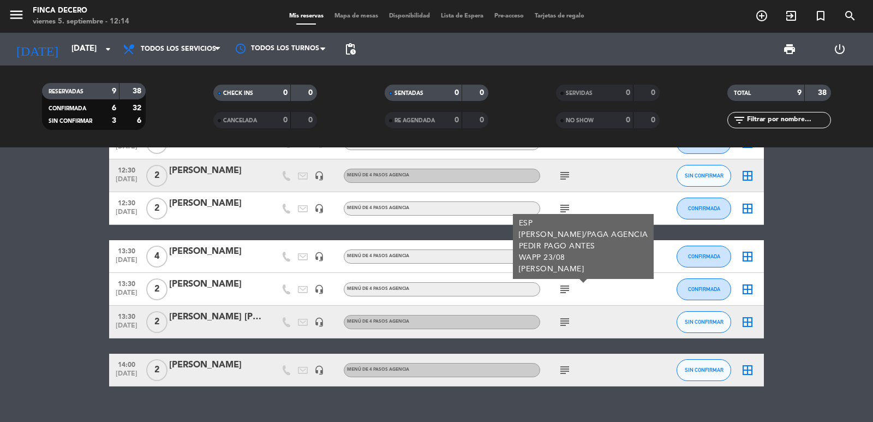
scroll to position [55, 0]
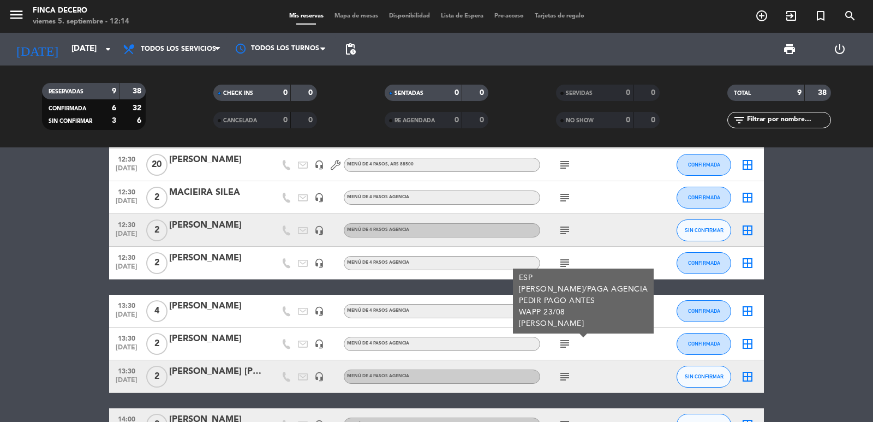
click at [565, 261] on icon "subject" at bounding box center [564, 262] width 13 height 13
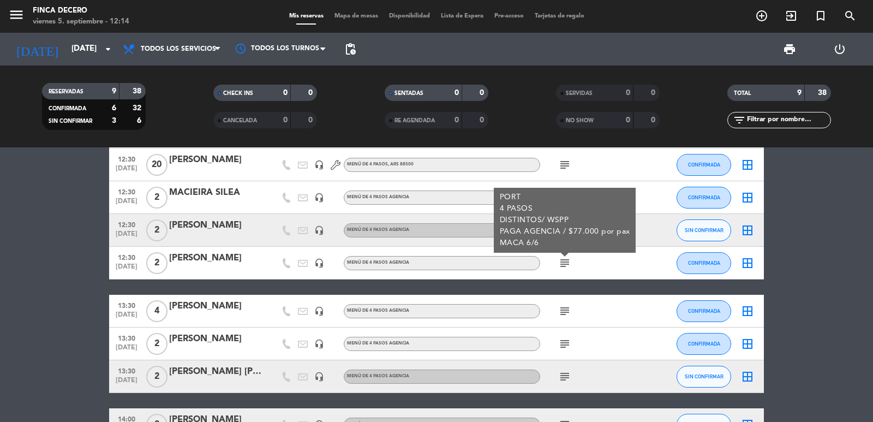
click at [565, 224] on div "PORT 4 PASOS DISTINTOS/ WSPP PAGA AGENCIA / $77.000 por pax MACA 6/6" at bounding box center [565, 219] width 130 height 57
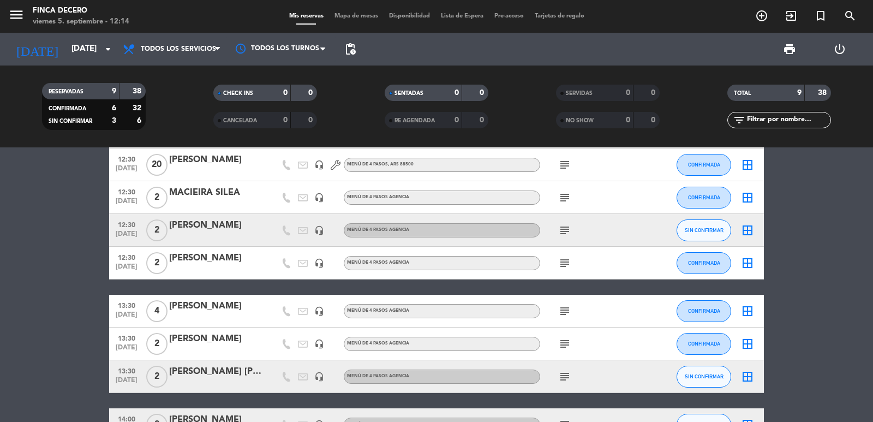
click at [565, 224] on icon "subject" at bounding box center [564, 230] width 13 height 13
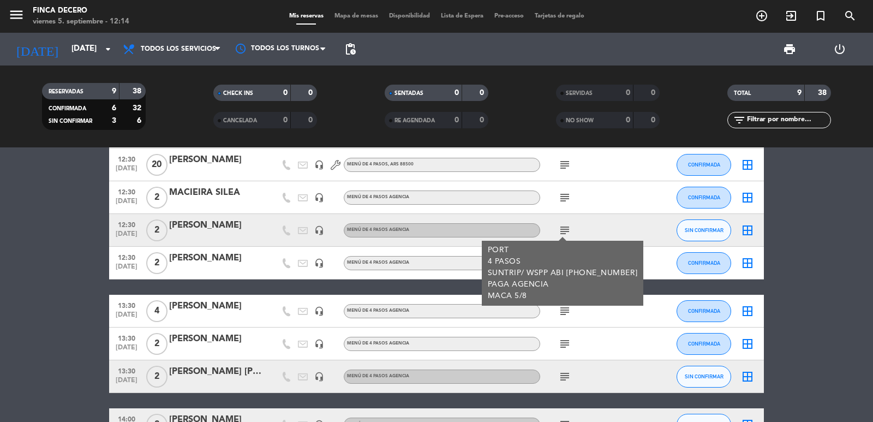
click at [565, 202] on icon "subject" at bounding box center [564, 197] width 13 height 13
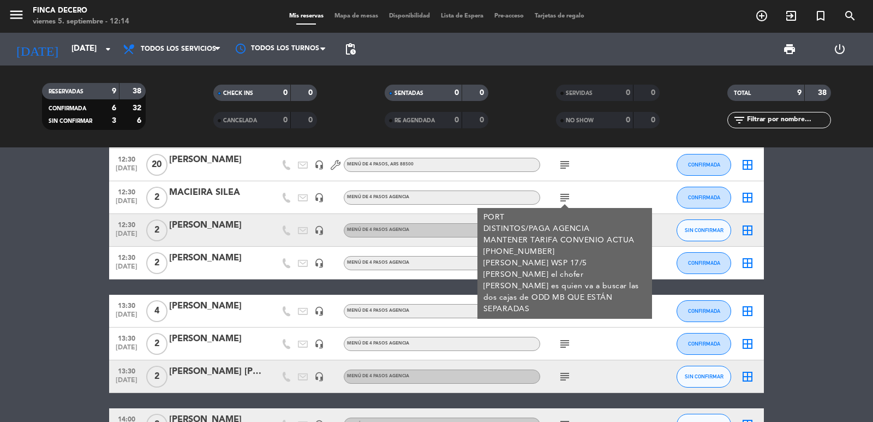
click at [561, 161] on icon "subject" at bounding box center [564, 164] width 13 height 13
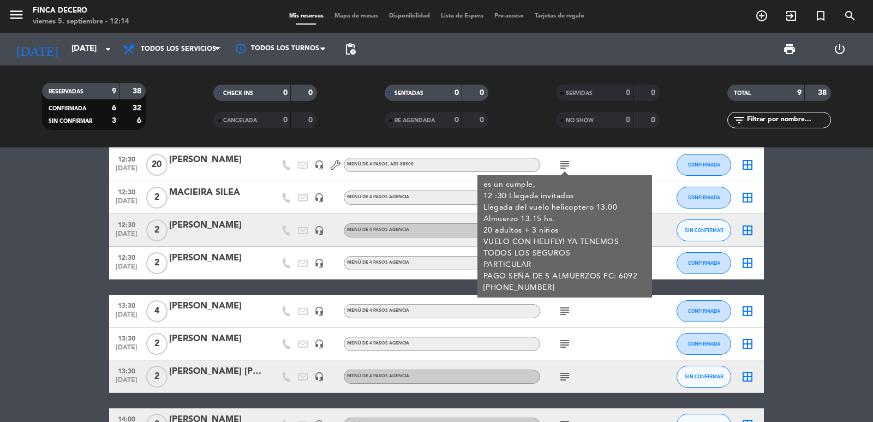
scroll to position [0, 0]
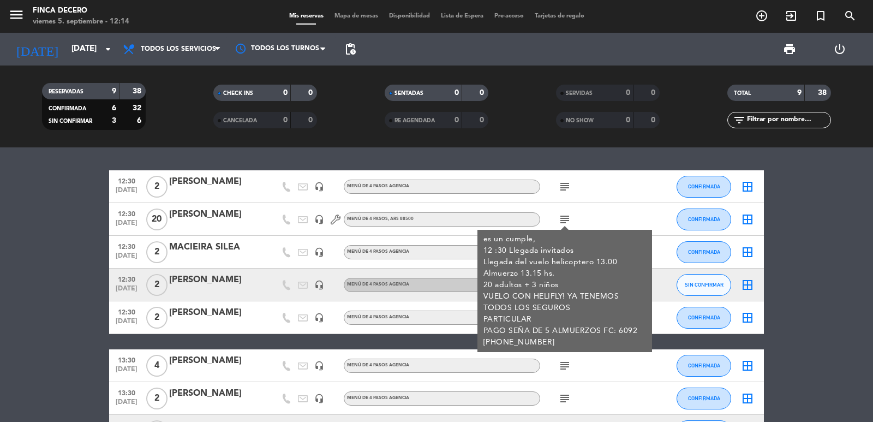
click at [563, 182] on icon "subject" at bounding box center [564, 186] width 13 height 13
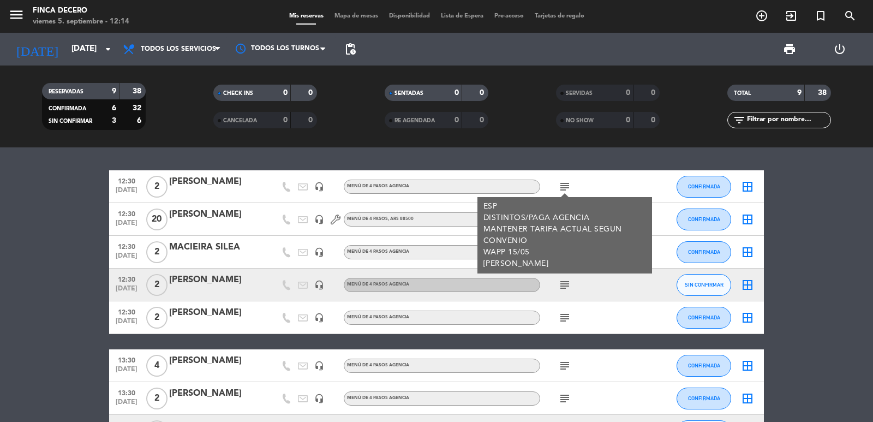
click at [221, 369] on div at bounding box center [215, 372] width 93 height 9
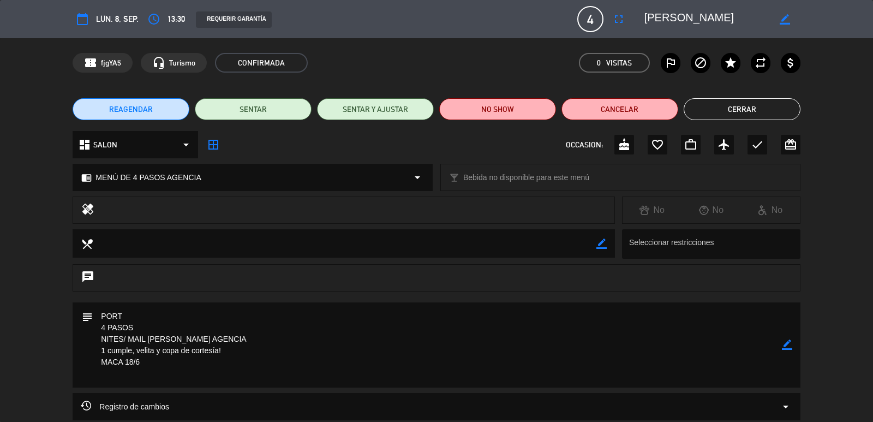
click at [785, 346] on icon "border_color" at bounding box center [787, 344] width 10 height 10
click at [257, 357] on textarea at bounding box center [437, 344] width 688 height 85
click at [133, 358] on textarea at bounding box center [437, 344] width 688 height 85
paste textarea "[PERSON_NAME]"
type textarea "PORT 4 PASOS NITES/ MAIL [PERSON_NAME] AGENCIA 1 cumple [PERSON_NAME], velita y…"
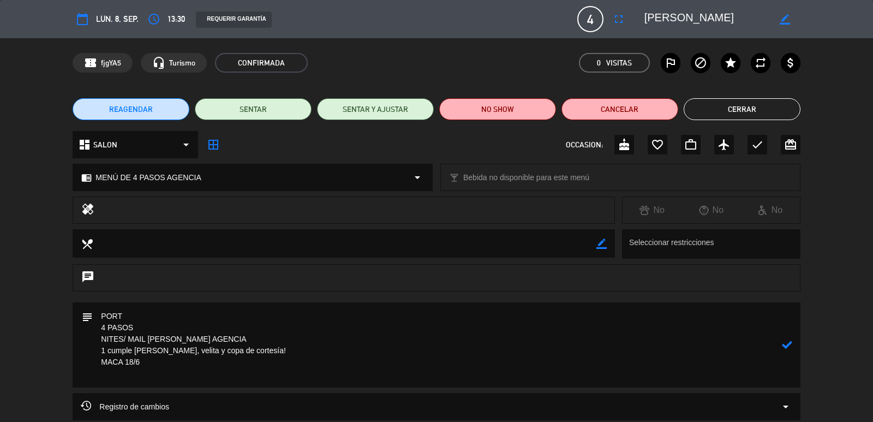
click at [784, 340] on icon at bounding box center [787, 344] width 10 height 10
click at [741, 107] on button "Cerrar" at bounding box center [741, 109] width 117 height 22
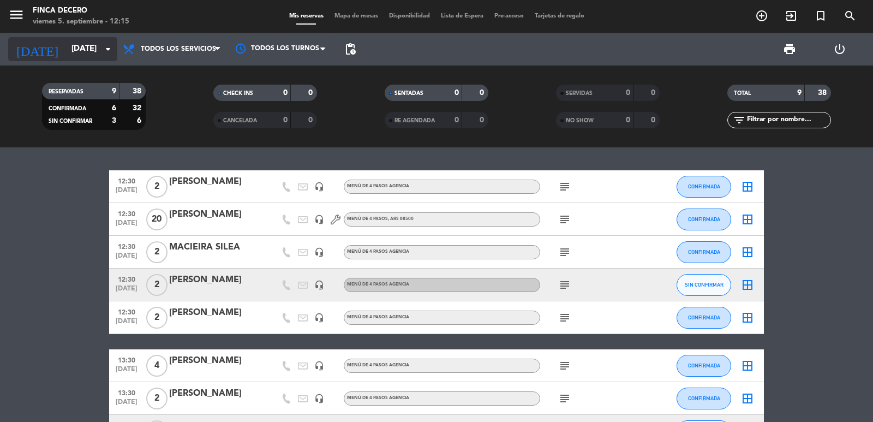
click at [86, 52] on input "[DATE]" at bounding box center [118, 49] width 105 height 21
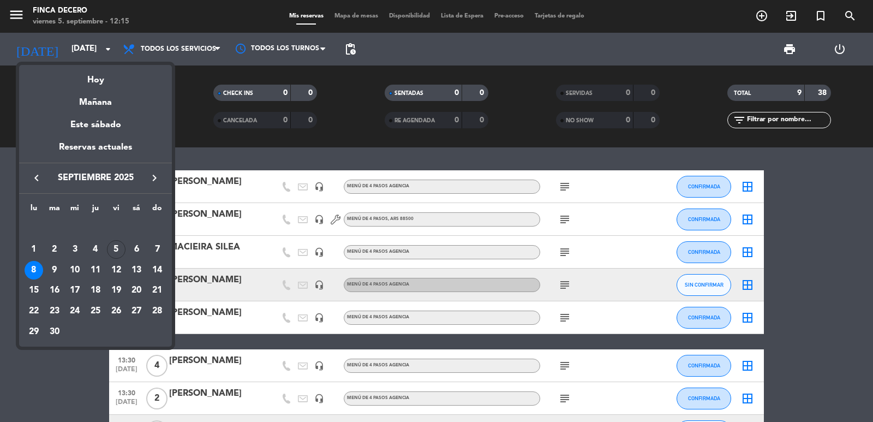
click at [151, 178] on icon "keyboard_arrow_right" at bounding box center [154, 177] width 13 height 13
click at [160, 178] on icon "keyboard_arrow_right" at bounding box center [154, 177] width 13 height 13
click at [152, 287] on div "23" at bounding box center [157, 290] width 19 height 19
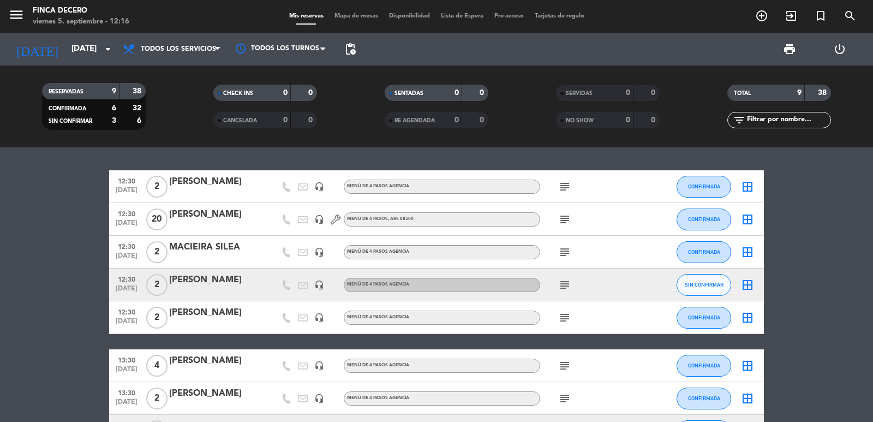
type input "[DATE]"
